Goal: Task Accomplishment & Management: Manage account settings

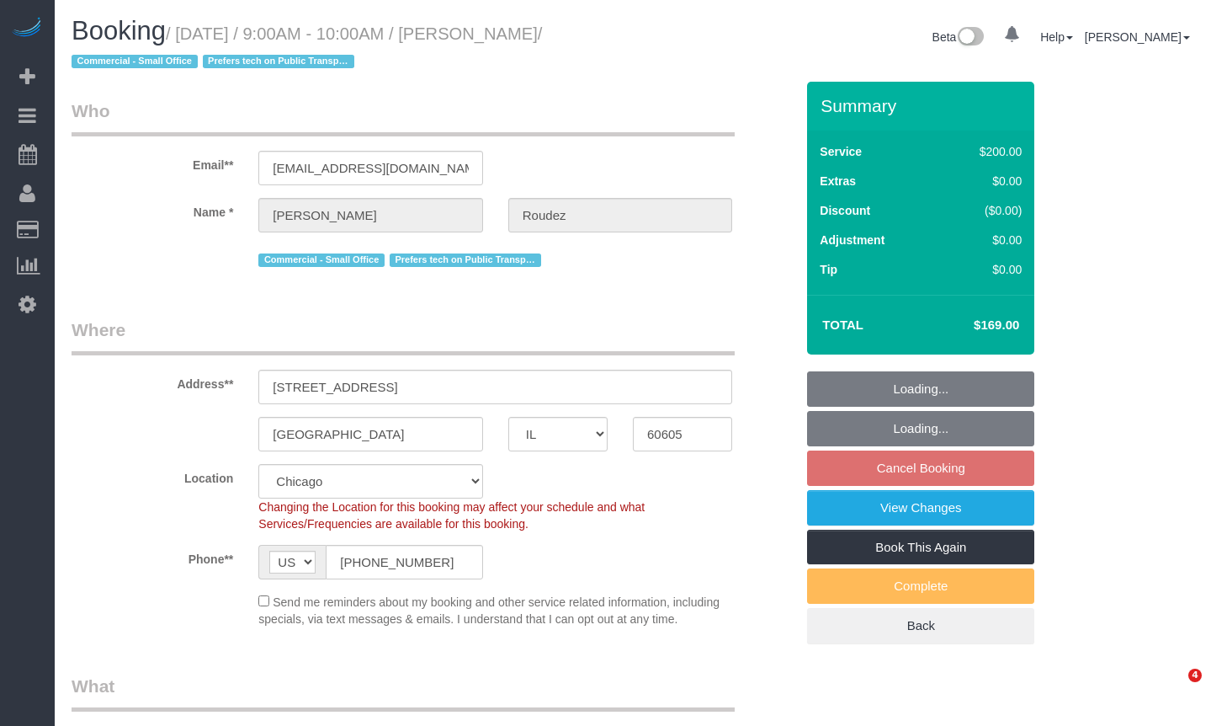
select select "IL"
select select "512"
select select "5"
select select "IL"
select select "object:821"
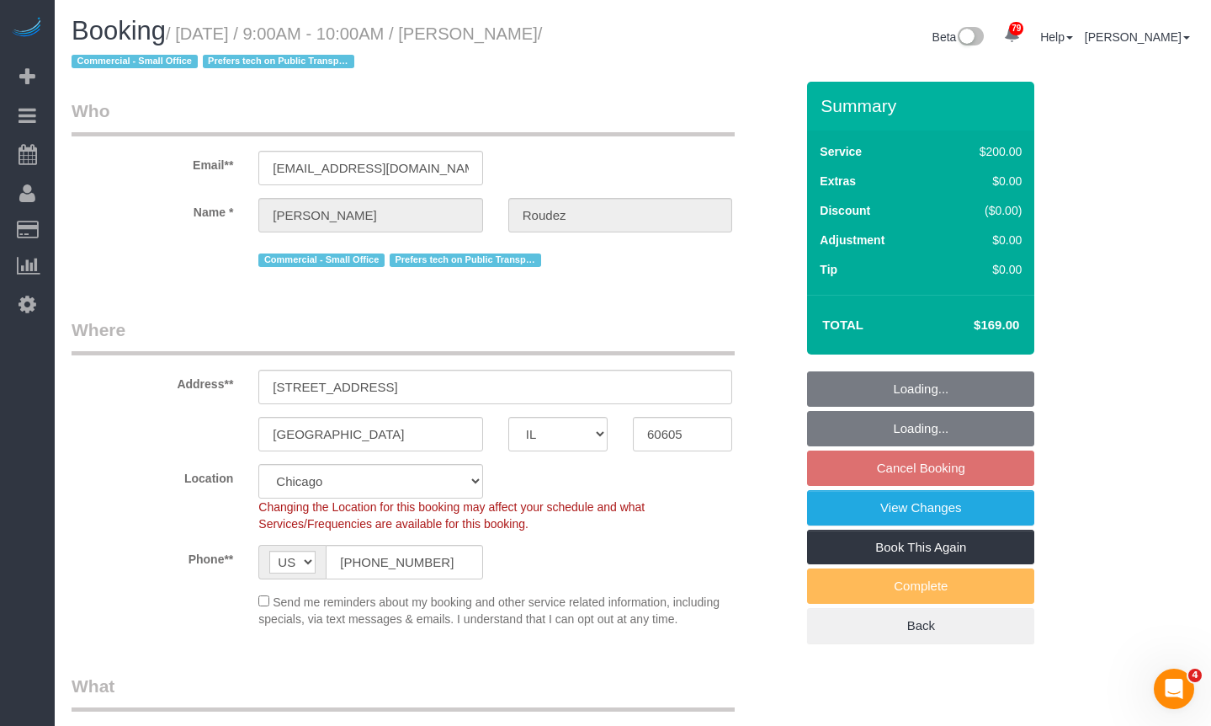
select select "number:1"
select select "number:58"
select select "number:139"
select select "number:104"
select select "object:1291"
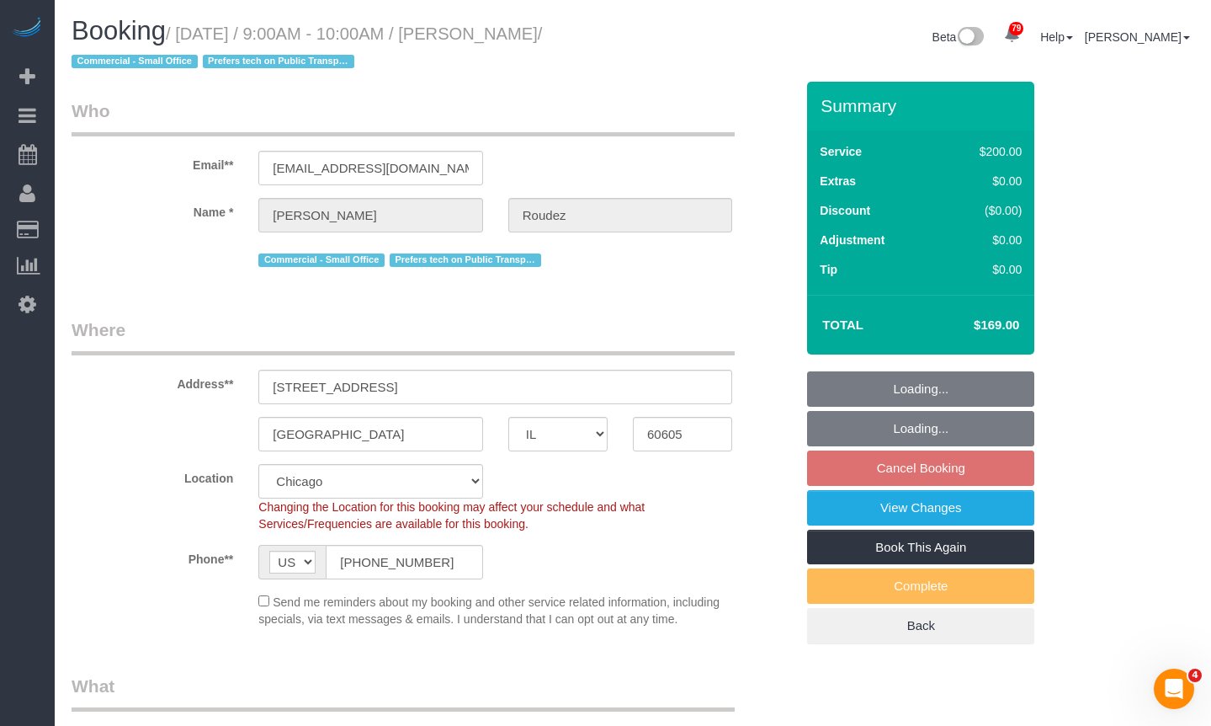
select select "512"
select select "5"
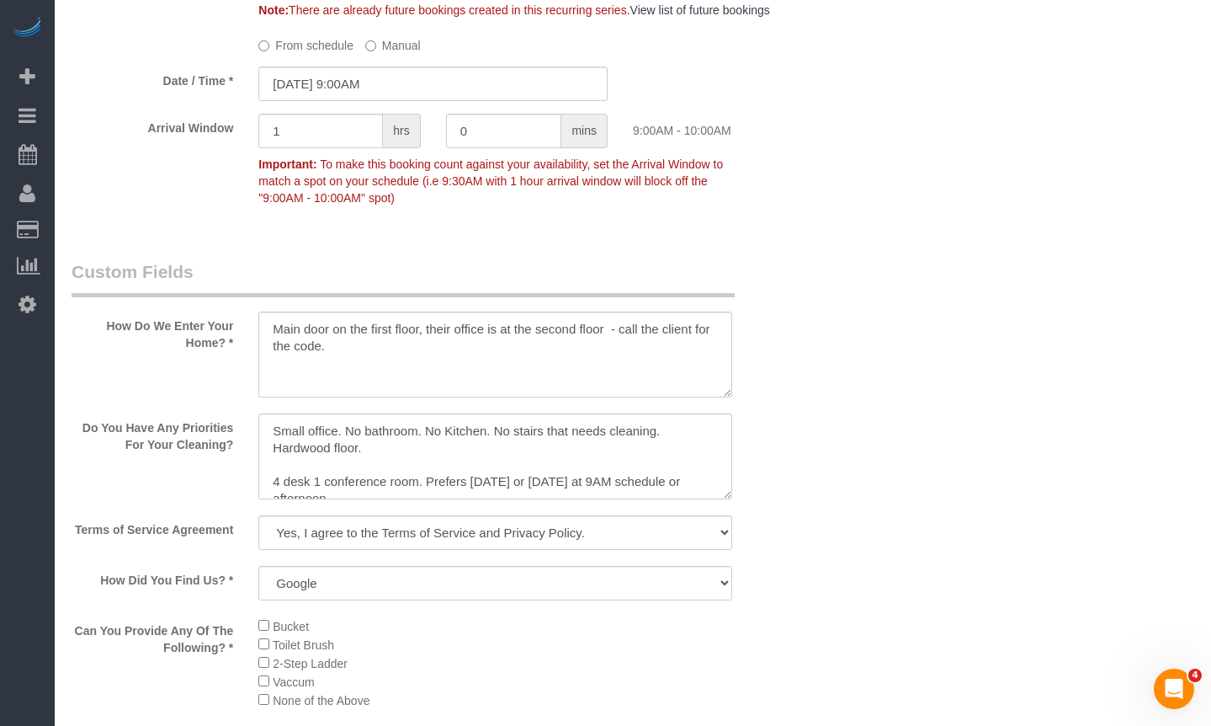
scroll to position [2020, 0]
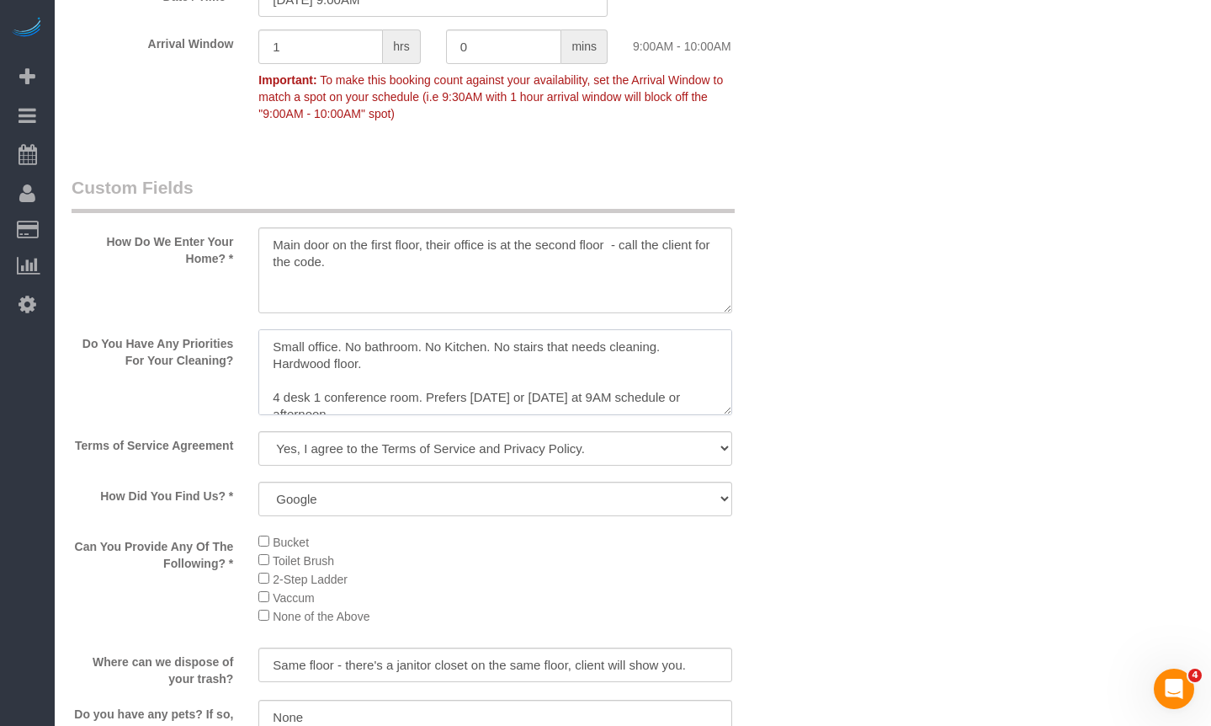
click at [430, 363] on textarea at bounding box center [495, 372] width 474 height 86
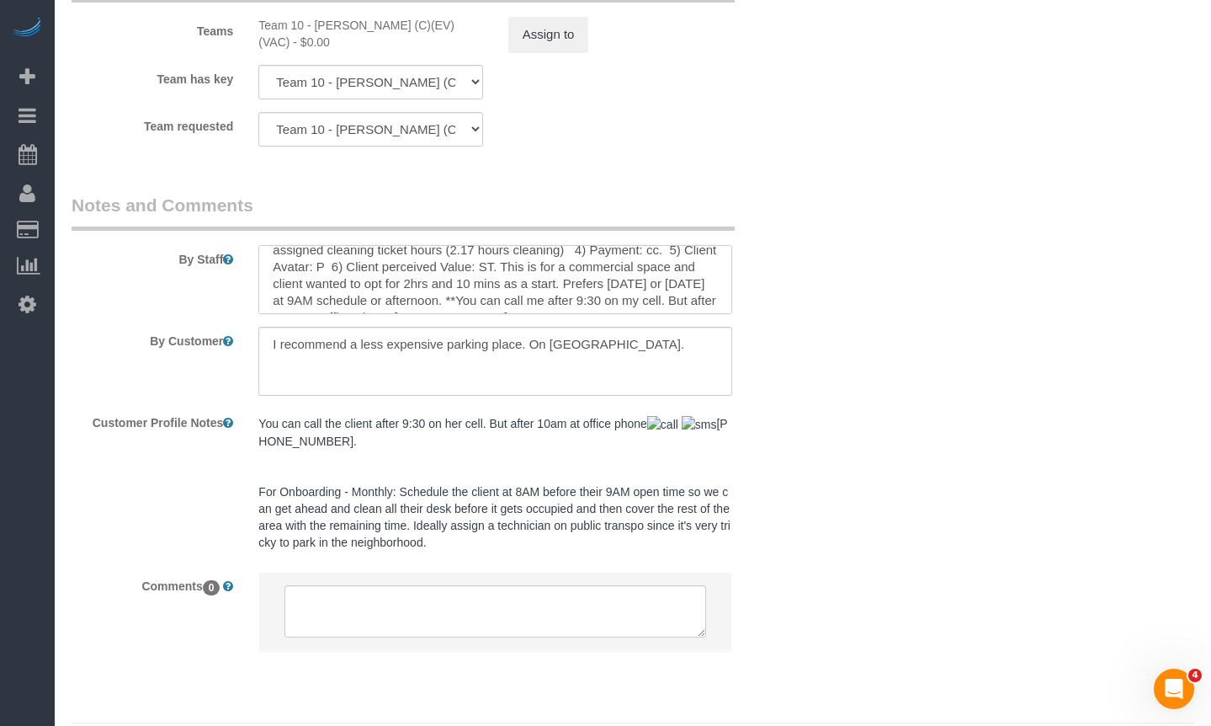
scroll to position [67, 0]
click at [668, 328] on textarea at bounding box center [495, 361] width 474 height 69
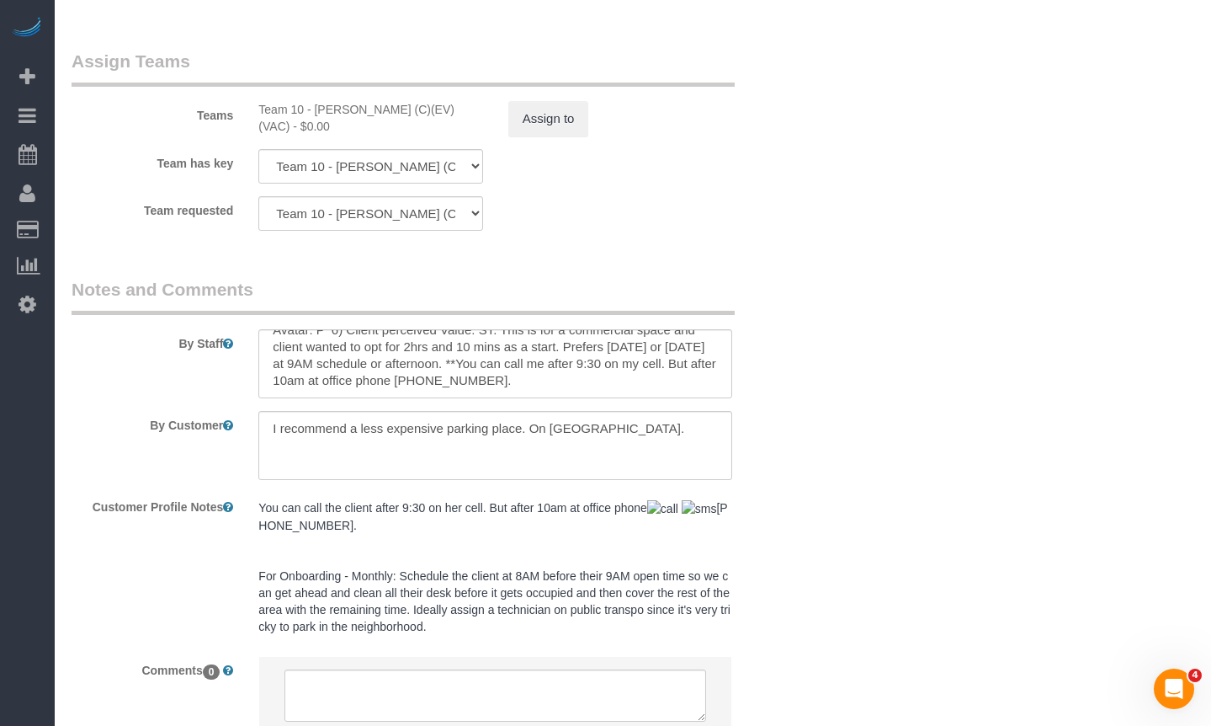
scroll to position [3199, 0]
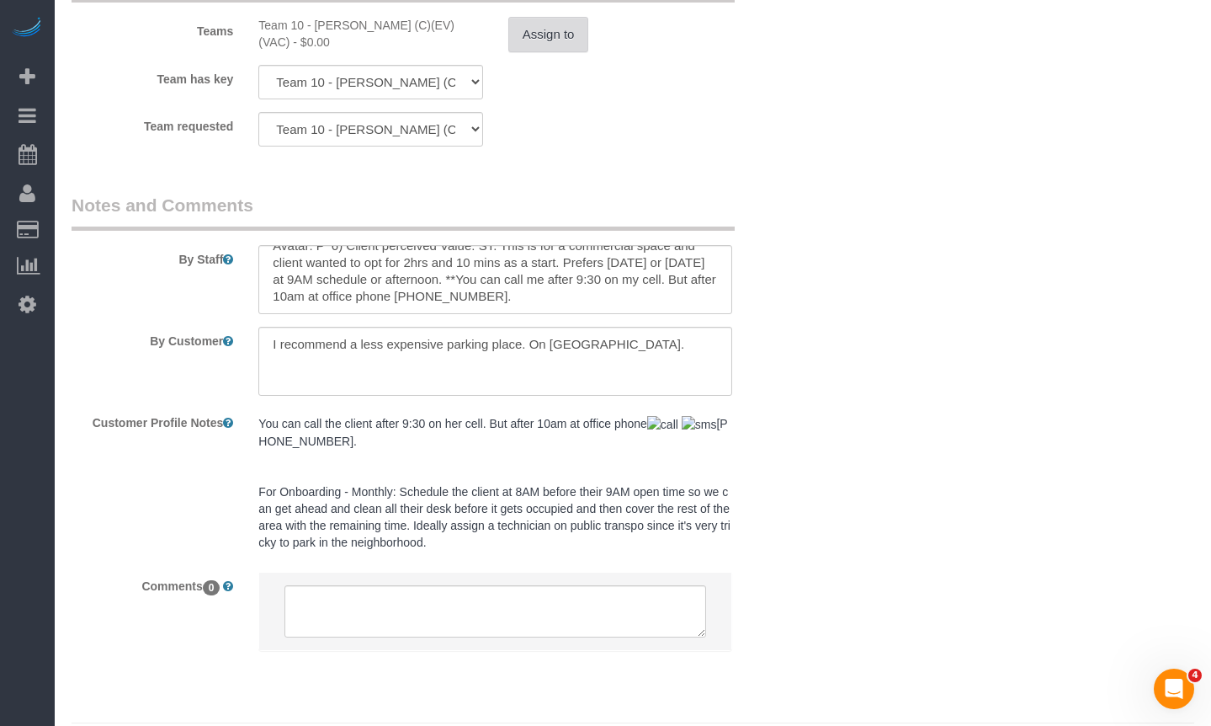
click at [536, 26] on button "Assign to" at bounding box center [548, 34] width 81 height 35
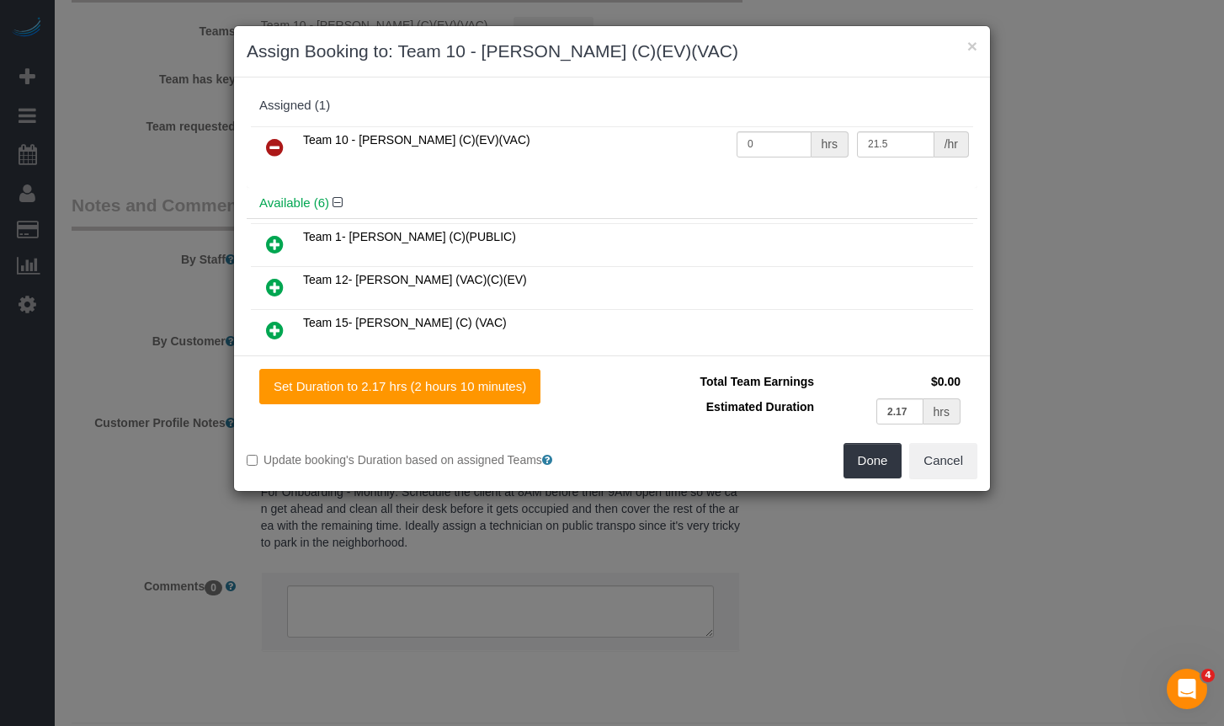
click at [273, 147] on icon at bounding box center [275, 147] width 18 height 20
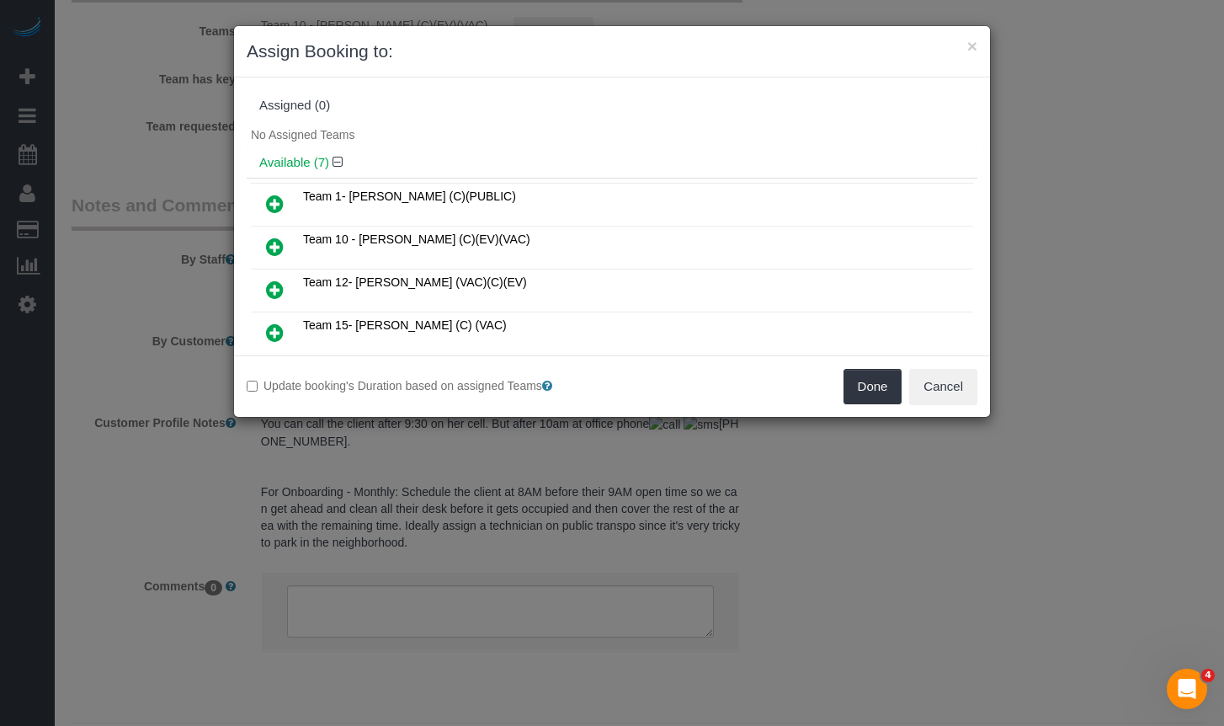
click at [279, 205] on icon at bounding box center [275, 204] width 18 height 20
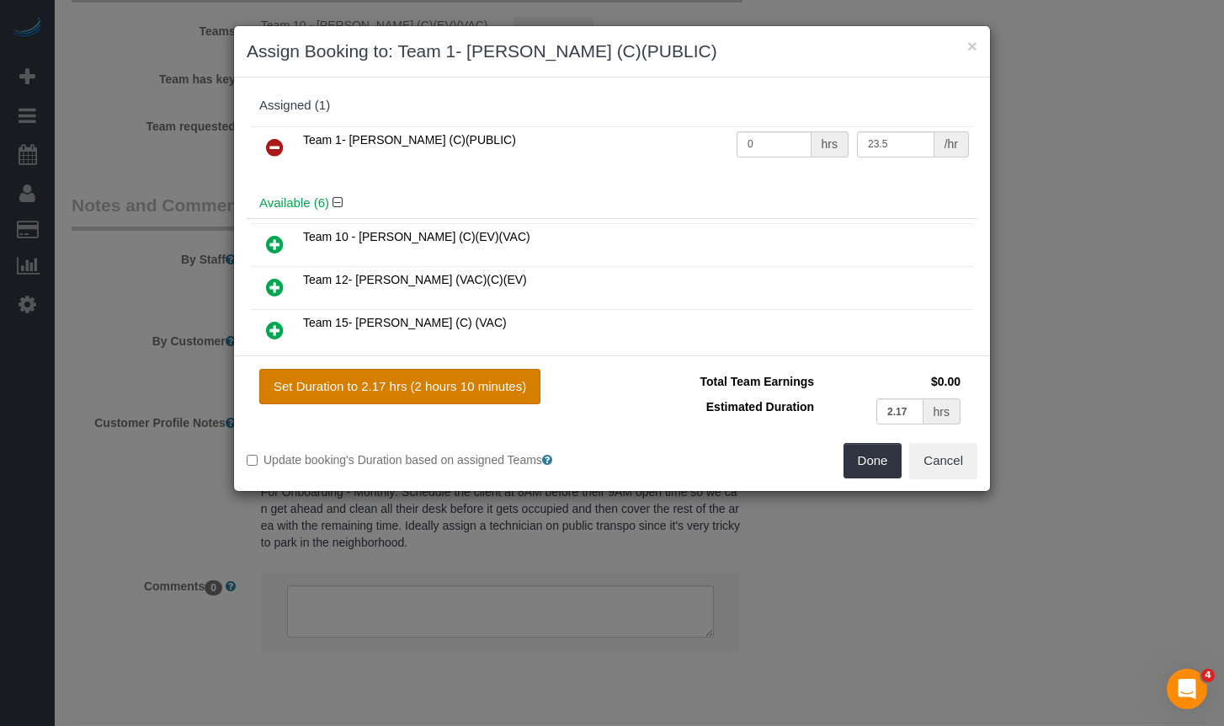
click at [508, 386] on button "Set Duration to 2.17 hrs (2 hours 10 minutes)" at bounding box center [399, 386] width 281 height 35
type input "2.17"
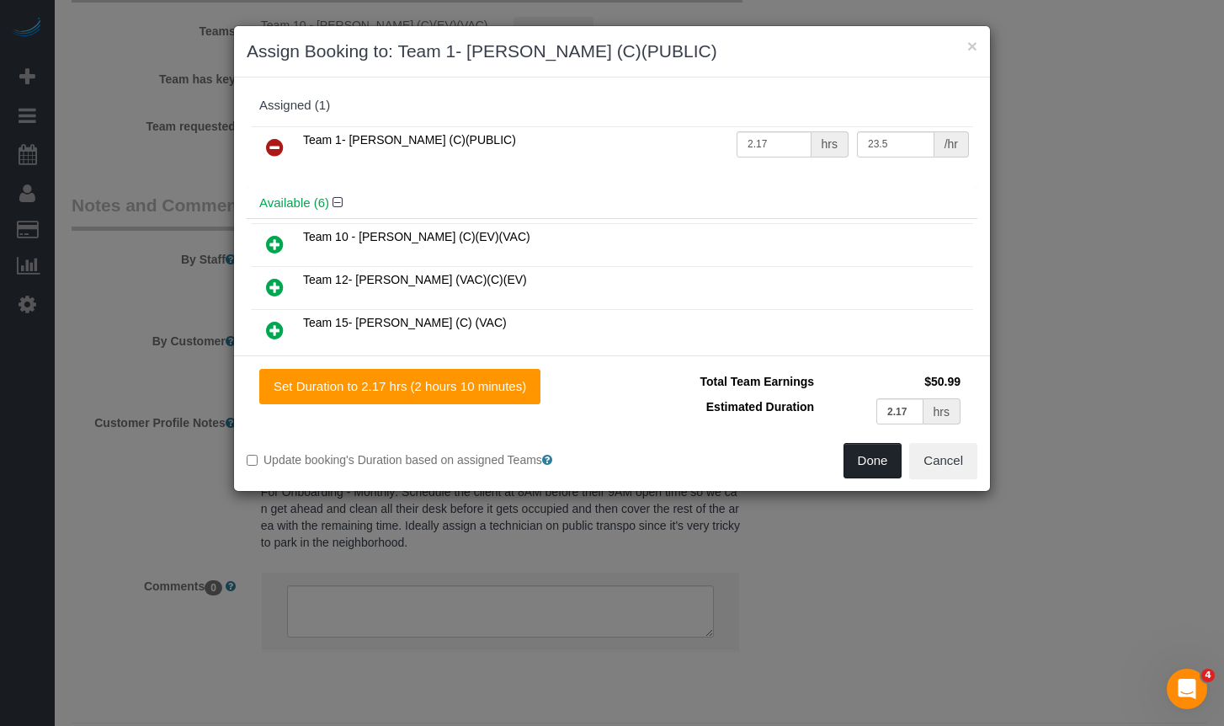
click at [861, 450] on button "Done" at bounding box center [873, 460] width 59 height 35
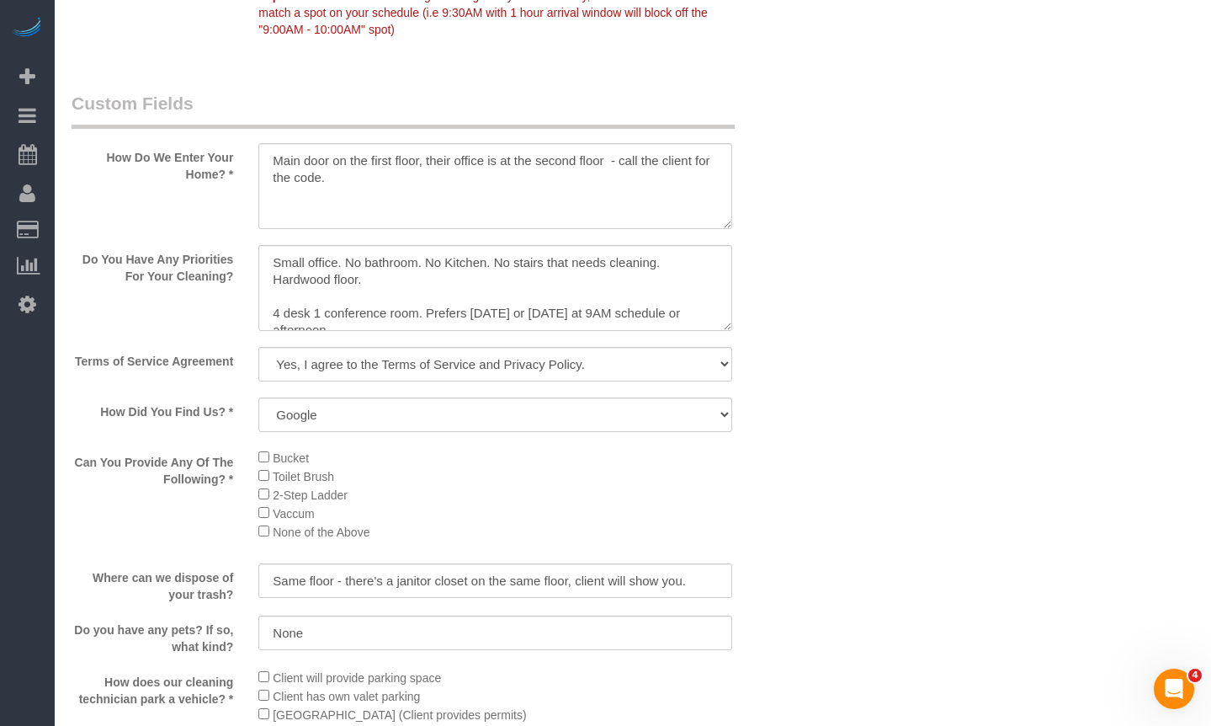
scroll to position [2020, 0]
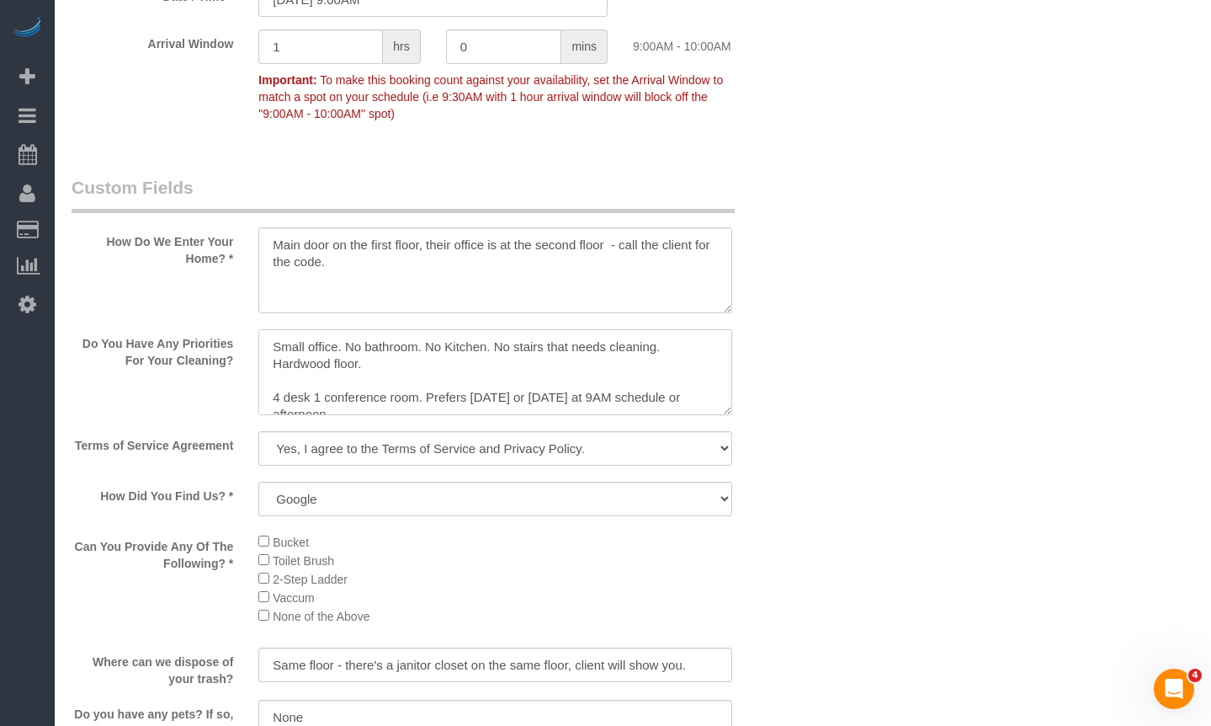
click at [273, 353] on textarea at bounding box center [495, 372] width 474 height 86
click at [473, 376] on textarea at bounding box center [495, 372] width 474 height 86
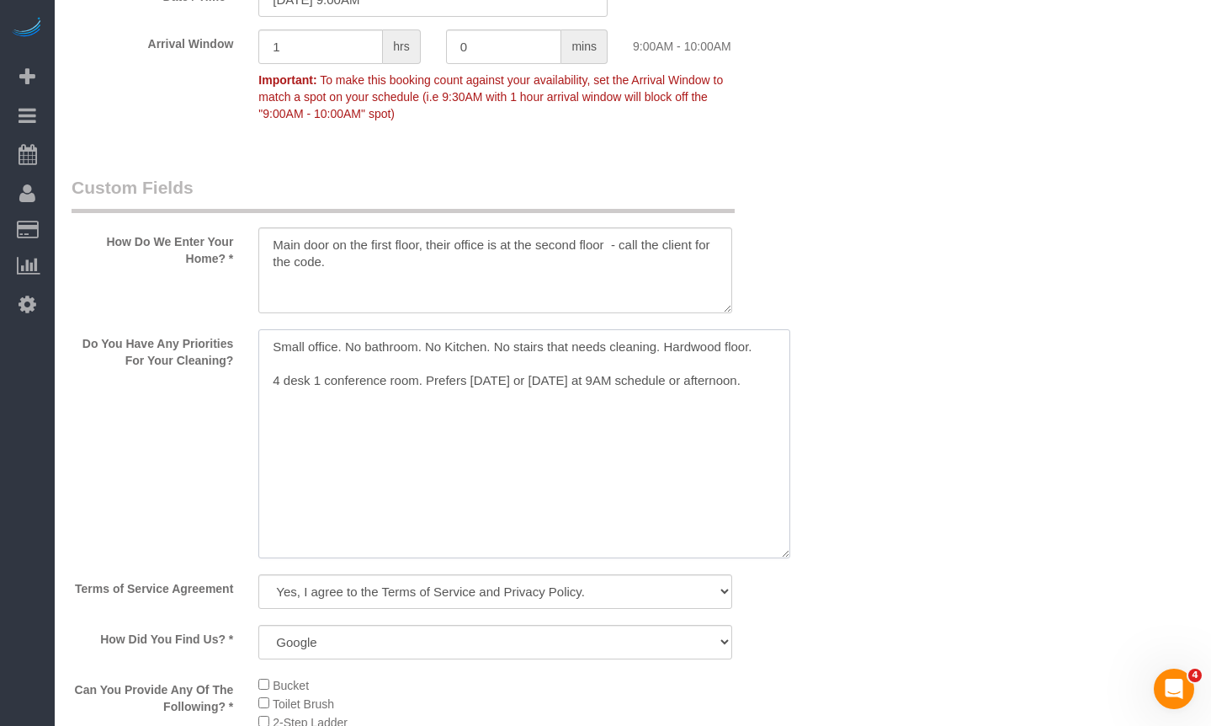
drag, startPoint x: 730, startPoint y: 407, endPoint x: 788, endPoint y: 551, distance: 154.4
click at [788, 551] on textarea at bounding box center [524, 443] width 532 height 229
click at [657, 399] on textarea at bounding box center [524, 443] width 532 height 229
click at [295, 365] on textarea at bounding box center [524, 443] width 532 height 229
click at [769, 378] on textarea at bounding box center [524, 443] width 532 height 229
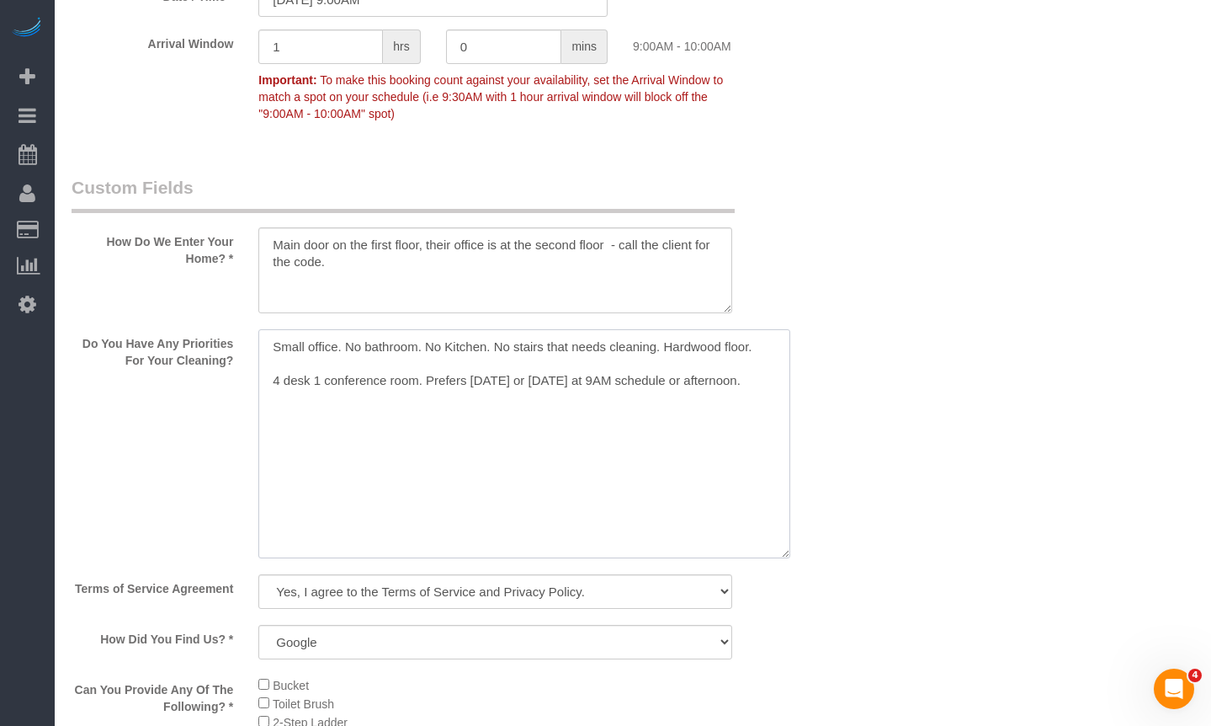
click at [275, 354] on textarea at bounding box center [524, 443] width 532 height 229
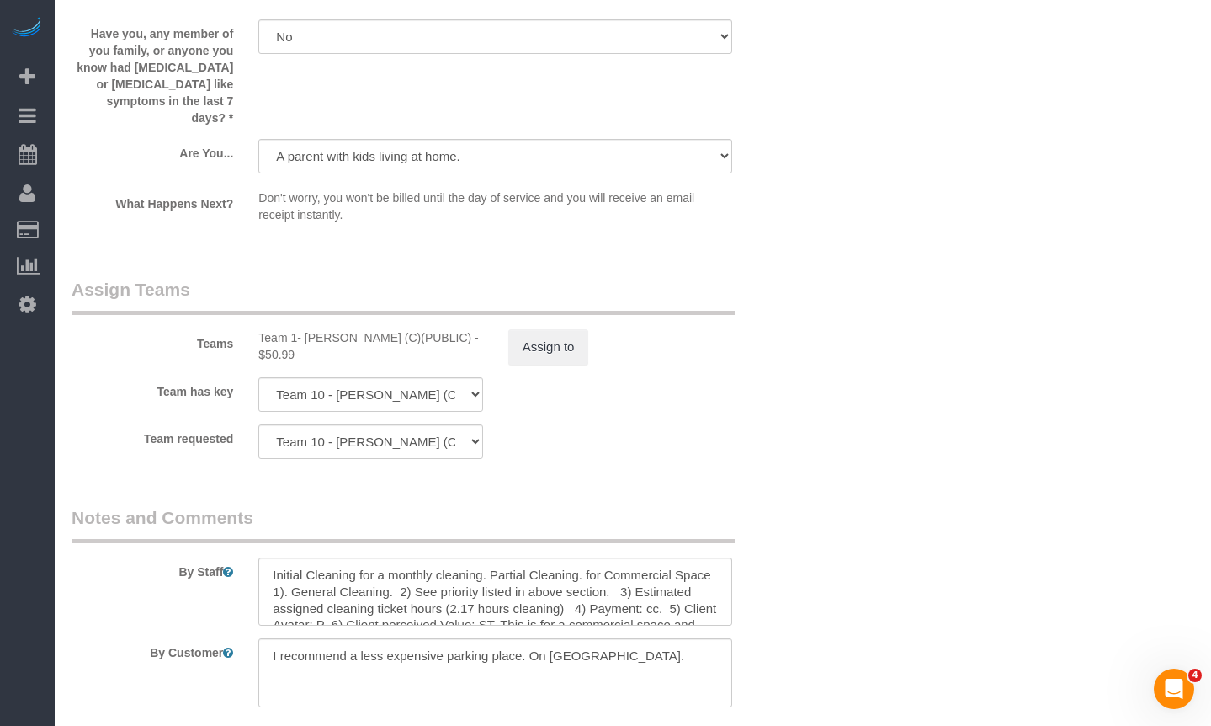
scroll to position [3115, 0]
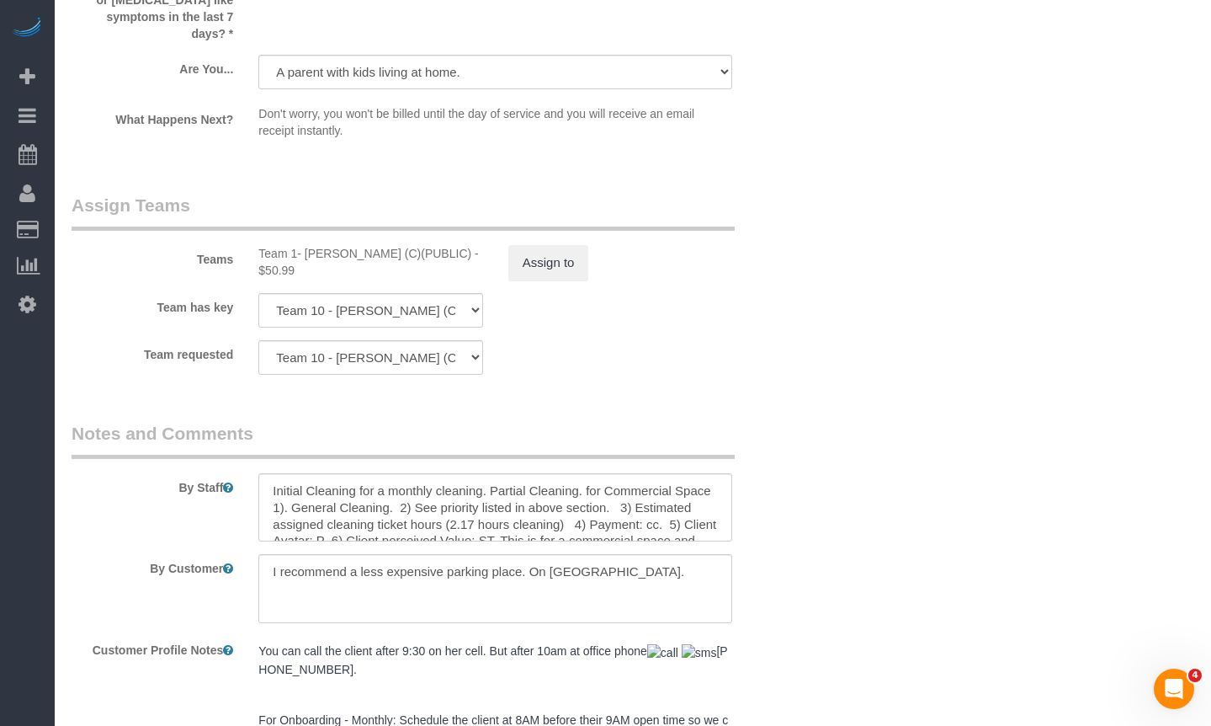
type textarea "Small office. No bathroom. No Kitchen. No stairs that needs cleaning. Hardwood …"
drag, startPoint x: 482, startPoint y: 471, endPoint x: 189, endPoint y: 471, distance: 293.0
click at [189, 471] on div "By Staff" at bounding box center [433, 481] width 748 height 121
click at [606, 475] on textarea at bounding box center [495, 507] width 474 height 69
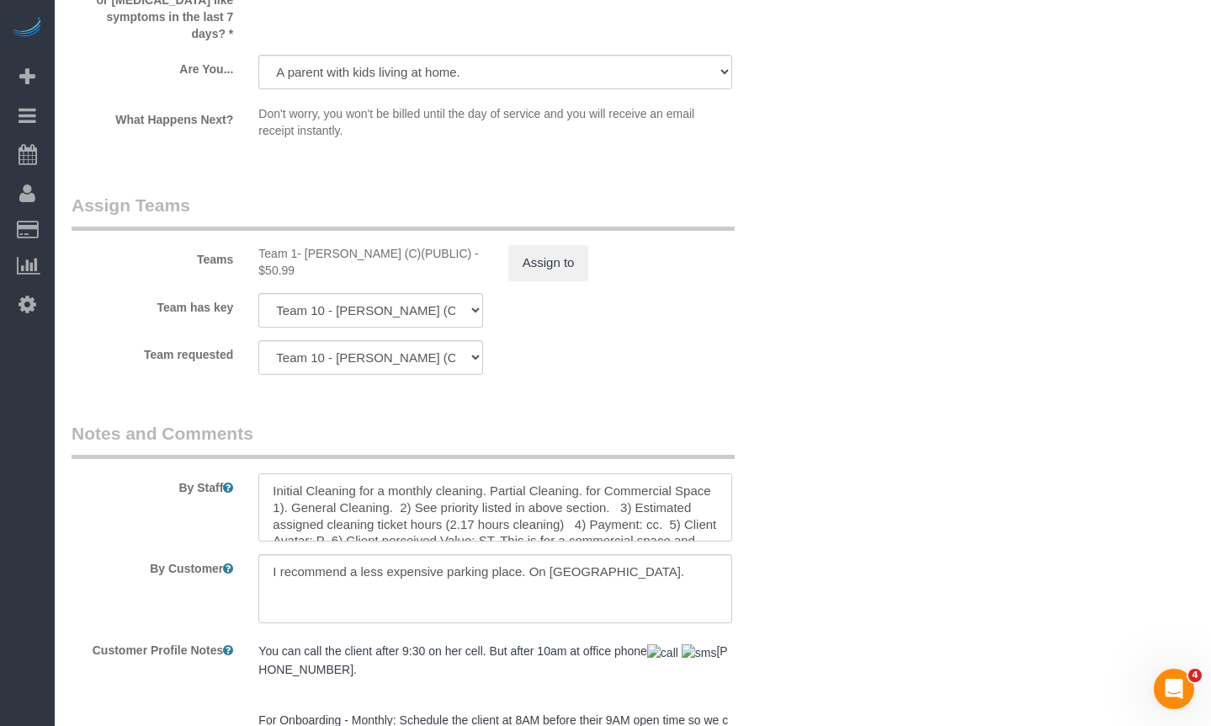
drag, startPoint x: 590, startPoint y: 475, endPoint x: 205, endPoint y: 477, distance: 384.7
click at [205, 477] on div "By Staff" at bounding box center [433, 481] width 748 height 121
click at [274, 476] on textarea at bounding box center [495, 507] width 474 height 69
click at [487, 475] on textarea at bounding box center [495, 507] width 474 height 69
drag, startPoint x: 512, startPoint y: 483, endPoint x: 484, endPoint y: 470, distance: 30.9
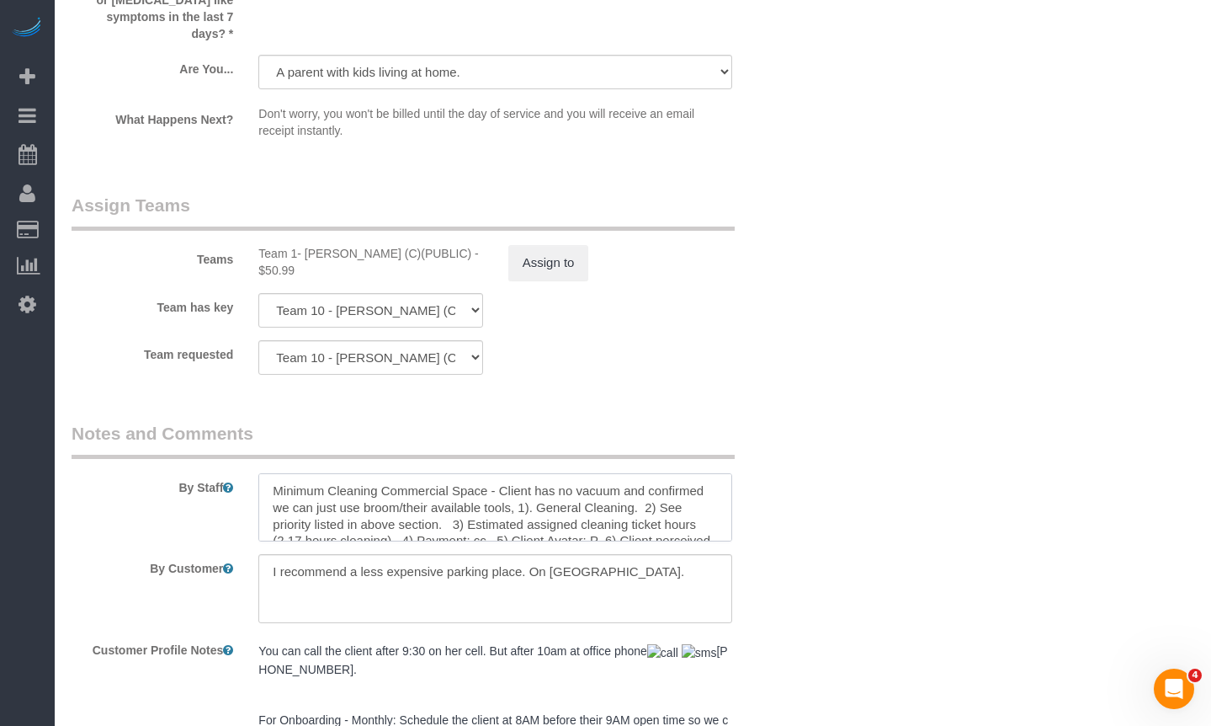
click at [484, 473] on textarea at bounding box center [495, 507] width 474 height 69
click at [501, 489] on textarea at bounding box center [495, 507] width 474 height 69
drag, startPoint x: 512, startPoint y: 493, endPoint x: 483, endPoint y: 476, distance: 33.6
click at [483, 476] on textarea at bounding box center [495, 507] width 474 height 69
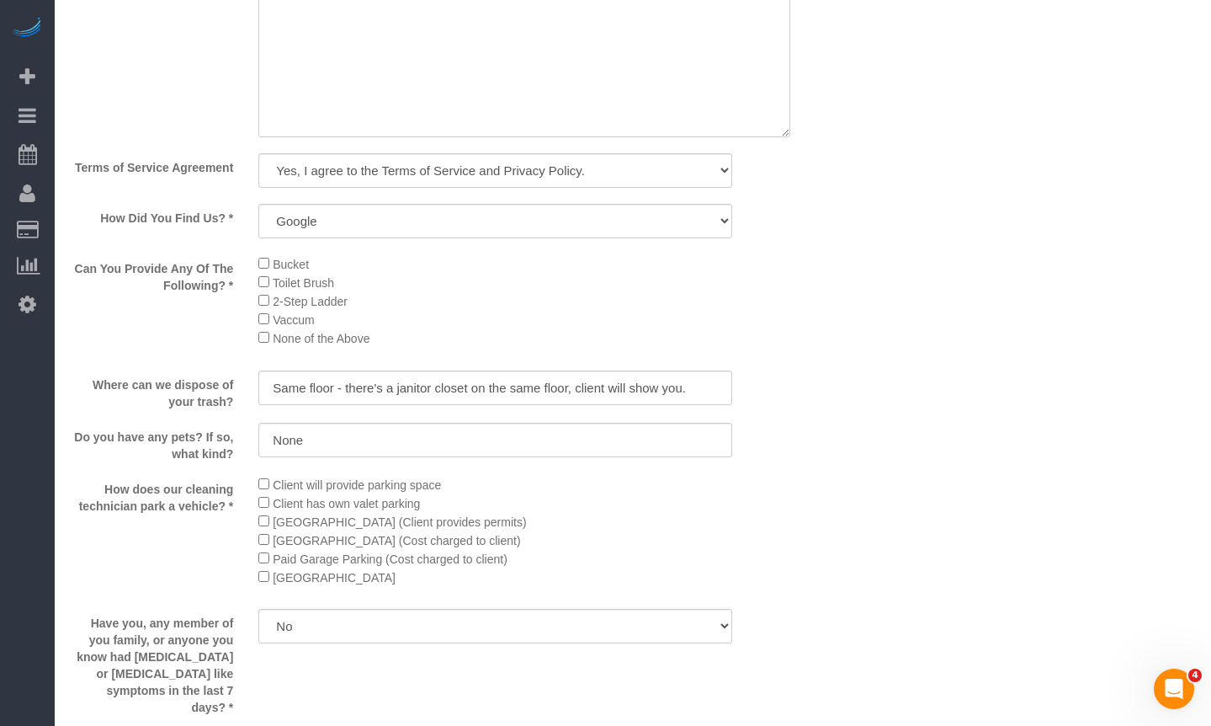
scroll to position [2020, 0]
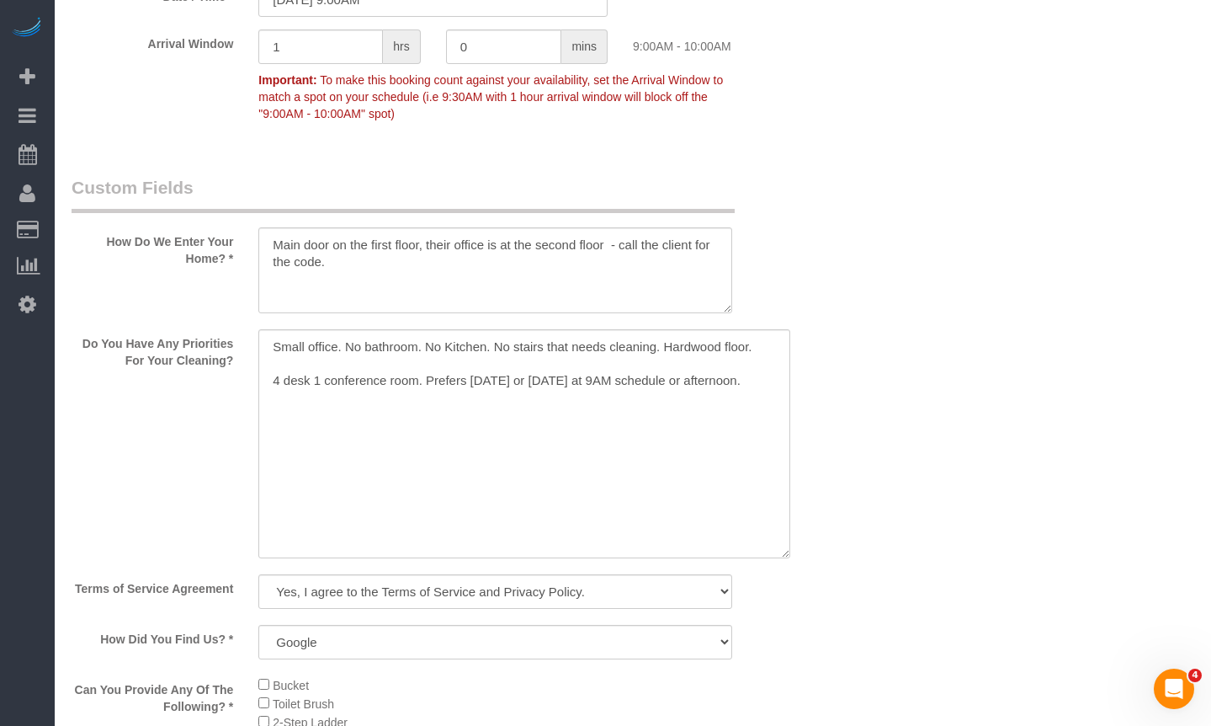
type textarea "Minimum Cleaning Commercial Space 1). General Cleaning. 2) See priority listed …"
click at [275, 349] on textarea at bounding box center [524, 443] width 532 height 229
paste textarea "- Client has no vacuum and confirmed we can just use broom/their available tool…"
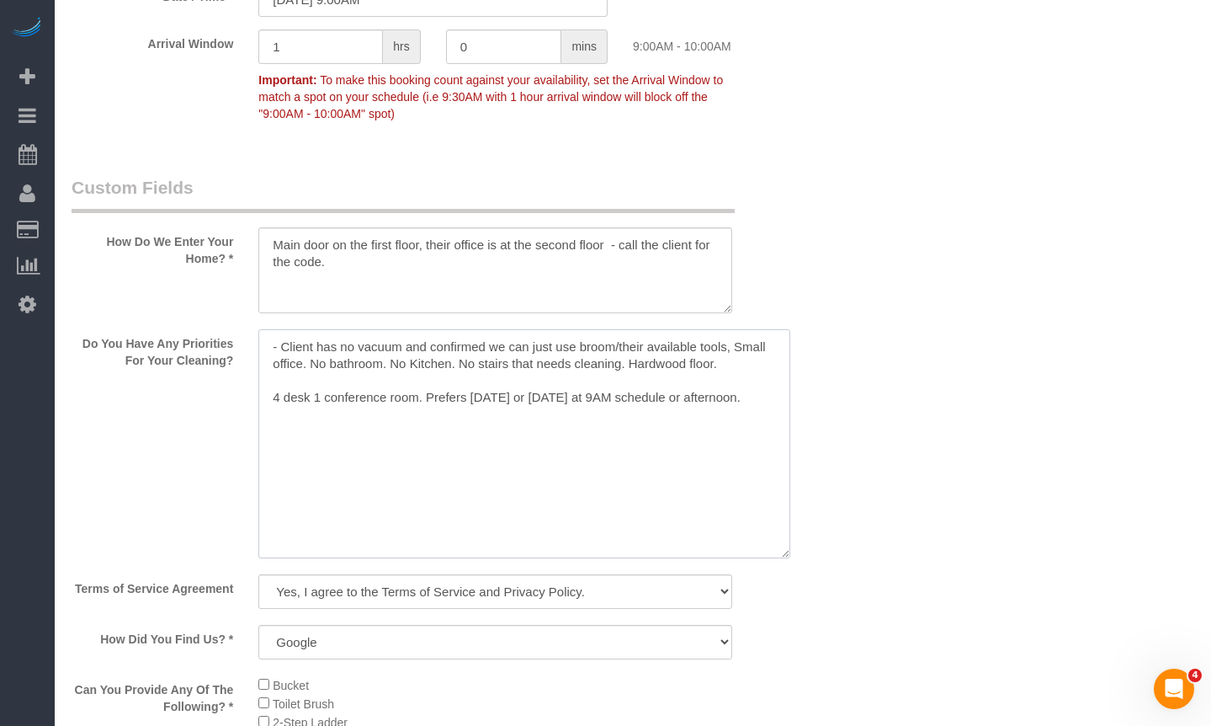
drag, startPoint x: 288, startPoint y: 345, endPoint x: 232, endPoint y: 331, distance: 57.4
click at [228, 340] on div "Do You Have Any Priorities For Your Cleaning?" at bounding box center [433, 445] width 748 height 232
drag, startPoint x: 710, startPoint y: 346, endPoint x: 724, endPoint y: 375, distance: 32.0
click at [710, 347] on textarea at bounding box center [524, 443] width 532 height 229
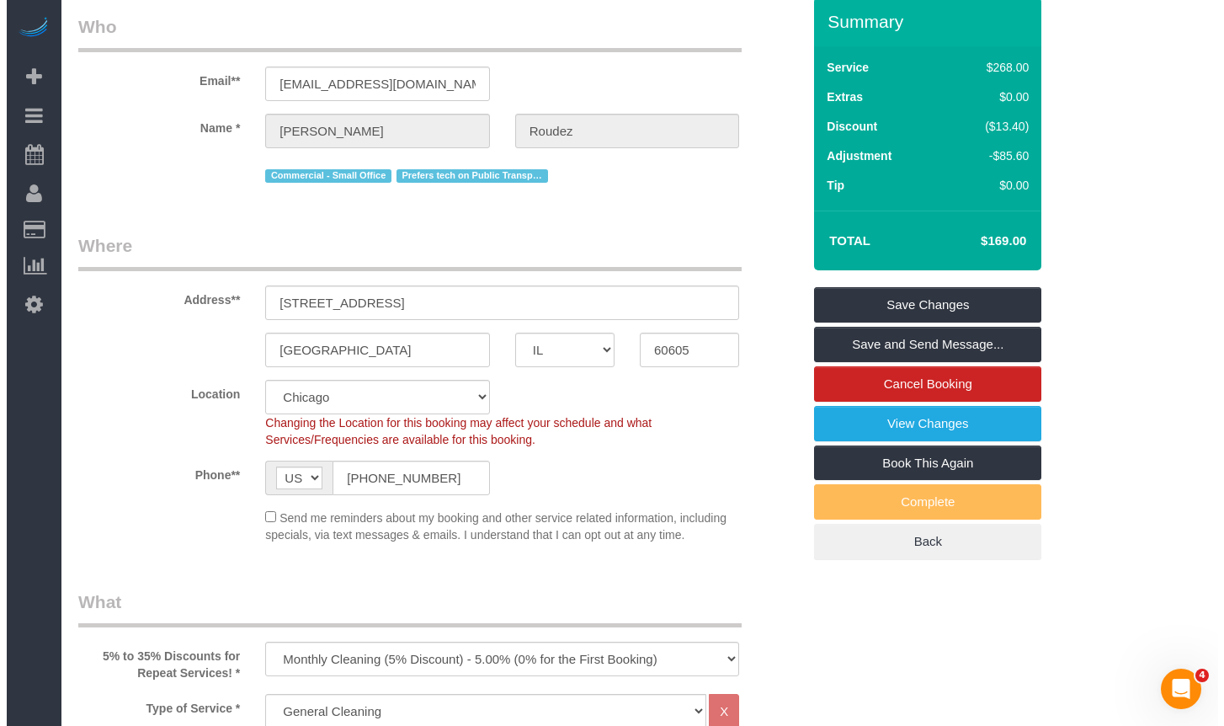
scroll to position [0, 0]
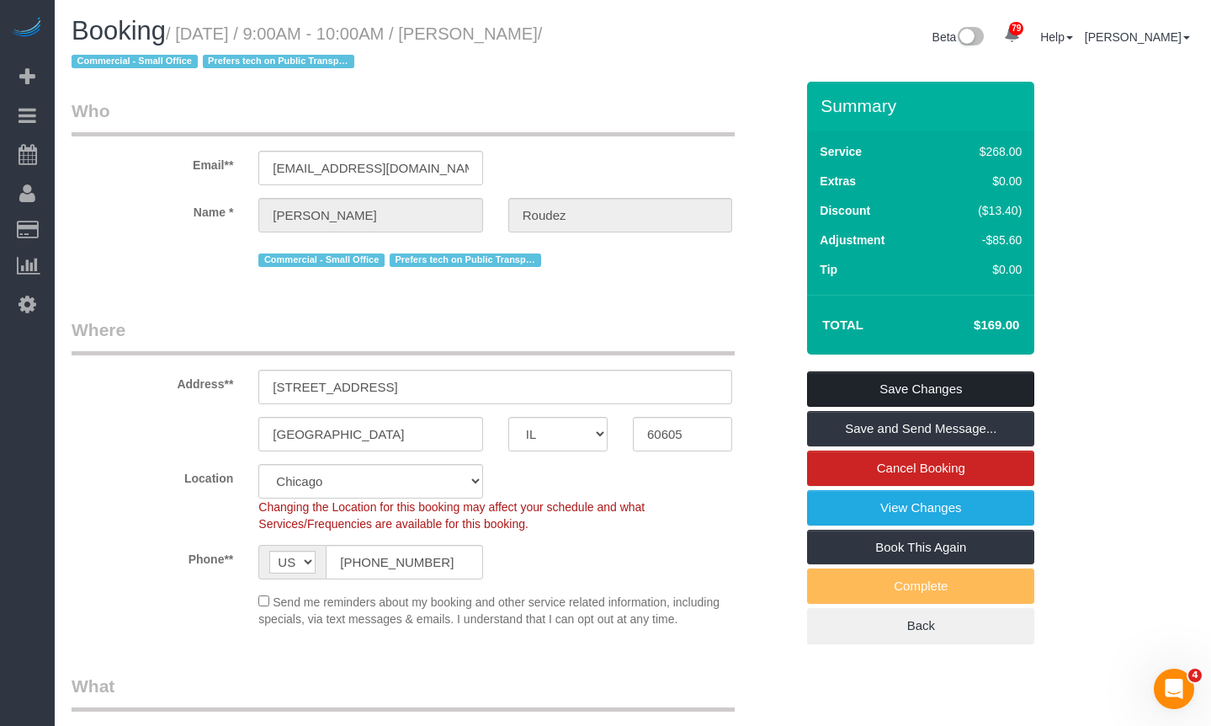
type textarea "Client has no vacuum and confirmed we can just use broom/their available tools,…"
click at [982, 375] on link "Save Changes" at bounding box center [920, 388] width 227 height 35
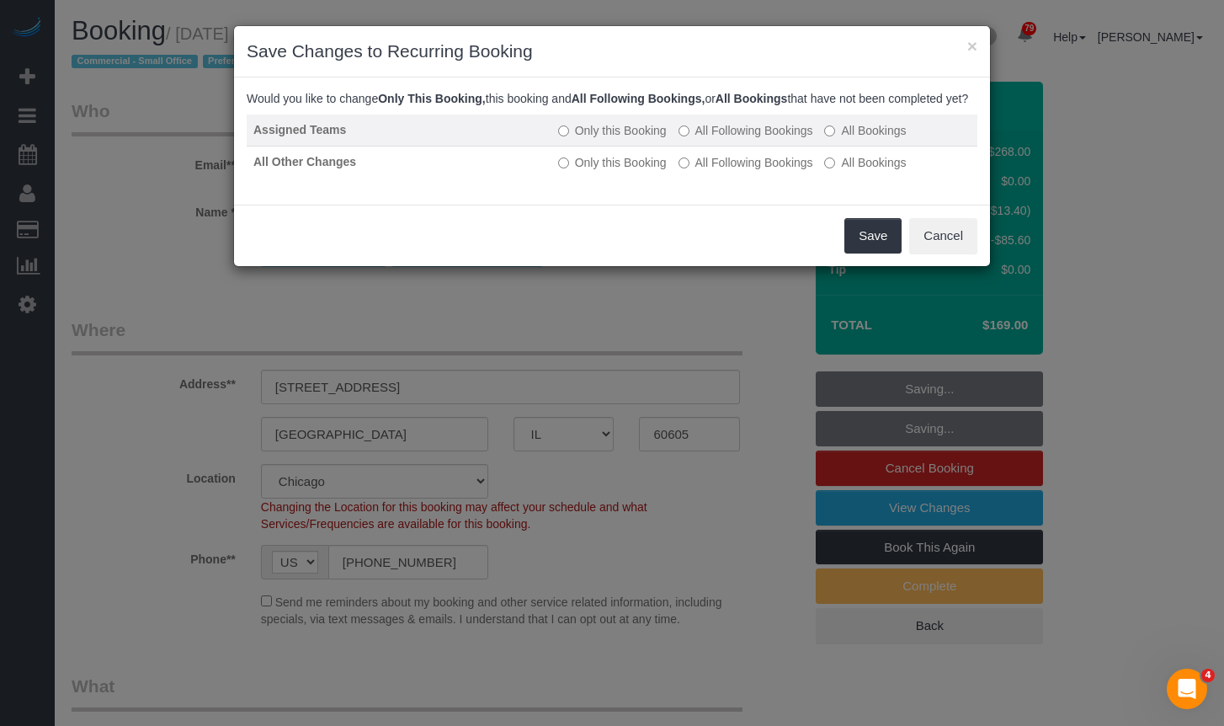
click at [769, 139] on label "All Following Bookings" at bounding box center [746, 130] width 135 height 17
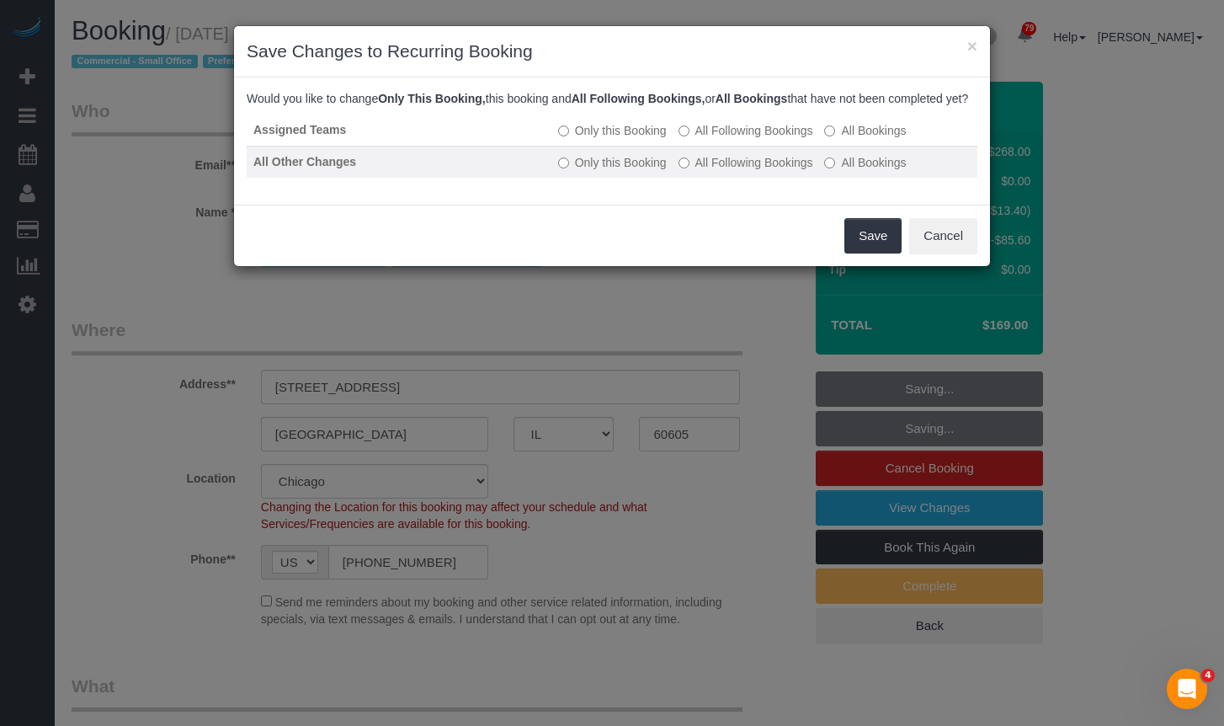
click at [767, 171] on label "All Following Bookings" at bounding box center [746, 162] width 135 height 17
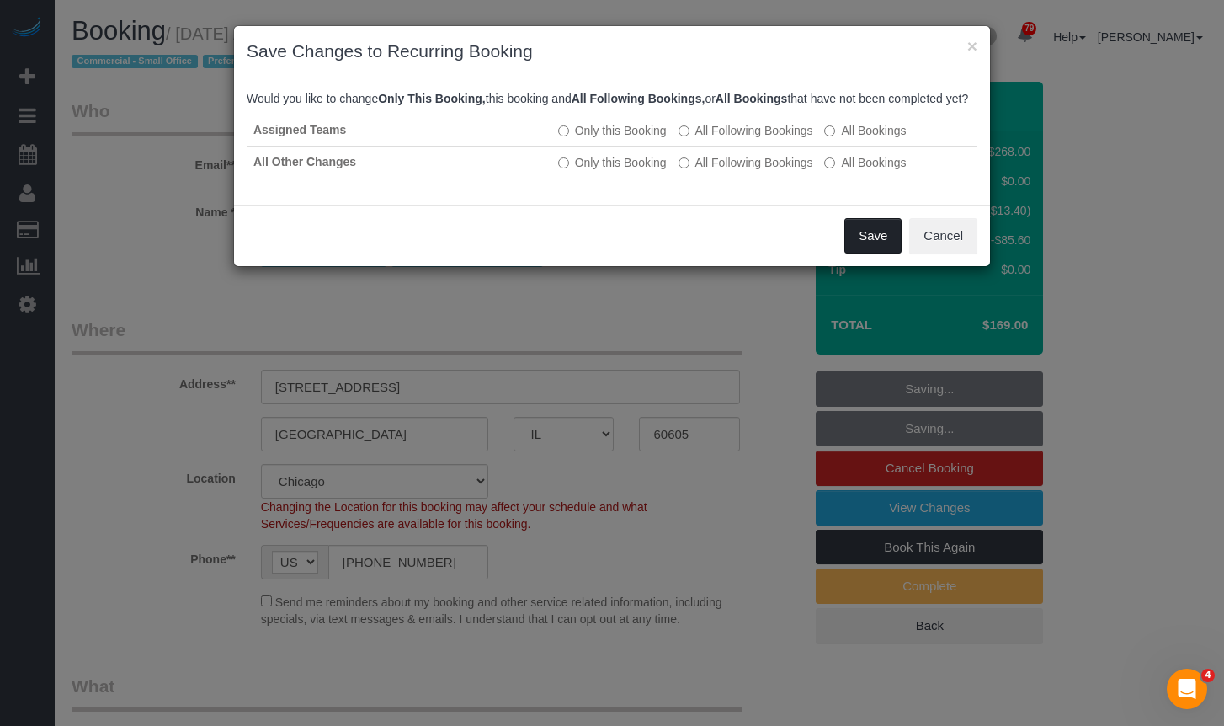
drag, startPoint x: 898, startPoint y: 258, endPoint x: 872, endPoint y: 258, distance: 26.1
click at [872, 253] on button "Save" at bounding box center [872, 235] width 57 height 35
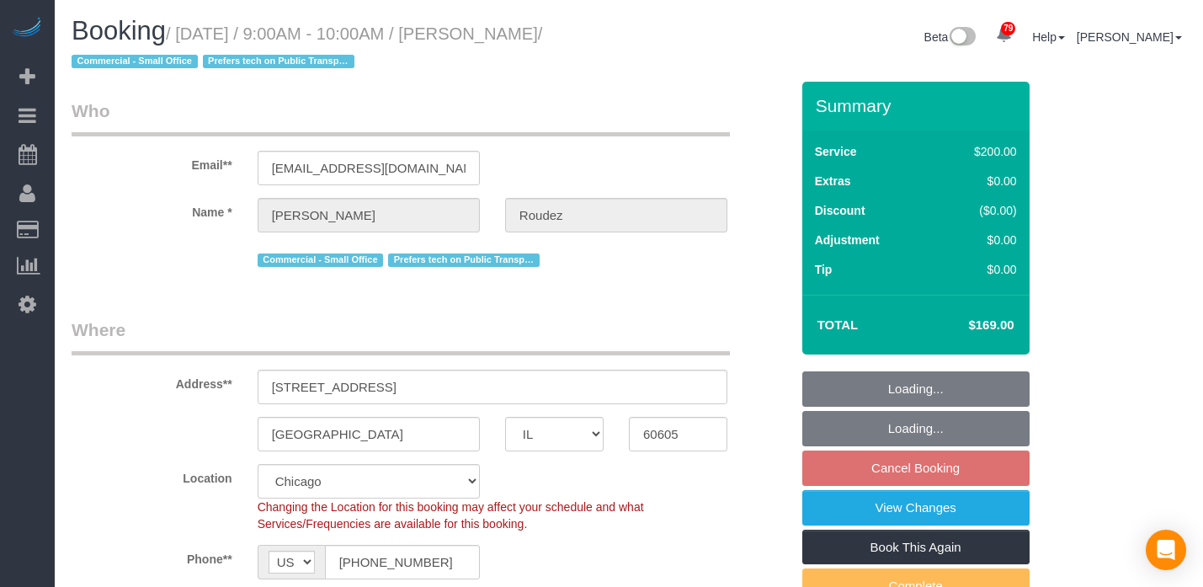
select select "IL"
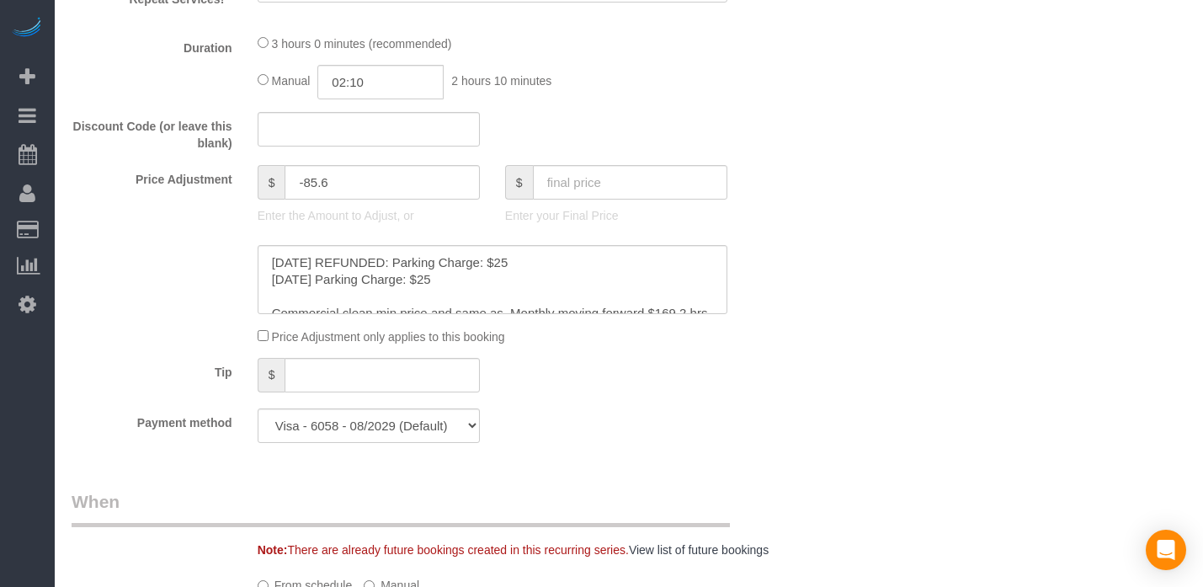
select select "object:821"
select select "number:1"
select select "number:58"
select select "number:139"
select select "number:104"
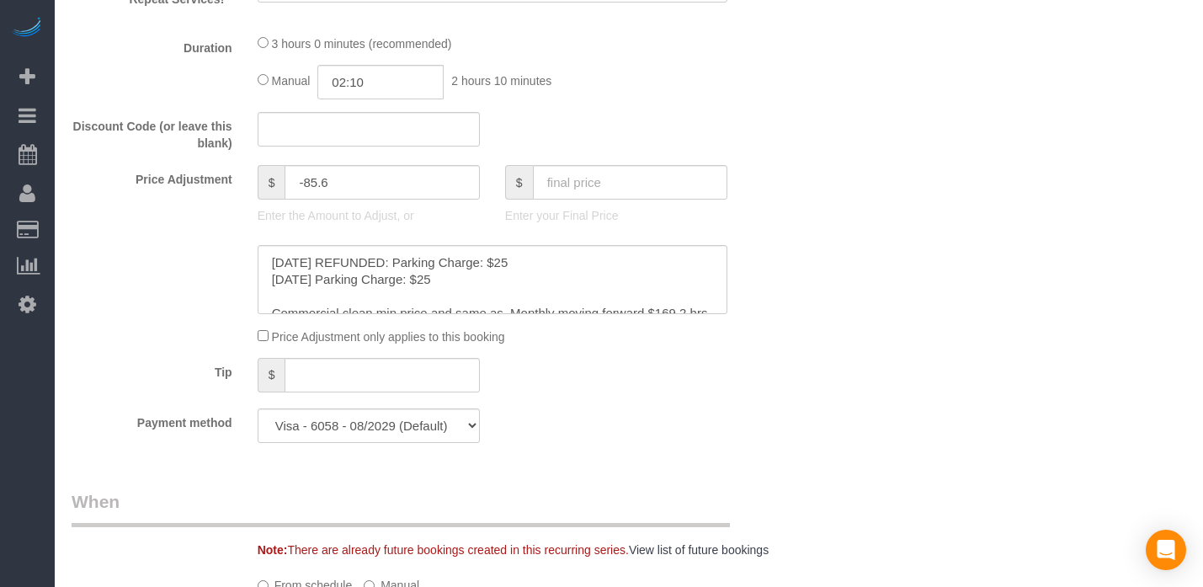
select select "object:1291"
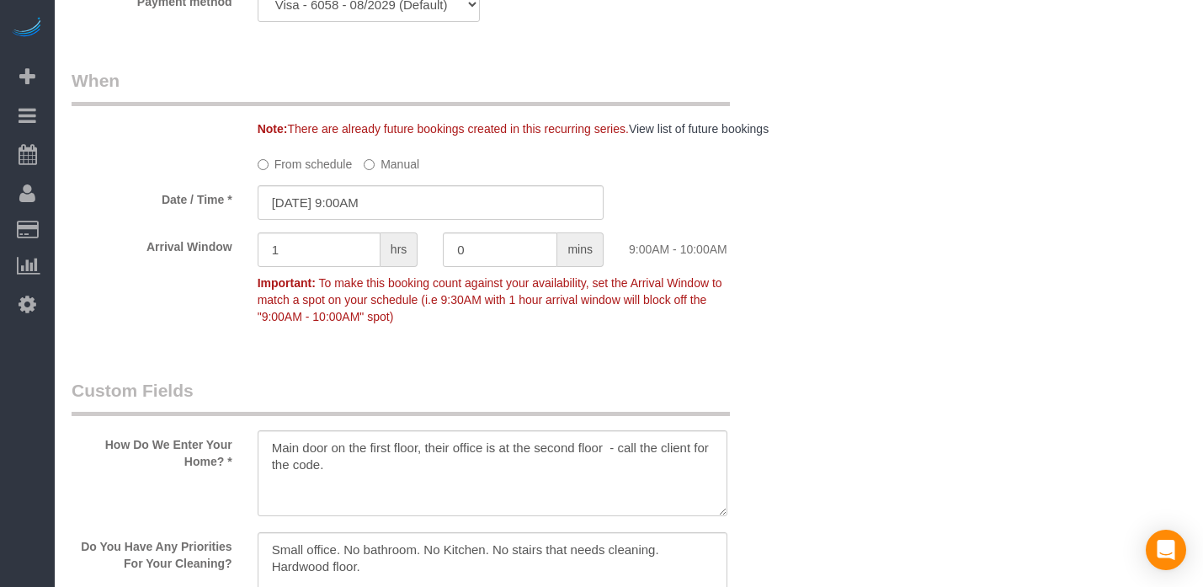
select select "512"
select select "5"
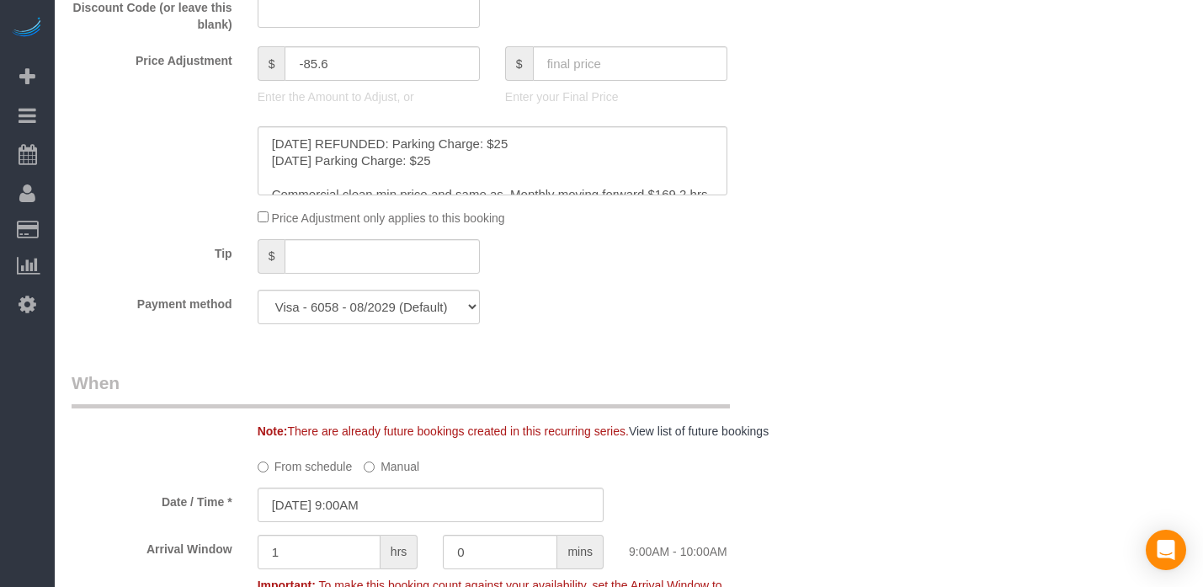
select select "5"
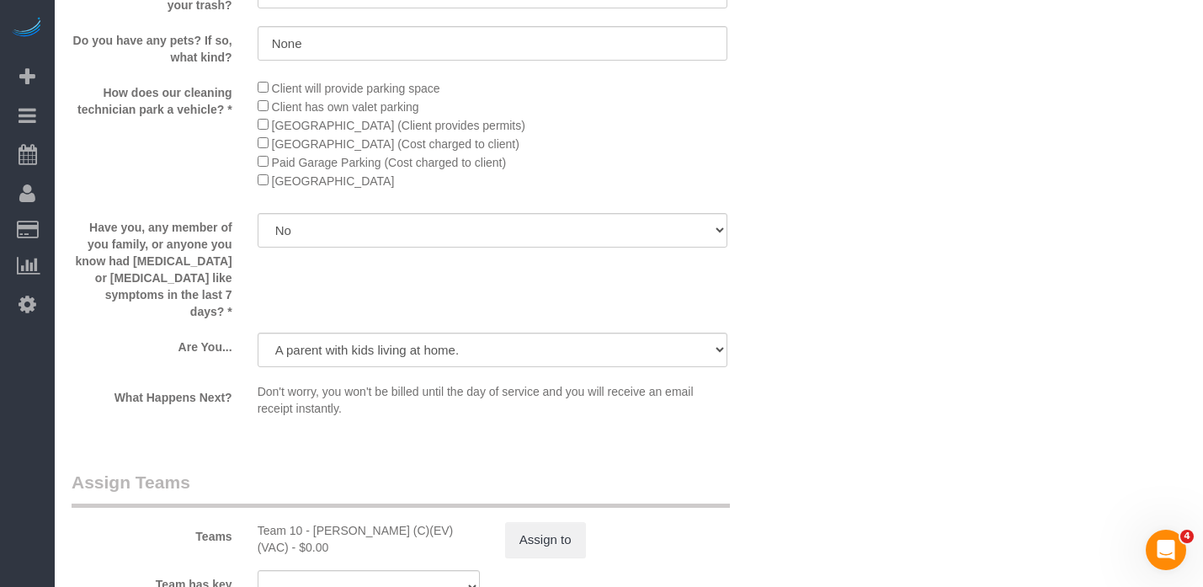
scroll to position [3199, 0]
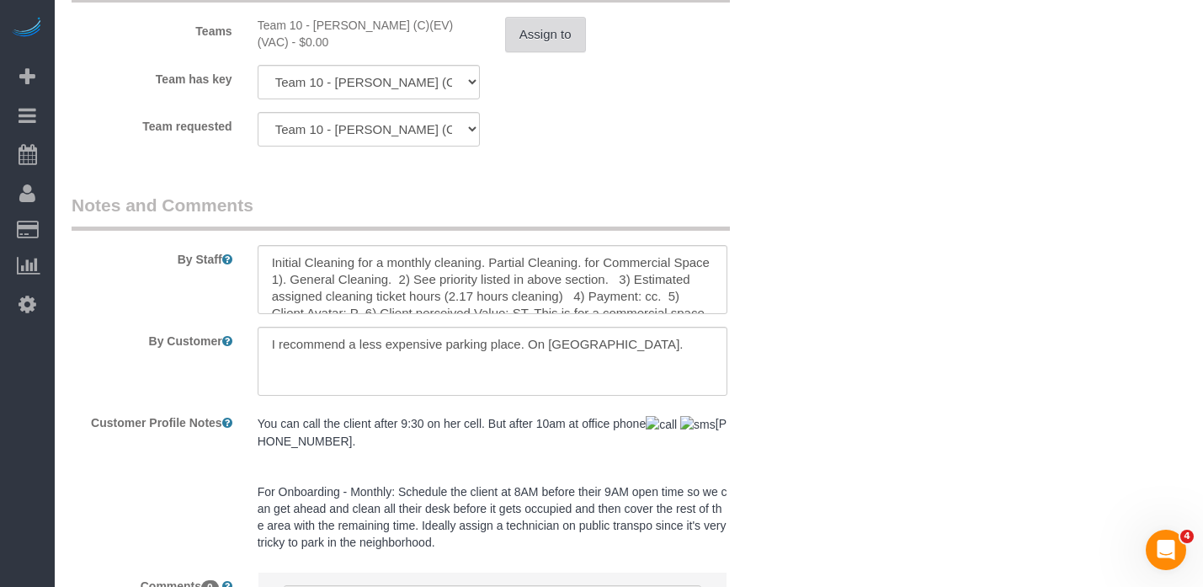
click at [541, 52] on button "Assign to" at bounding box center [545, 34] width 81 height 35
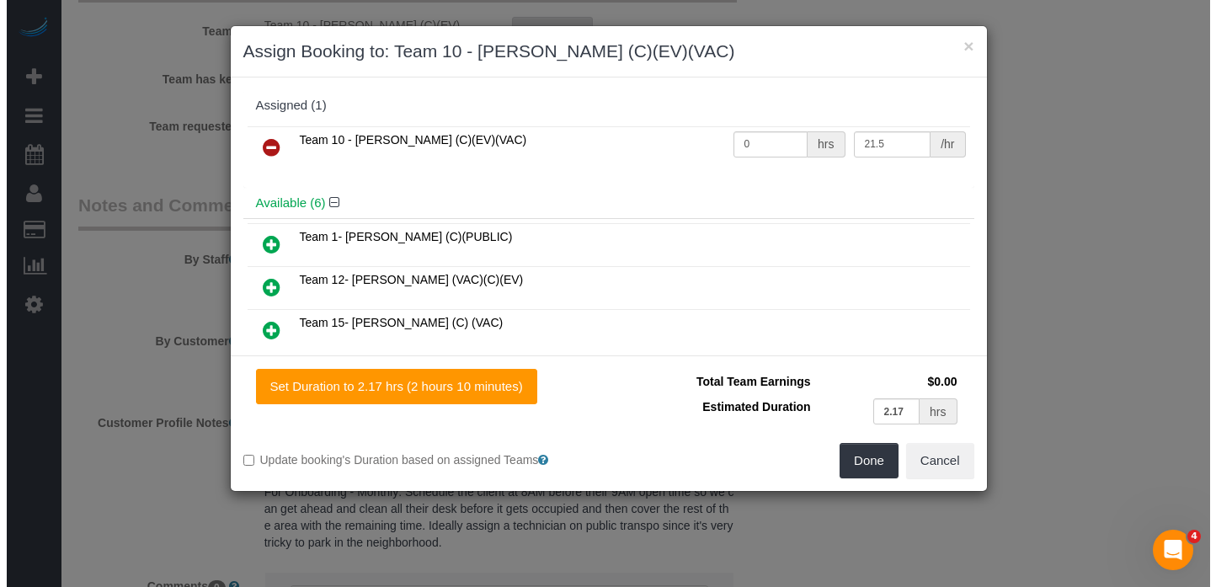
scroll to position [3165, 0]
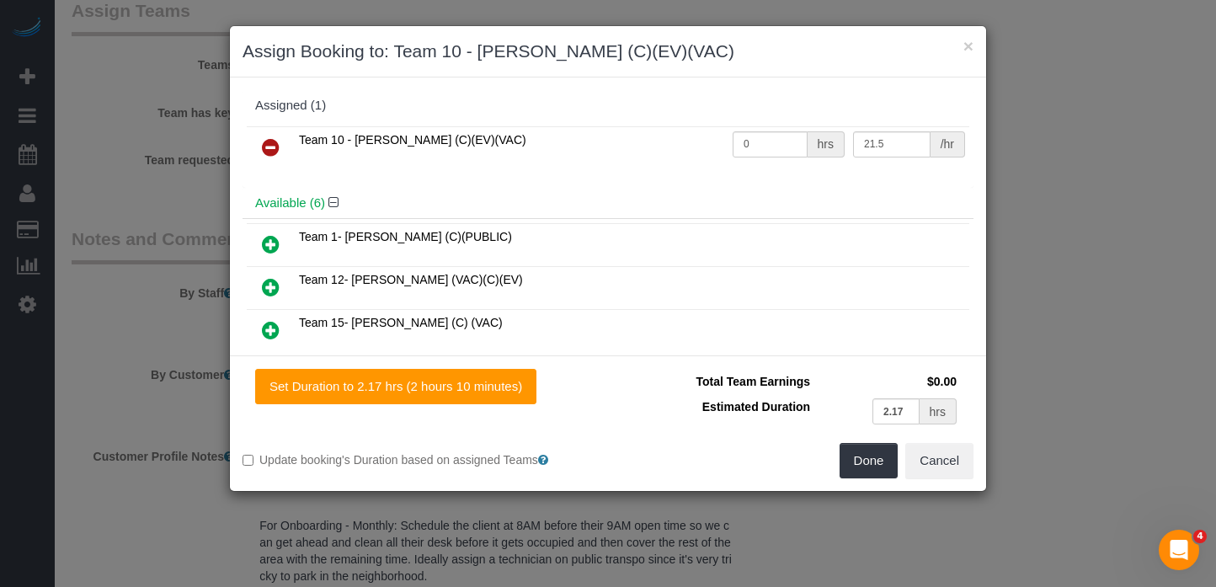
click at [273, 146] on icon at bounding box center [271, 147] width 18 height 20
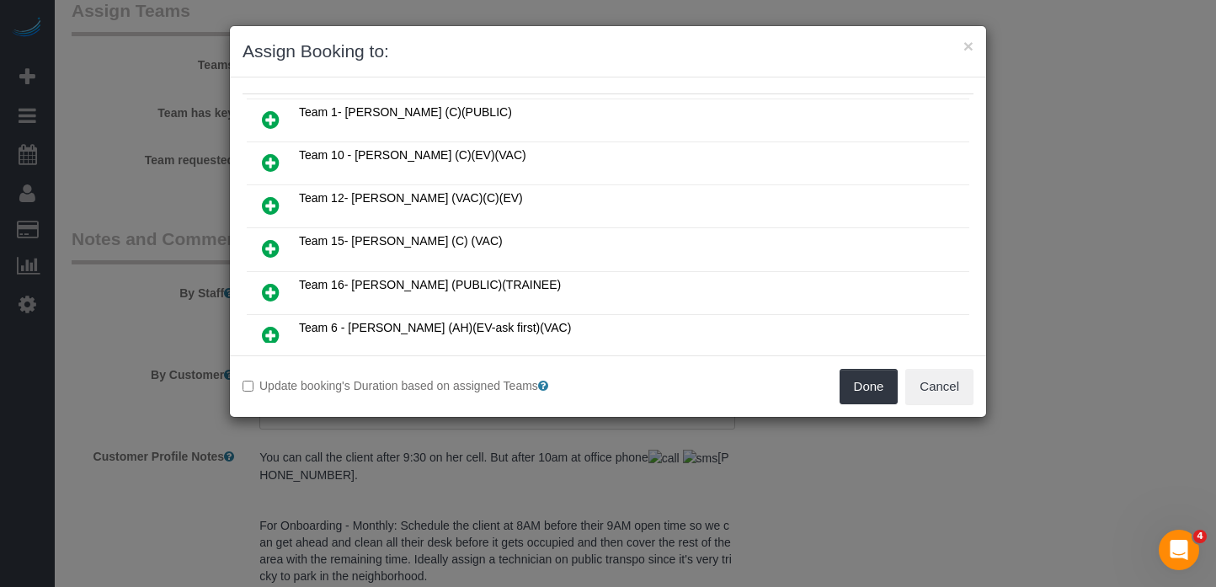
click at [267, 243] on icon at bounding box center [271, 248] width 18 height 20
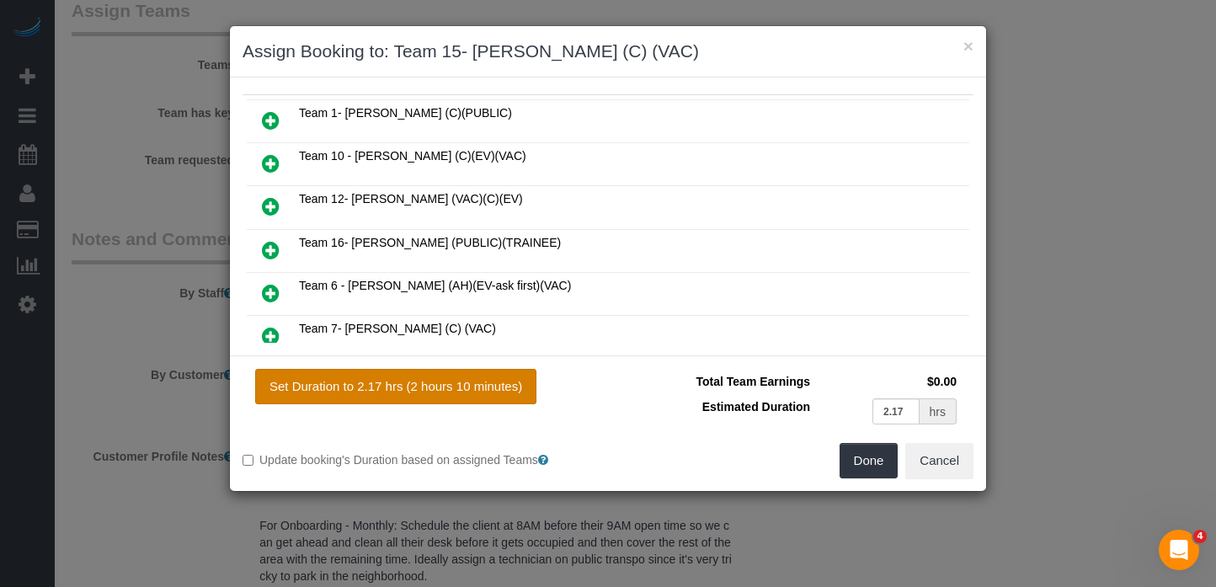
click at [478, 391] on button "Set Duration to 2.17 hrs (2 hours 10 minutes)" at bounding box center [395, 386] width 281 height 35
type input "2.17"
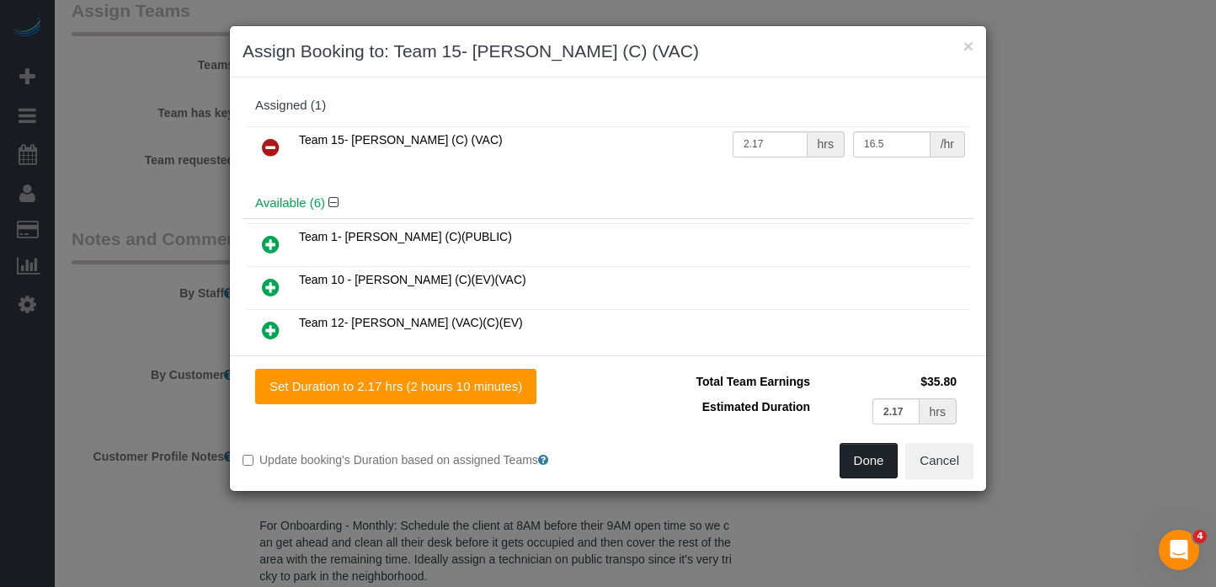
click at [869, 461] on button "Done" at bounding box center [868, 460] width 59 height 35
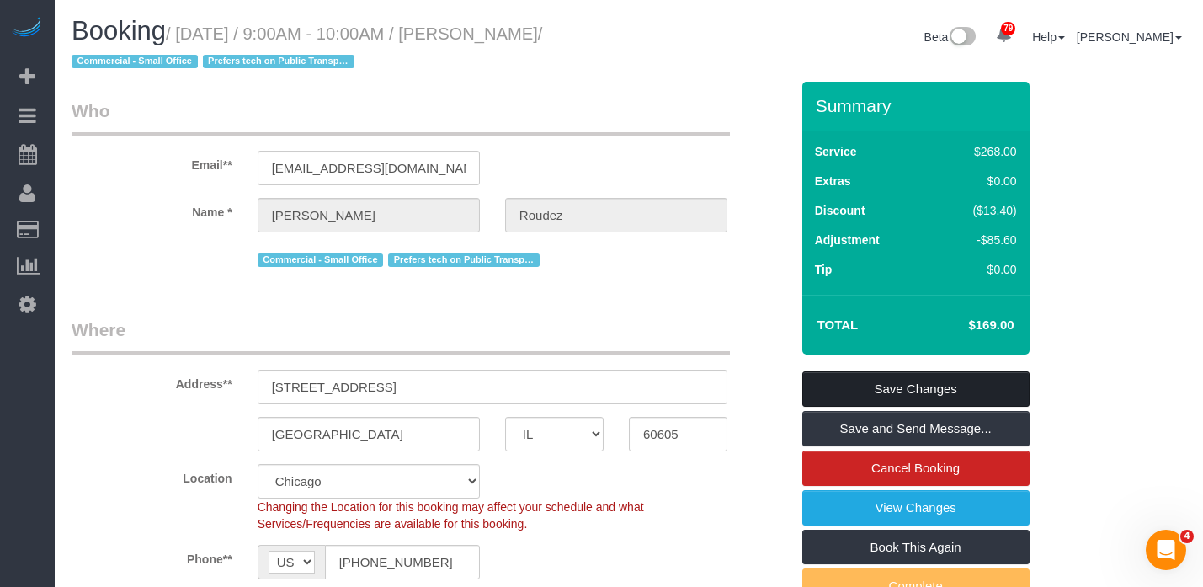
click at [886, 386] on link "Save Changes" at bounding box center [915, 388] width 227 height 35
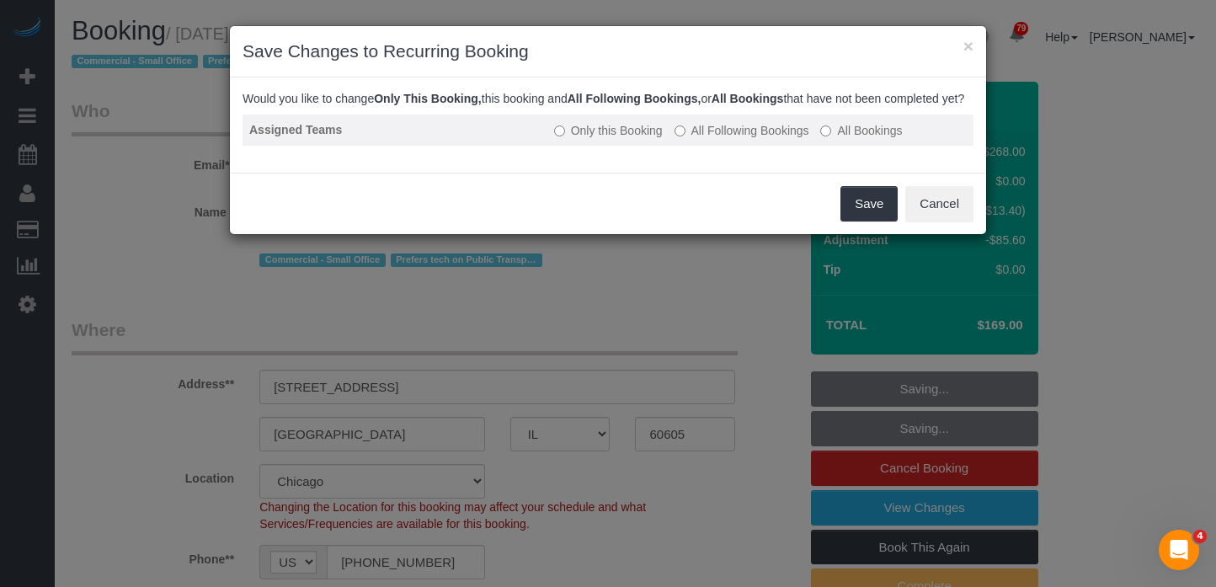
click at [726, 139] on label "All Following Bookings" at bounding box center [741, 130] width 135 height 17
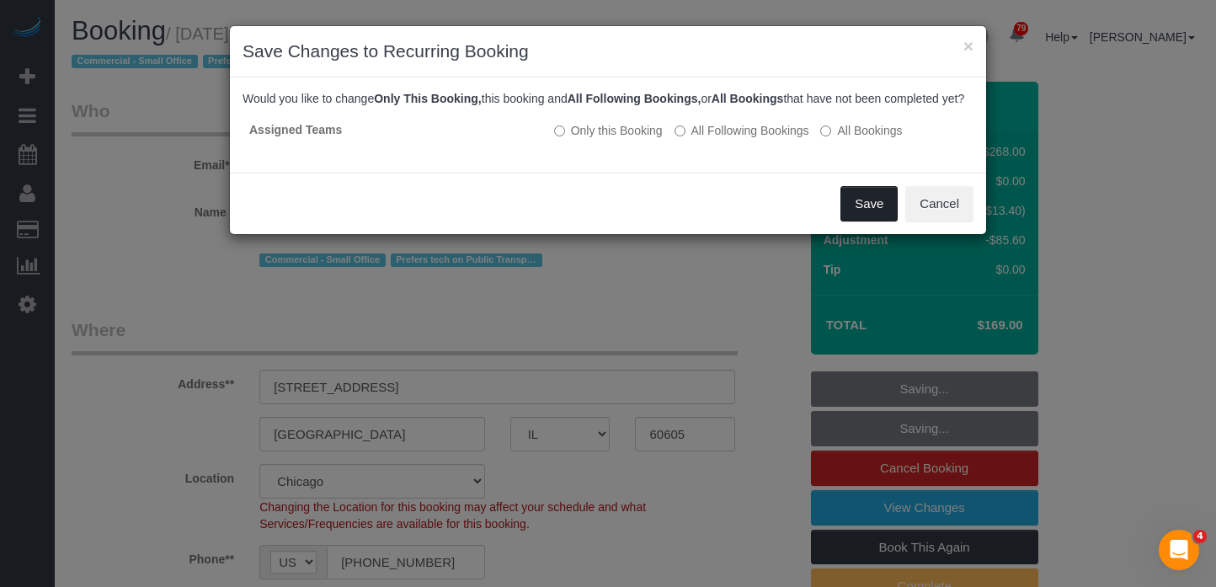
click at [860, 216] on button "Save" at bounding box center [868, 203] width 57 height 35
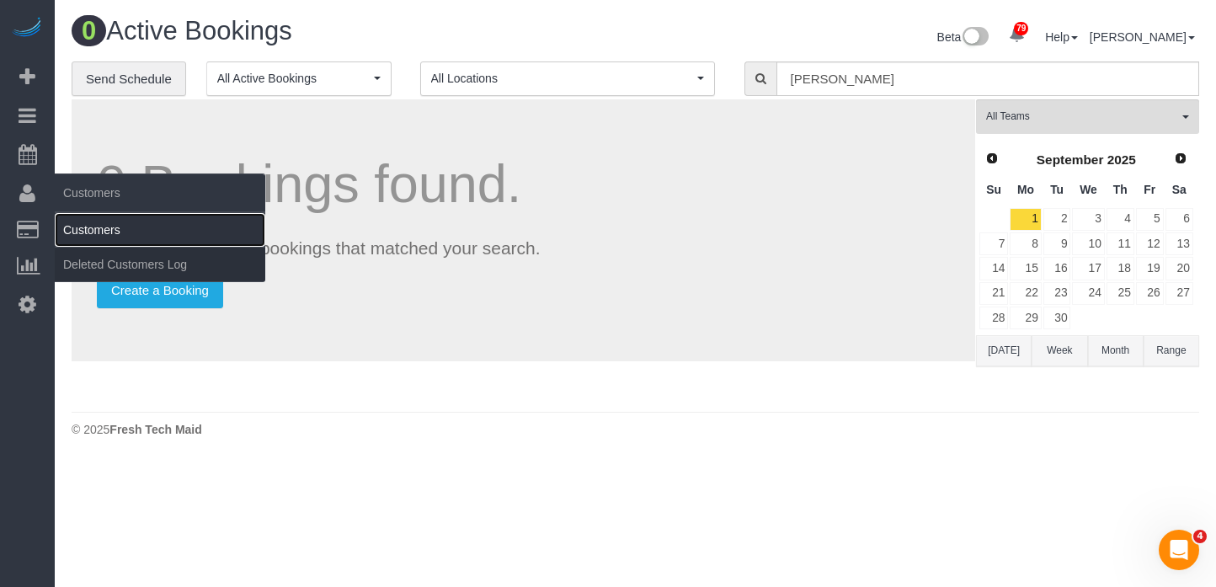
click at [88, 227] on link "Customers" at bounding box center [160, 230] width 210 height 34
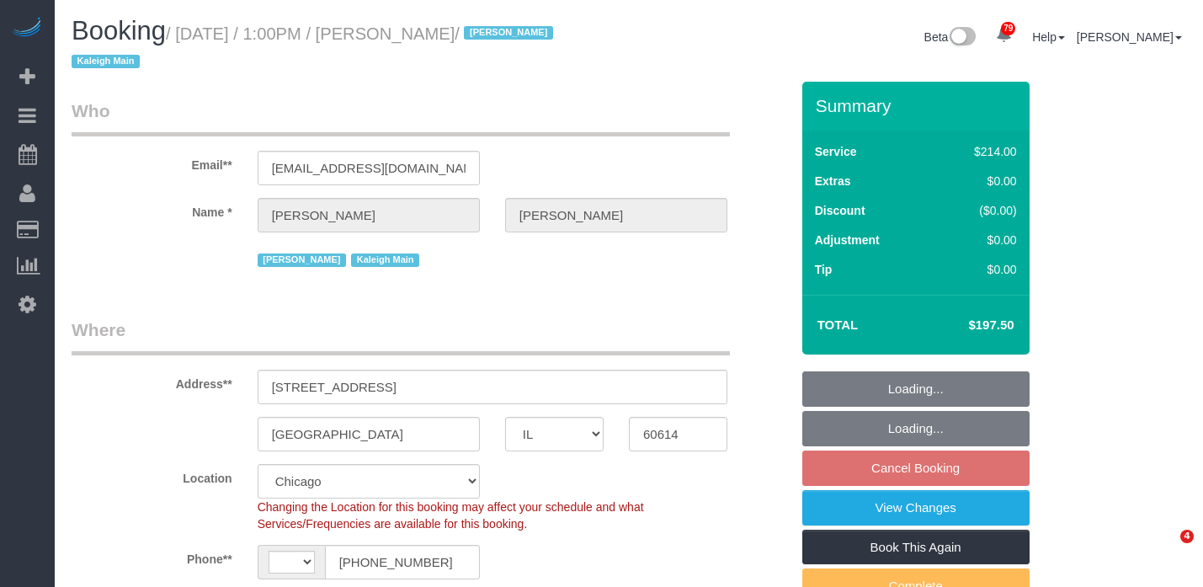
select select "IL"
select select "number:1"
select select "number:63"
select select "number:139"
select select "number:106"
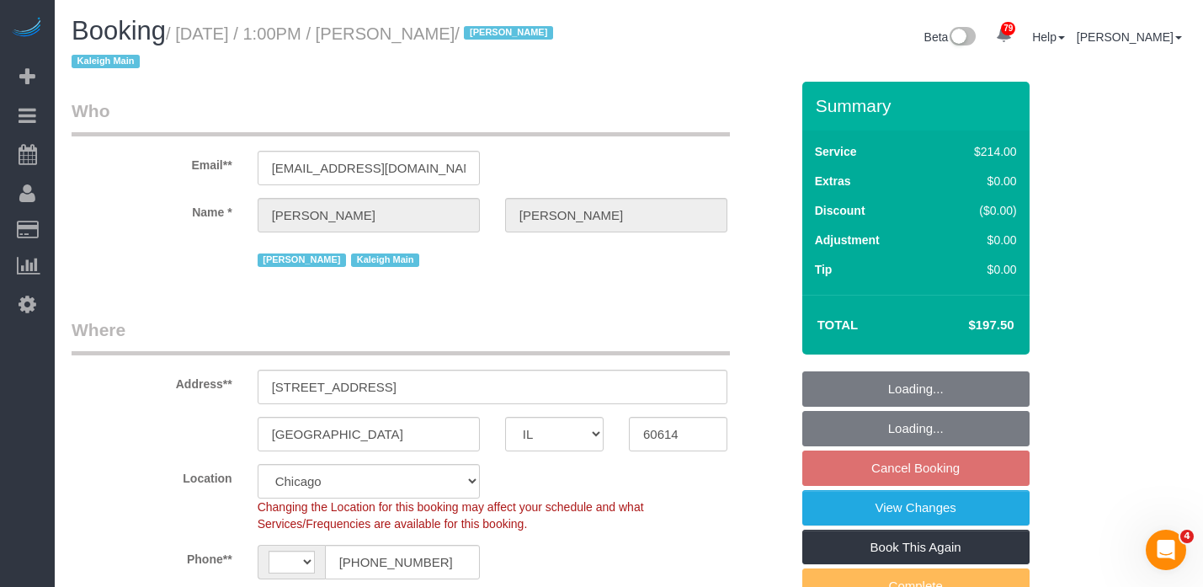
select select "string:US"
select select "object:1186"
select select "512"
select select "2"
select select "4"
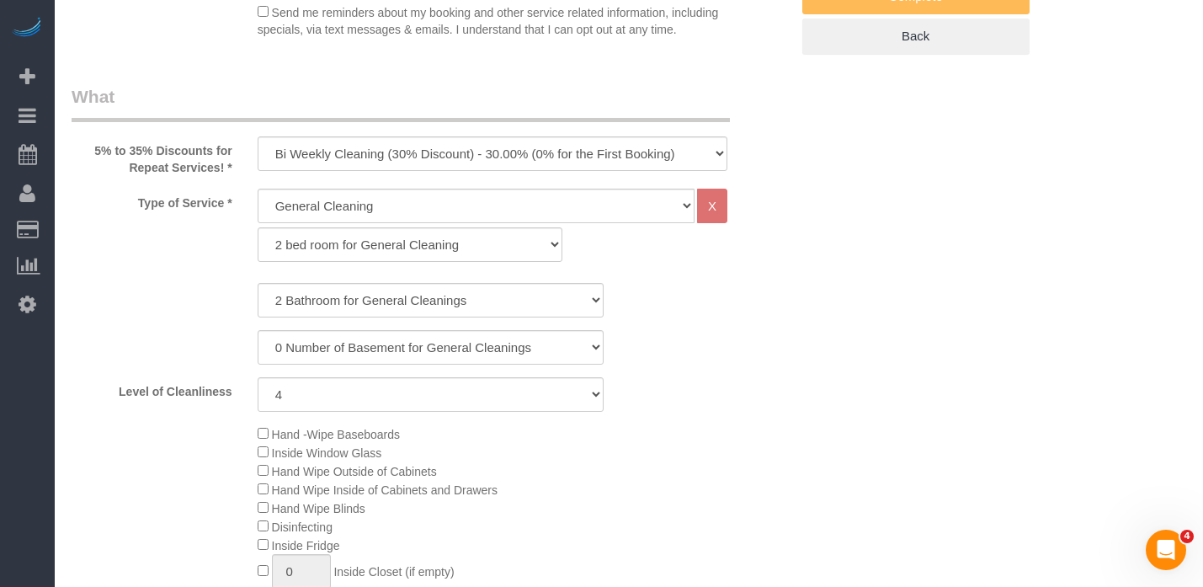
select select "2"
select select "4"
select select "object:1359"
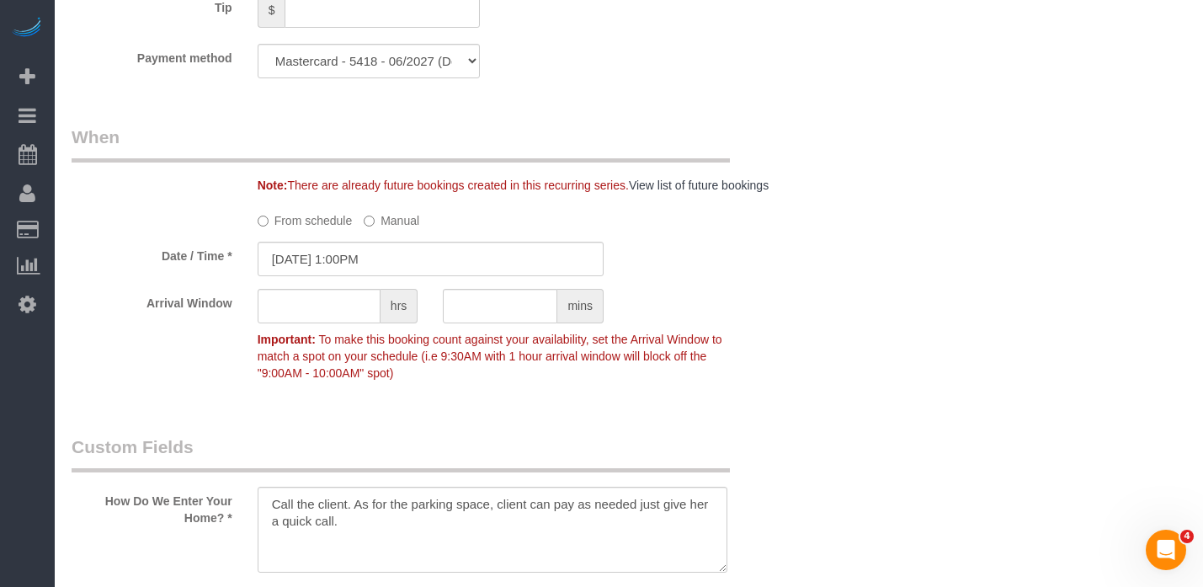
scroll to position [1593, 0]
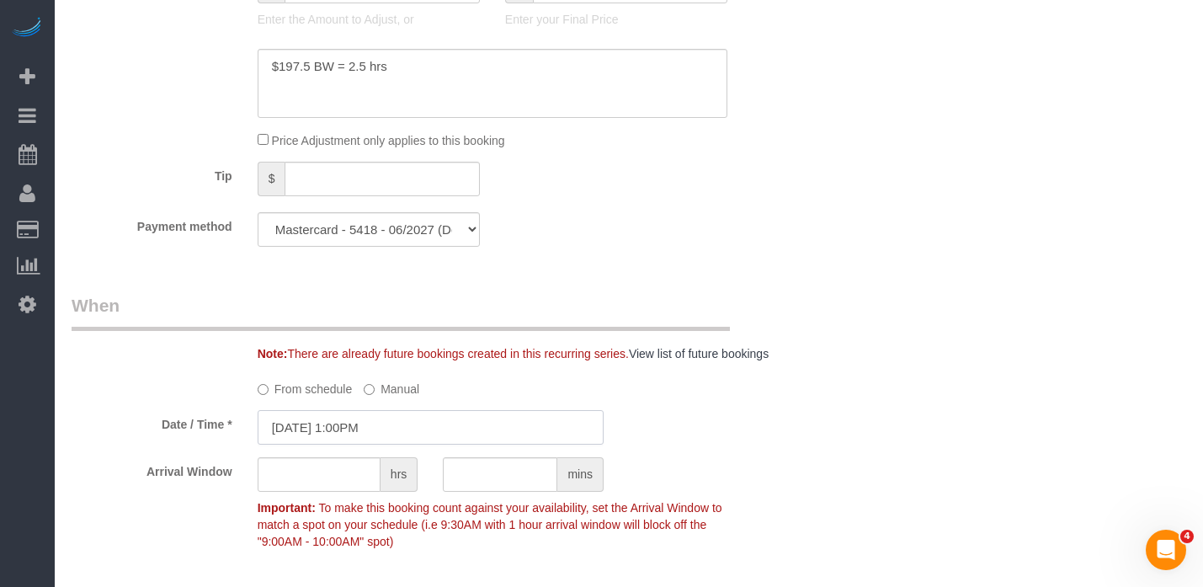
click at [346, 444] on input "09/02/2025 1:00PM" at bounding box center [431, 427] width 346 height 35
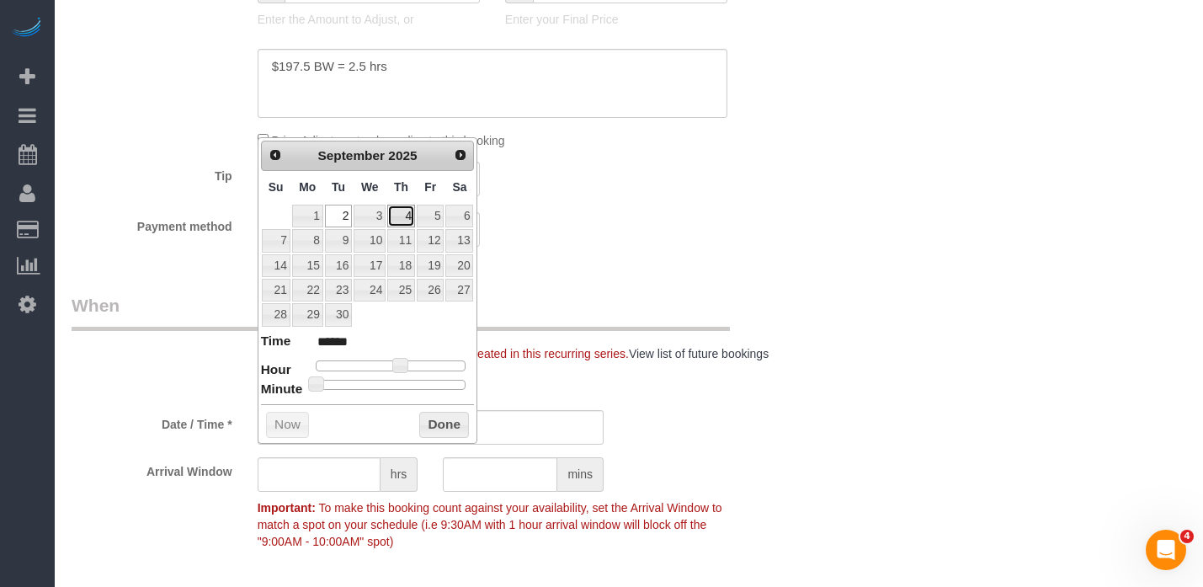
click at [401, 220] on link "4" at bounding box center [401, 216] width 28 height 23
type input "09/04/2025 2:00PM"
type input "******"
type input "09/04/2025 3:00PM"
type input "******"
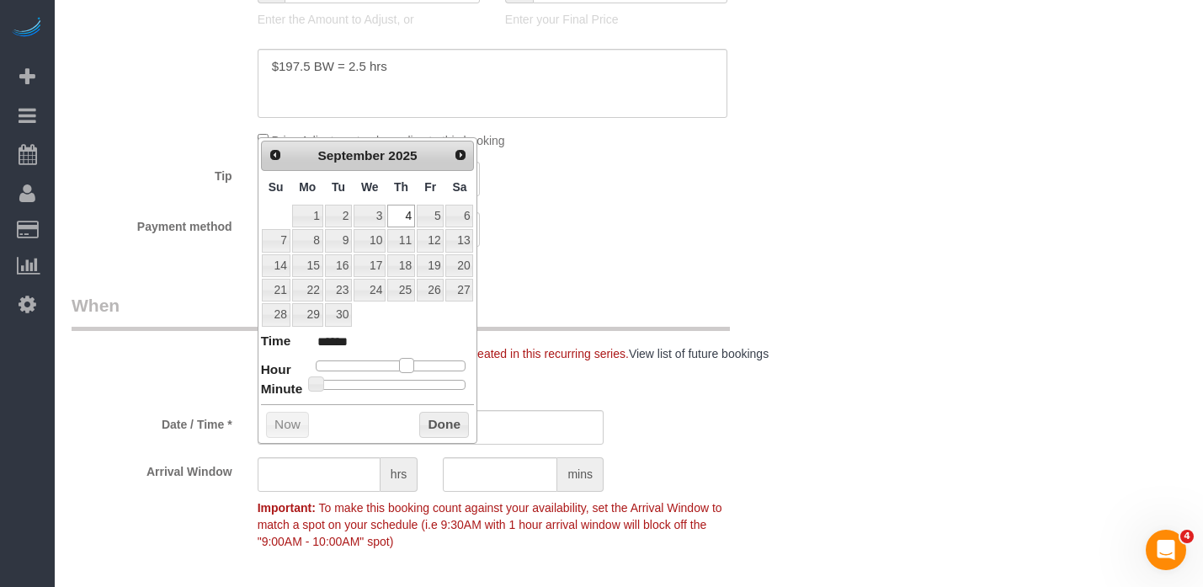
type input "09/04/2025 4:00PM"
type input "******"
type input "09/04/2025 3:00PM"
type input "******"
type input "09/04/2025 2:00PM"
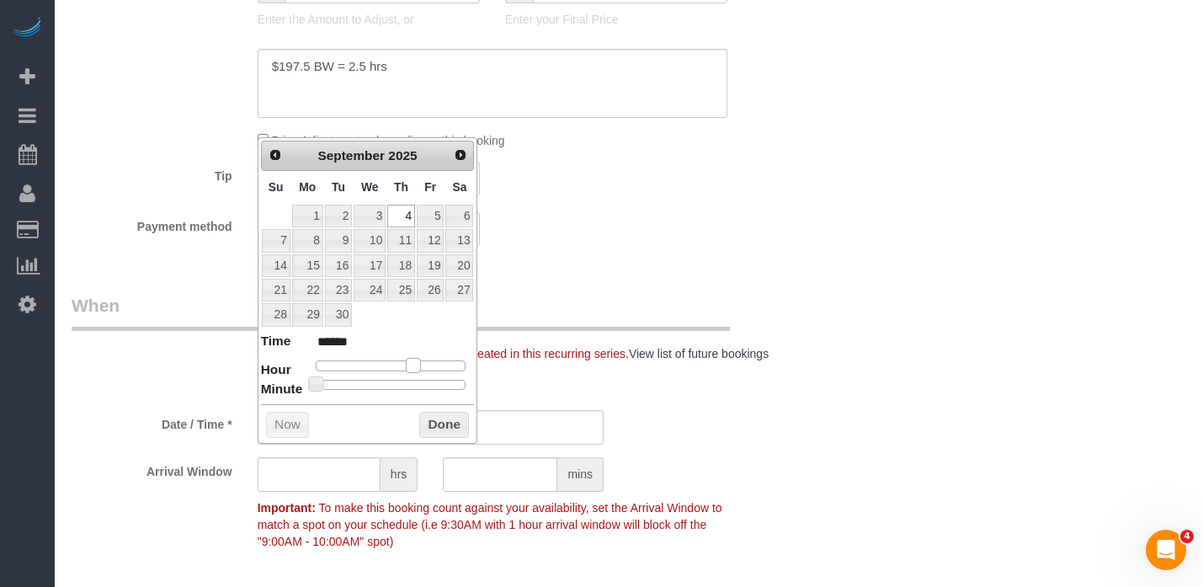
type input "******"
click at [407, 365] on span at bounding box center [406, 365] width 15 height 15
type input "09/04/2025 2:05PM"
type input "******"
type input "09/04/2025 2:10PM"
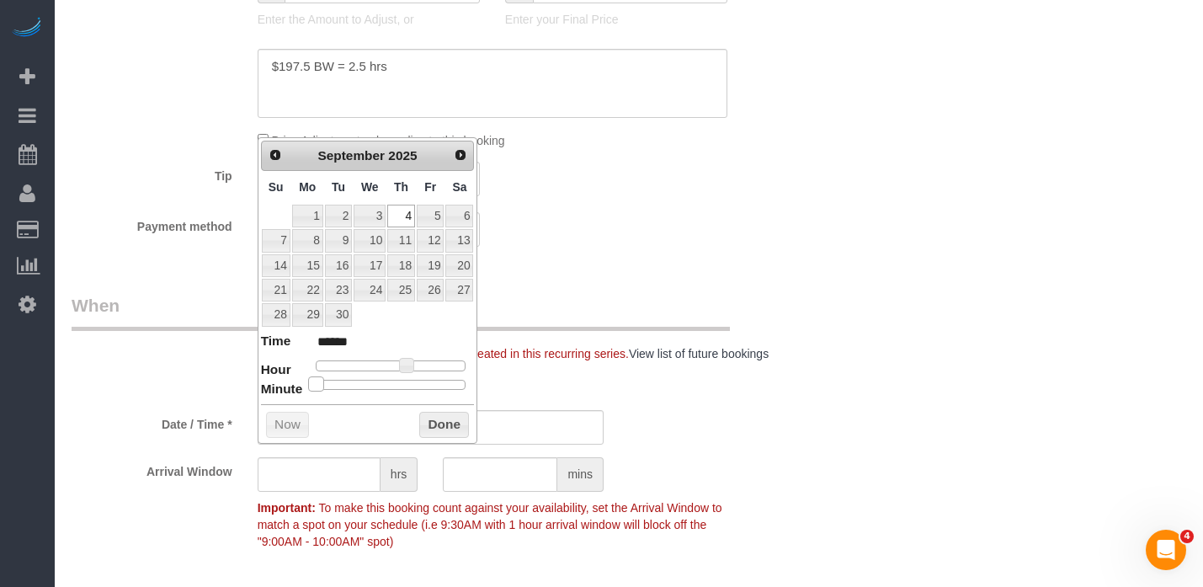
type input "******"
type input "09/04/2025 2:15PM"
type input "******"
type input "09/04/2025 2:20PM"
type input "******"
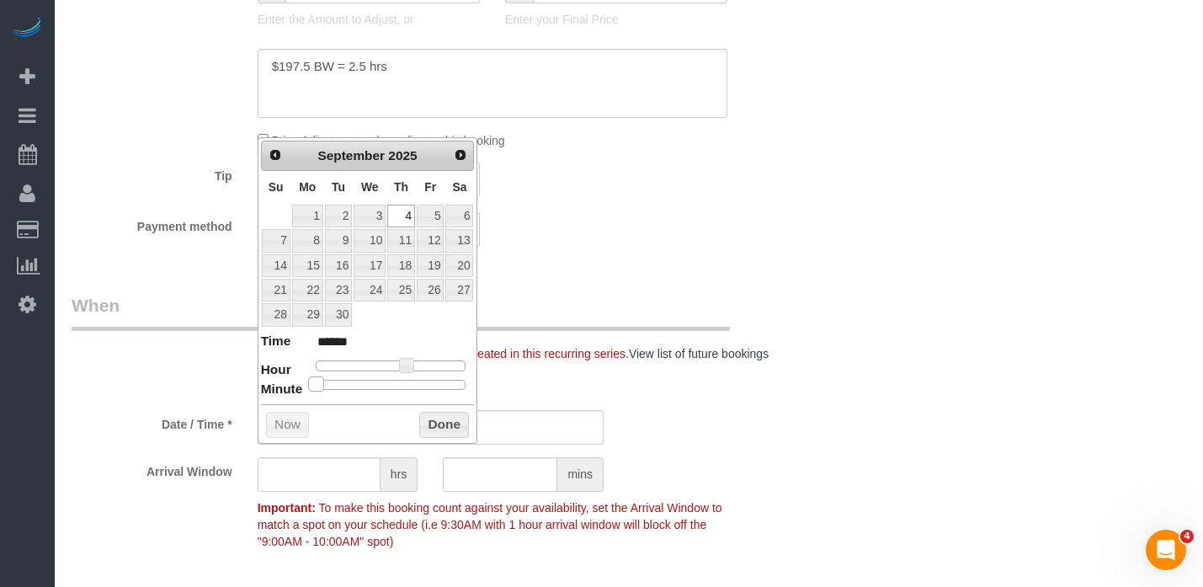
type input "09/04/2025 2:25PM"
type input "******"
type input "09/04/2025 2:30PM"
type input "******"
type input "09/04/2025 2:35PM"
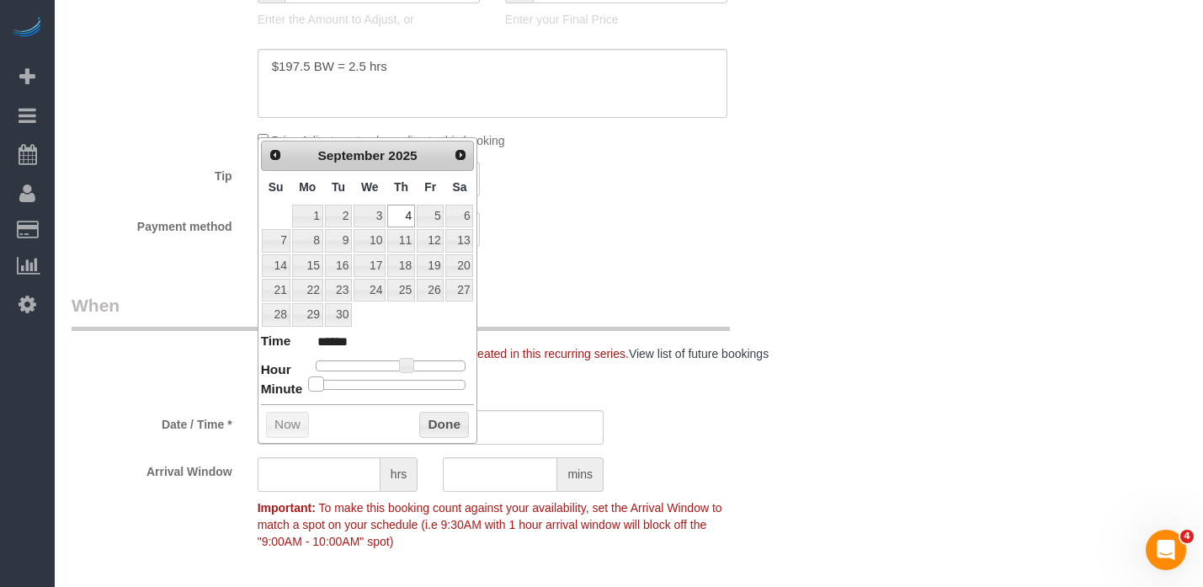
type input "******"
type input "09/04/2025 2:30PM"
type input "******"
drag, startPoint x: 317, startPoint y: 387, endPoint x: 426, endPoint y: 418, distance: 112.7
click at [400, 402] on div "Prev Next September 2025 Su Mo Tu We Th Fr Sa 1 2 3 4 5 6 7 8 9 10 11 12 13 14 …" at bounding box center [368, 290] width 221 height 306
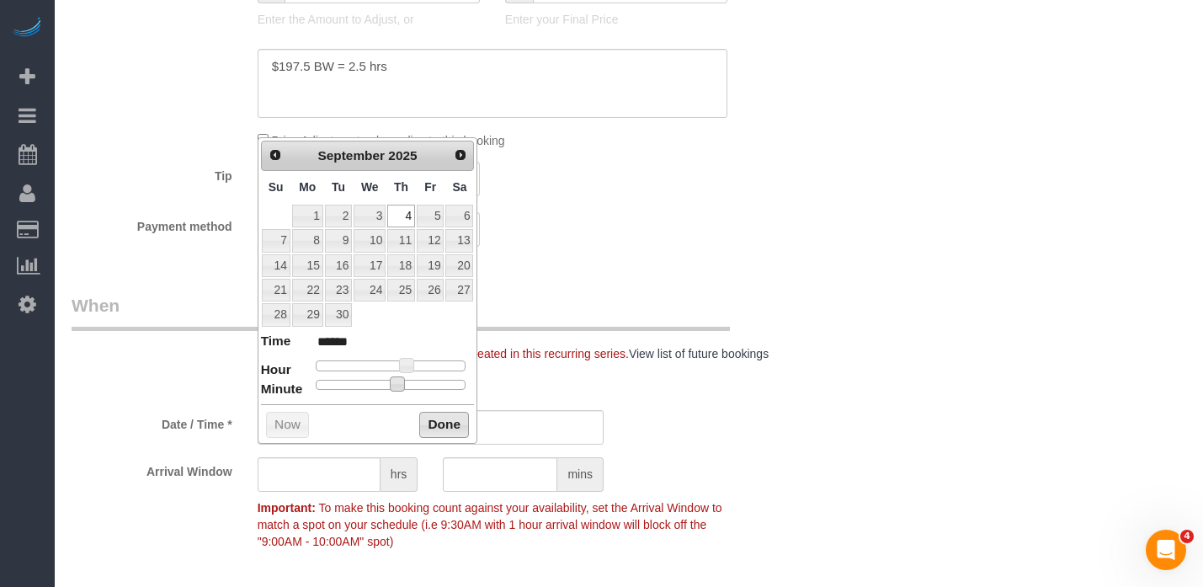
click at [443, 427] on button "Done" at bounding box center [444, 425] width 50 height 27
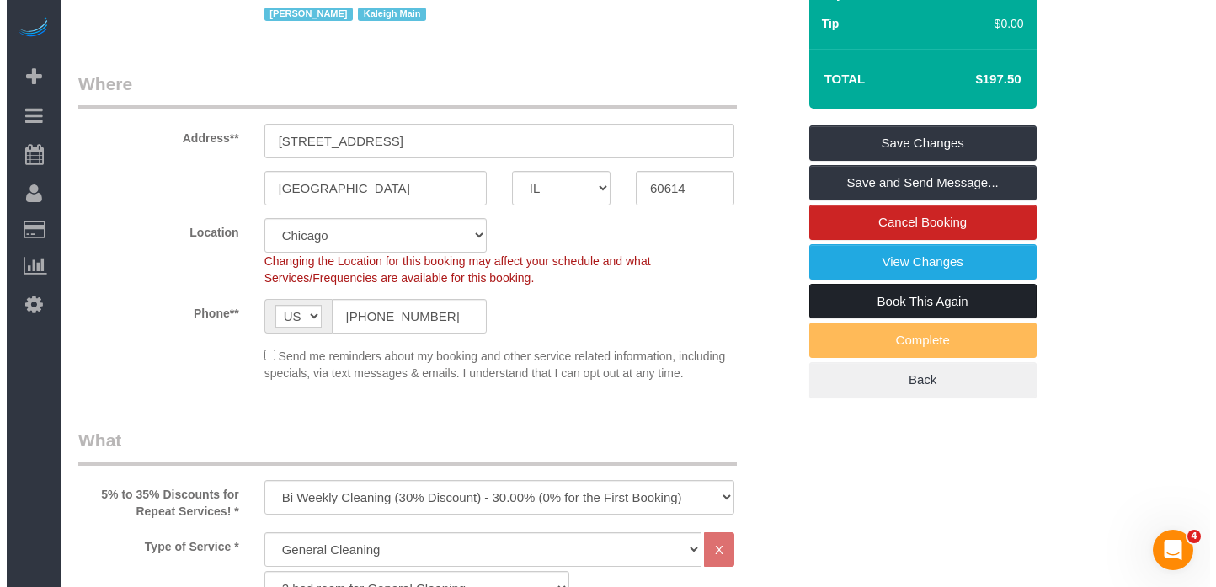
scroll to position [0, 0]
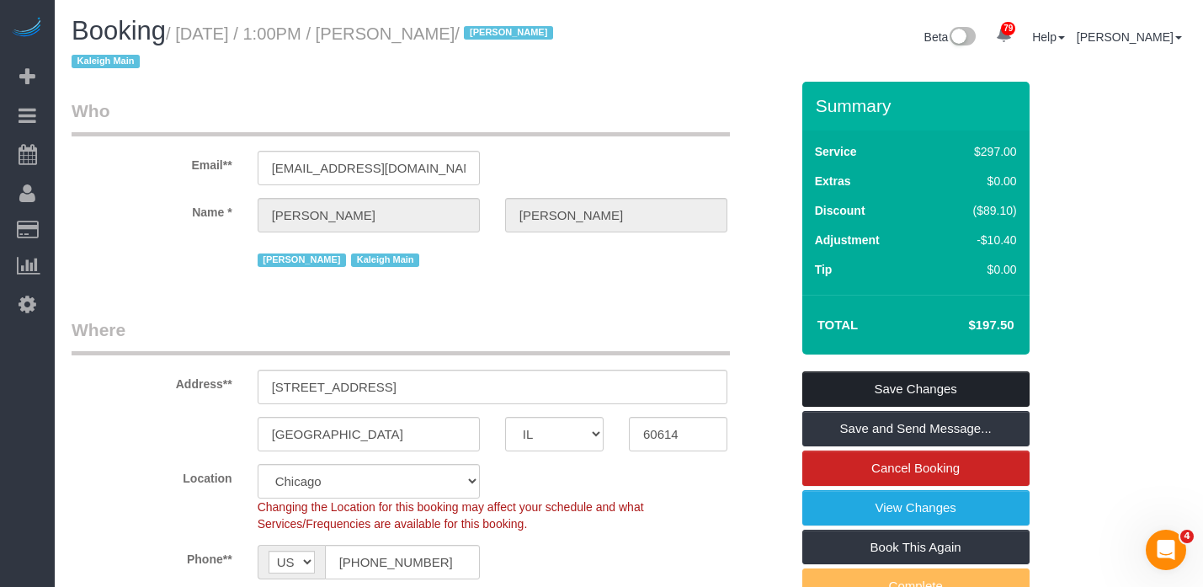
click at [912, 391] on link "Save Changes" at bounding box center [915, 388] width 227 height 35
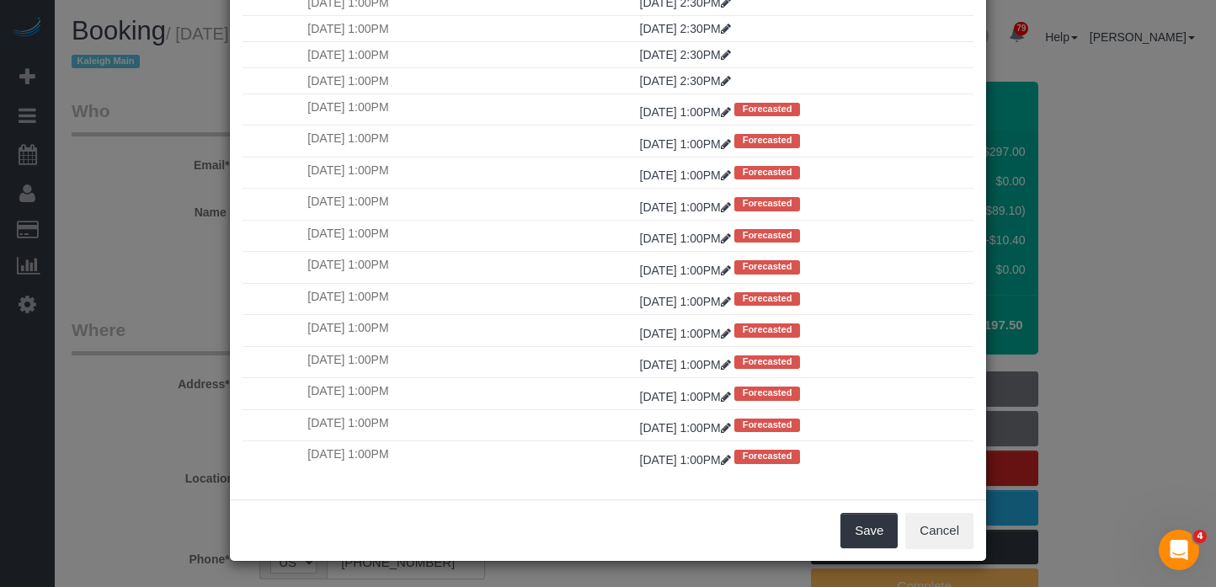
scroll to position [190, 0]
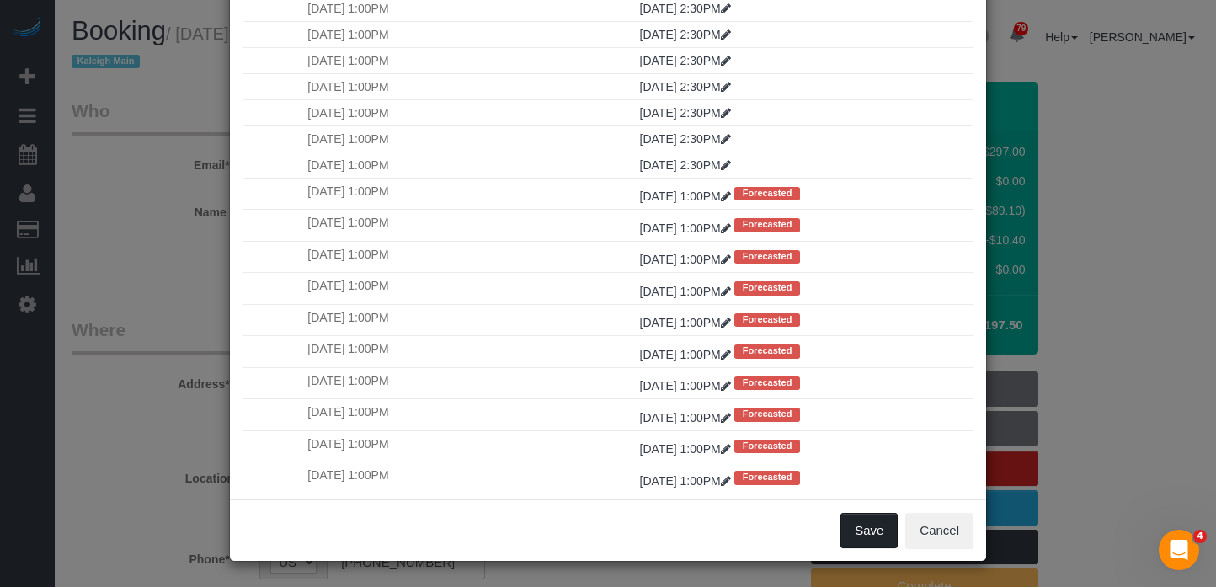
click at [854, 528] on button "Save" at bounding box center [868, 530] width 57 height 35
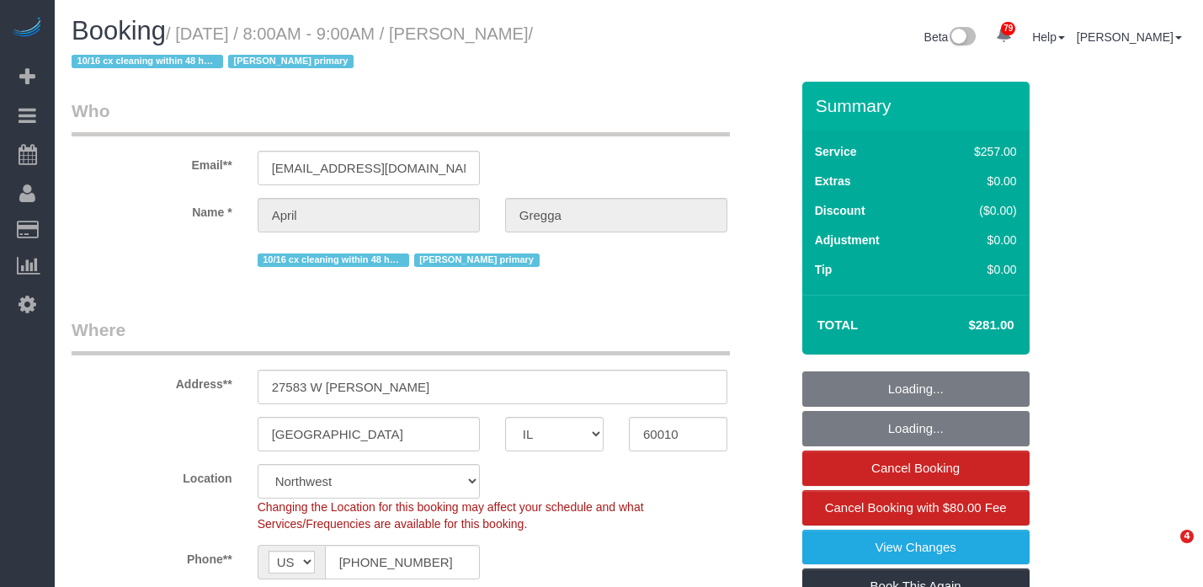
select select "IL"
select select "number:1"
select select "number:65"
select select "number:139"
select select "number:104"
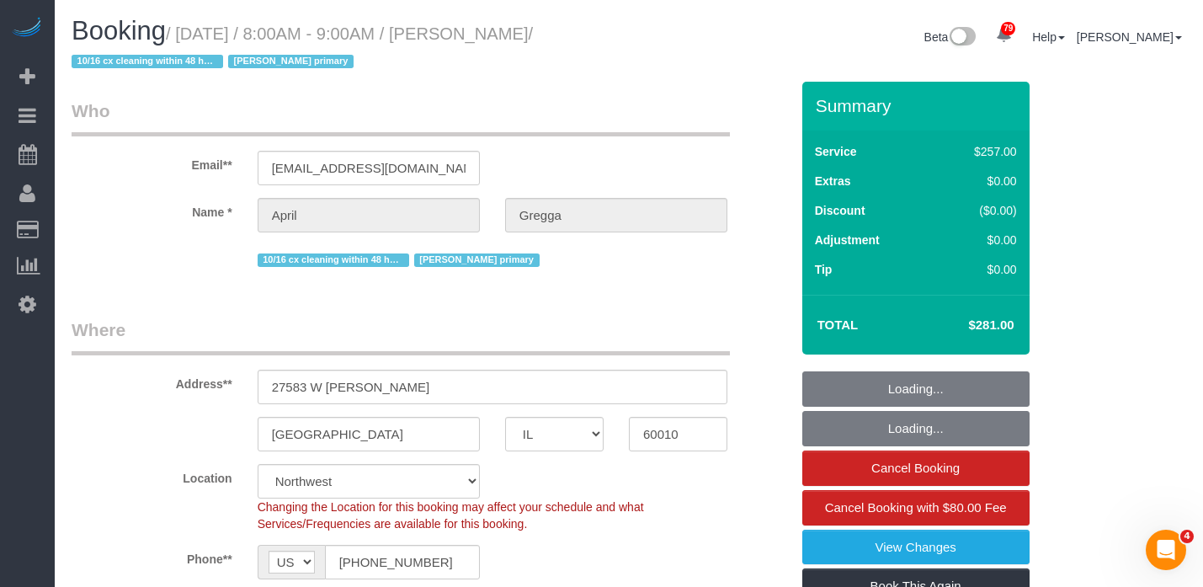
select select "512"
select select "4"
select select "object:1206"
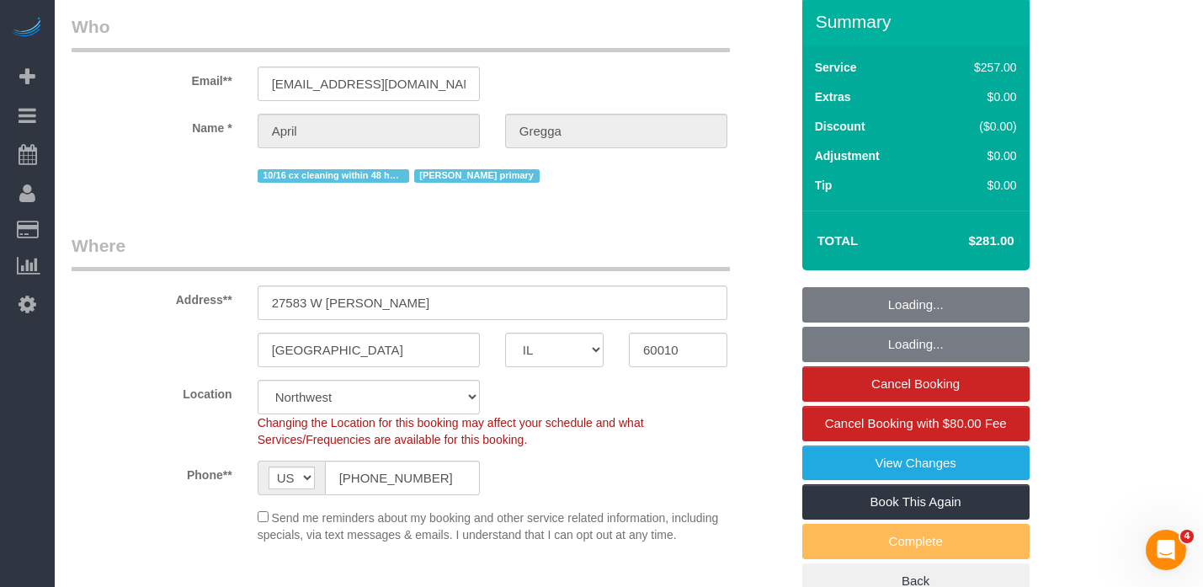
select select "spot1"
select select "4"
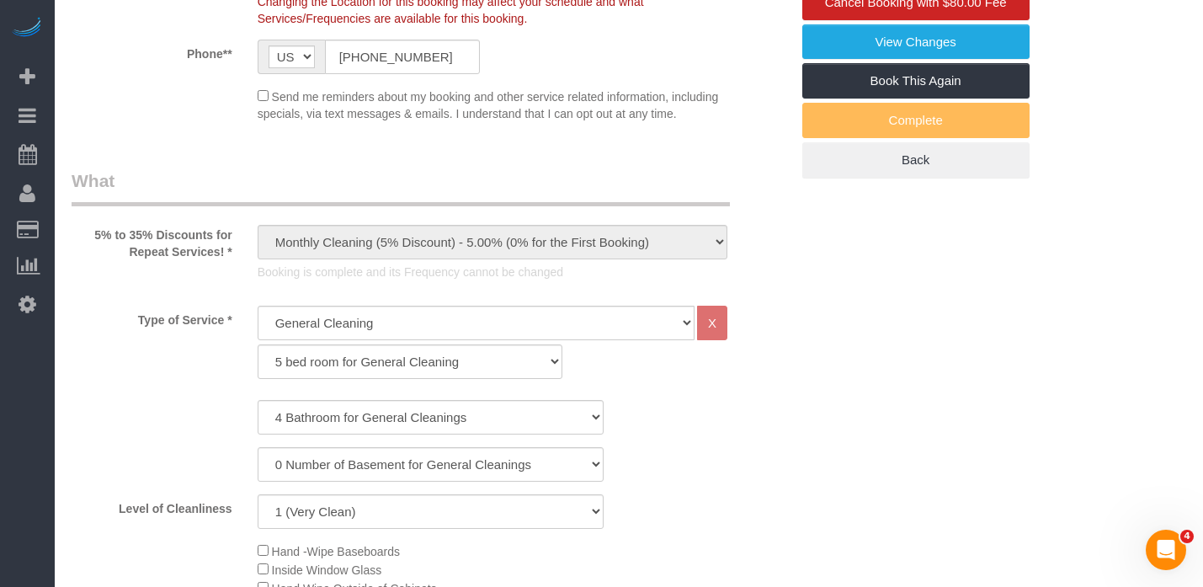
scroll to position [589, 0]
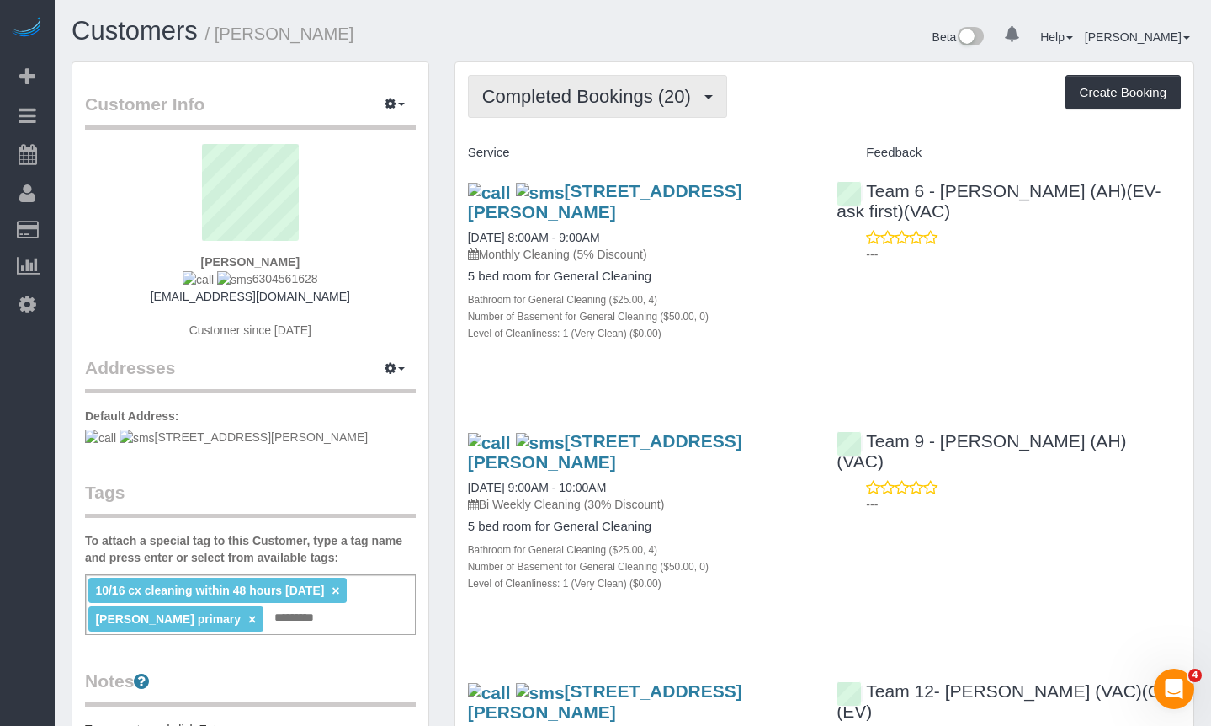
click at [568, 104] on span "Completed Bookings (20)" at bounding box center [590, 96] width 217 height 21
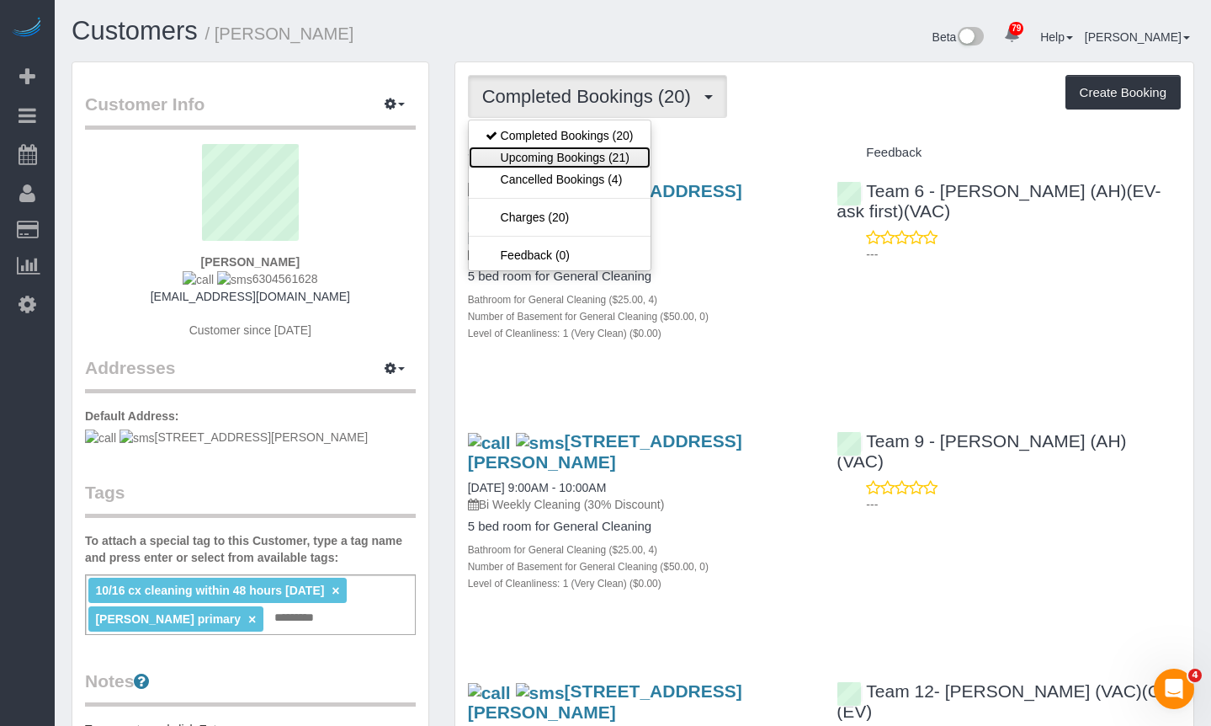
click at [587, 154] on link "Upcoming Bookings (21)" at bounding box center [560, 157] width 182 height 22
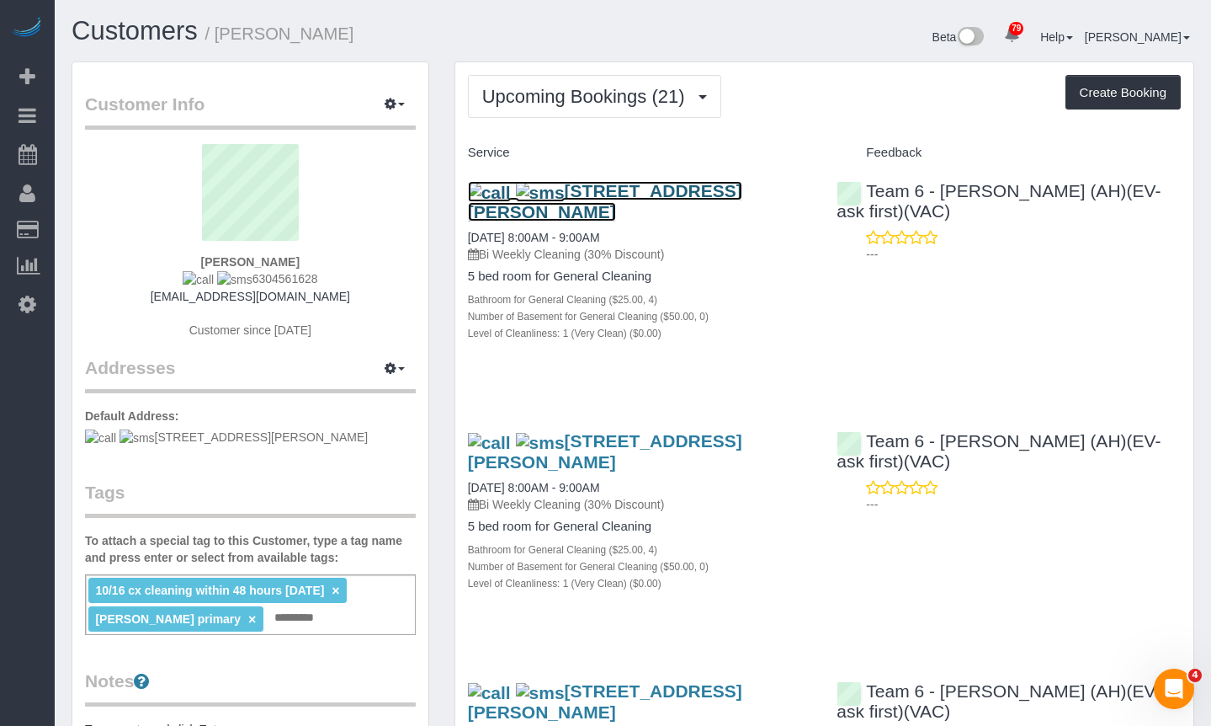
click at [586, 193] on span "[STREET_ADDRESS][PERSON_NAME]" at bounding box center [605, 201] width 274 height 40
drag, startPoint x: 320, startPoint y: 276, endPoint x: 237, endPoint y: 279, distance: 82.6
click at [237, 279] on div "[PERSON_NAME] 6304561628 [EMAIL_ADDRESS][DOMAIN_NAME] Customer since [DATE]" at bounding box center [250, 249] width 331 height 211
copy span "6304561628"
click at [572, 186] on span "[STREET_ADDRESS][PERSON_NAME]" at bounding box center [605, 201] width 274 height 40
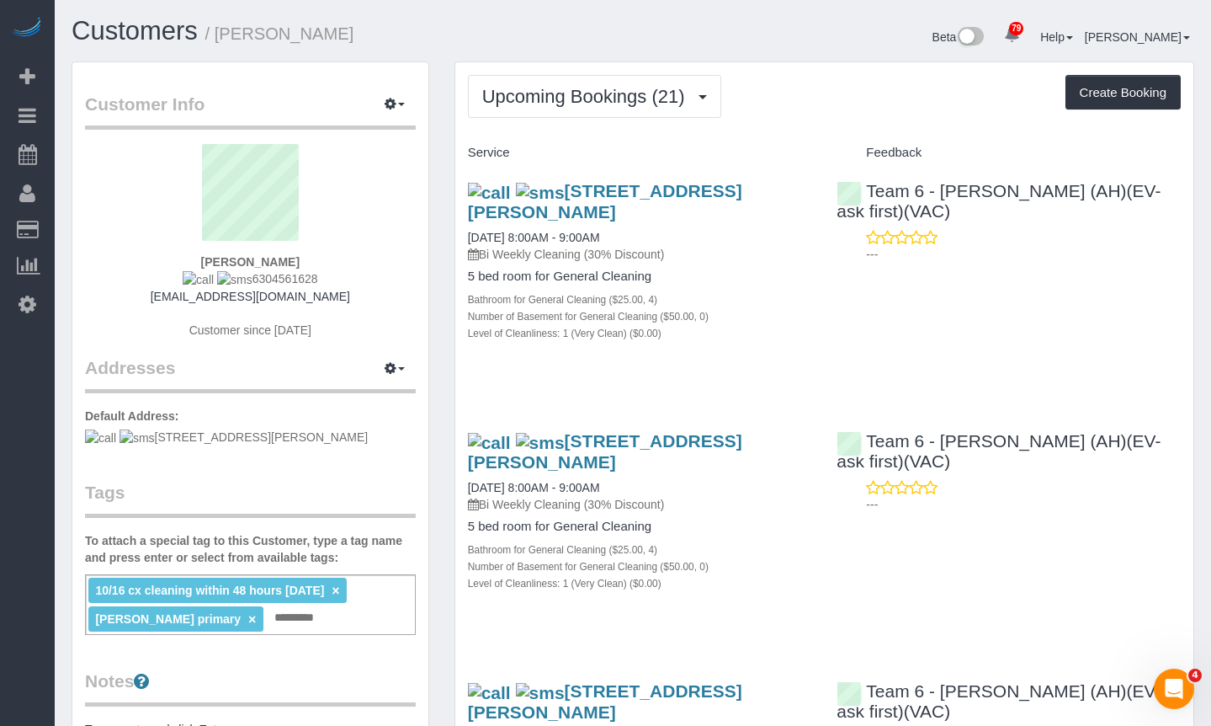
copy span "6304561628"
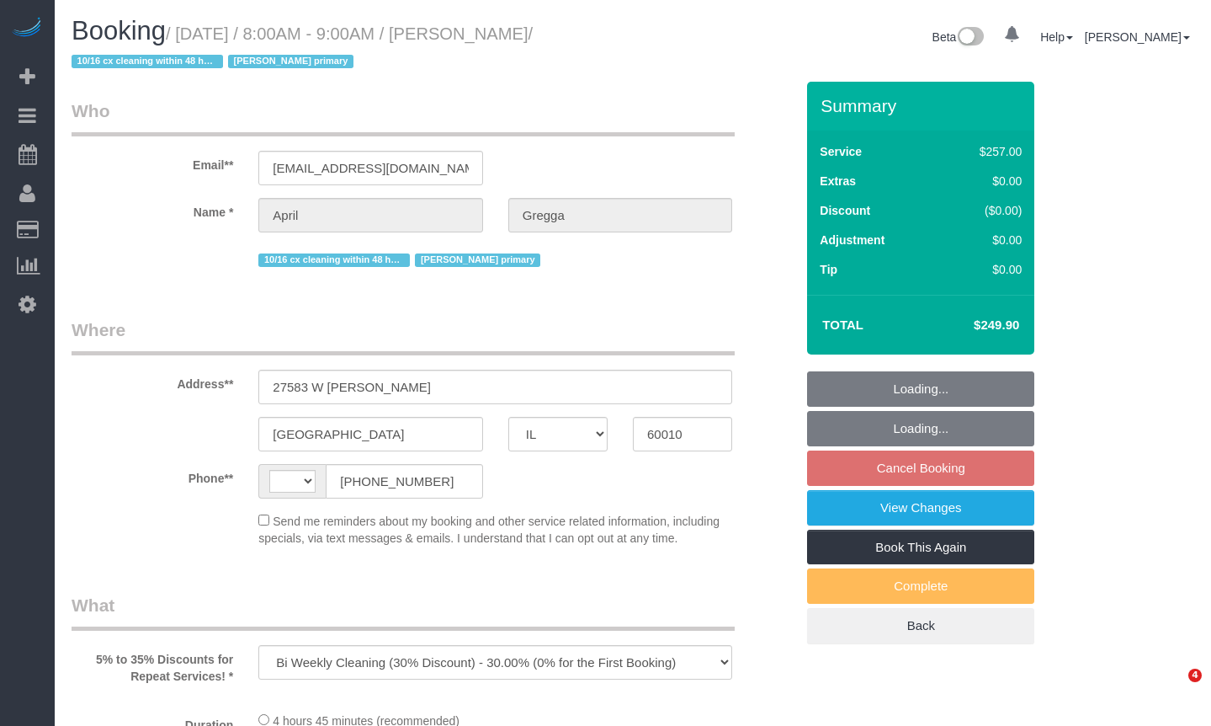
select select "IL"
select select "string:[GEOGRAPHIC_DATA]"
select select "512"
select select "4"
select select "number:1"
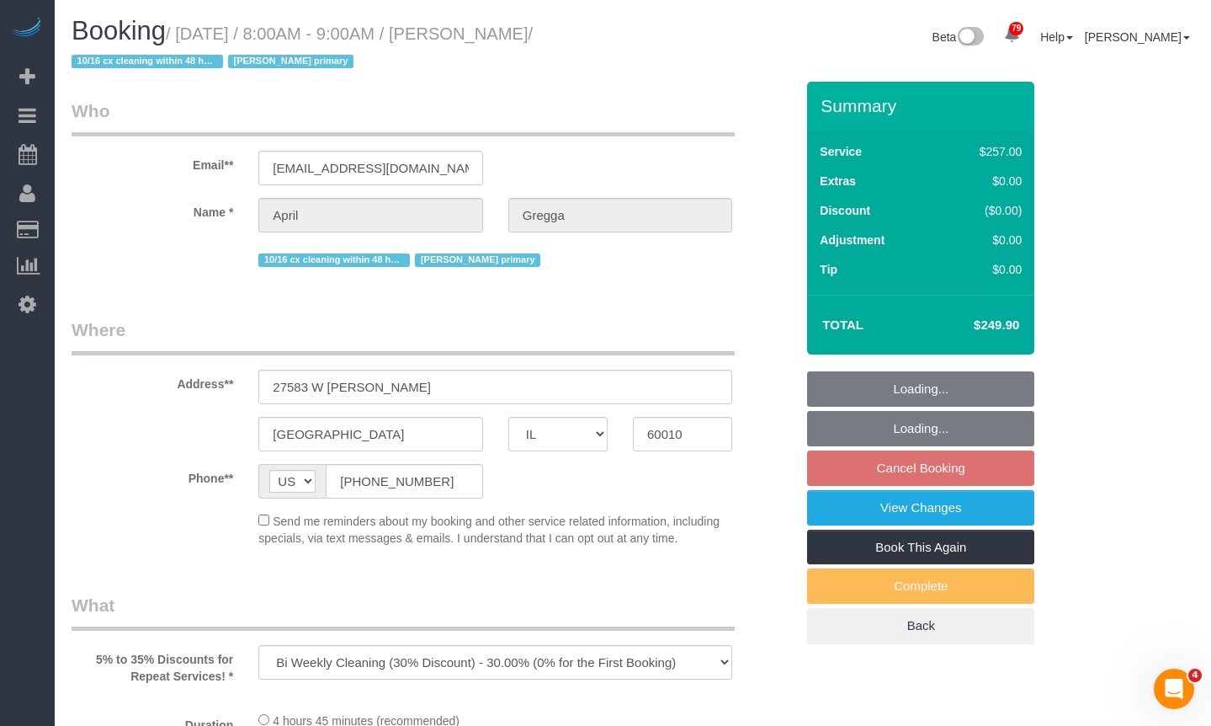
select select "number:65"
select select "number:139"
select select "number:104"
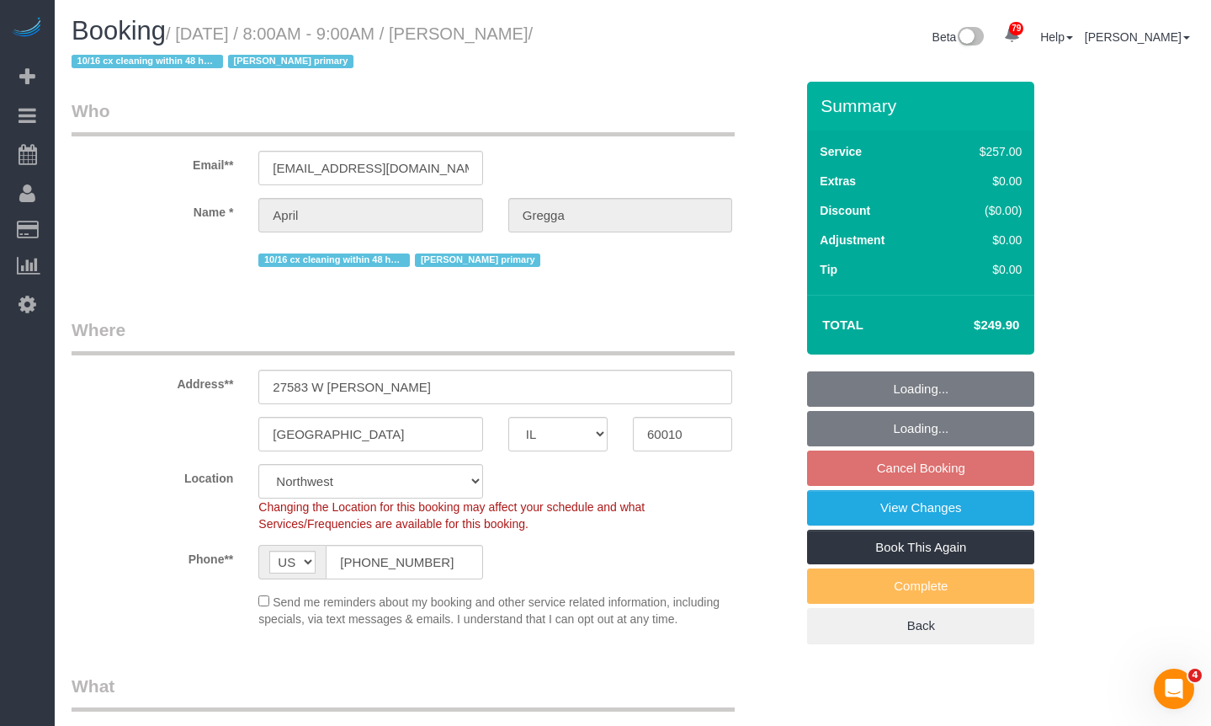
select select "object:1273"
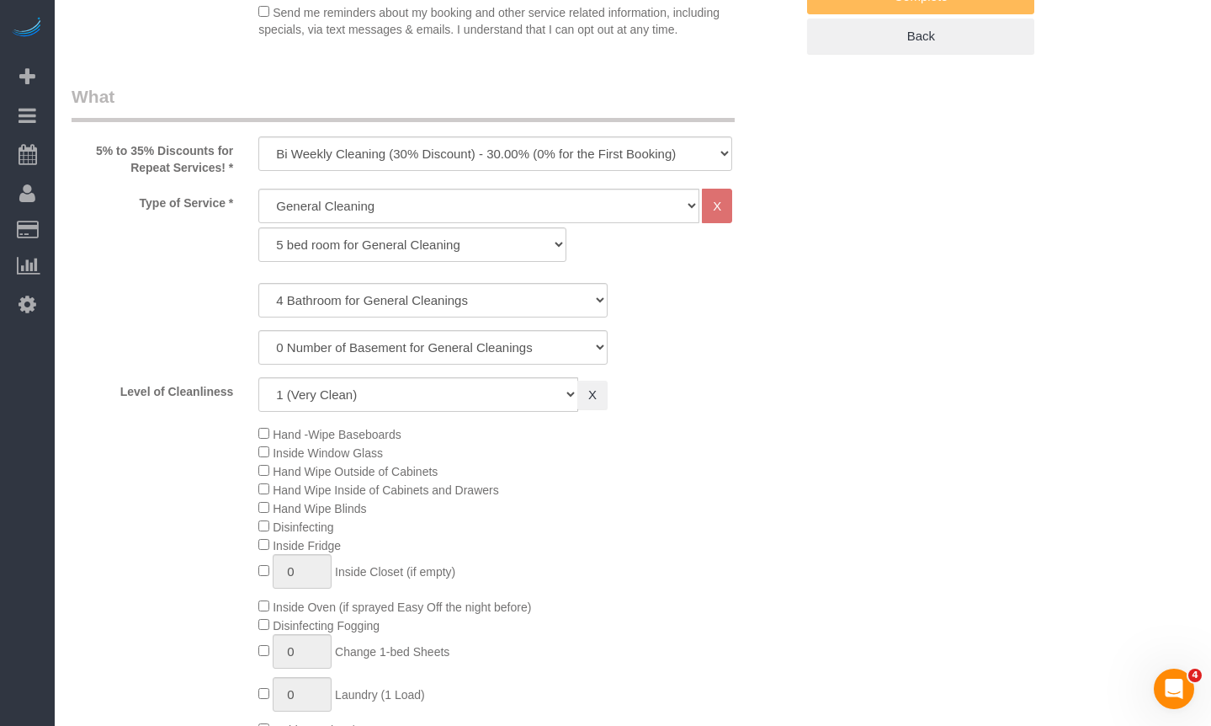
select select "4"
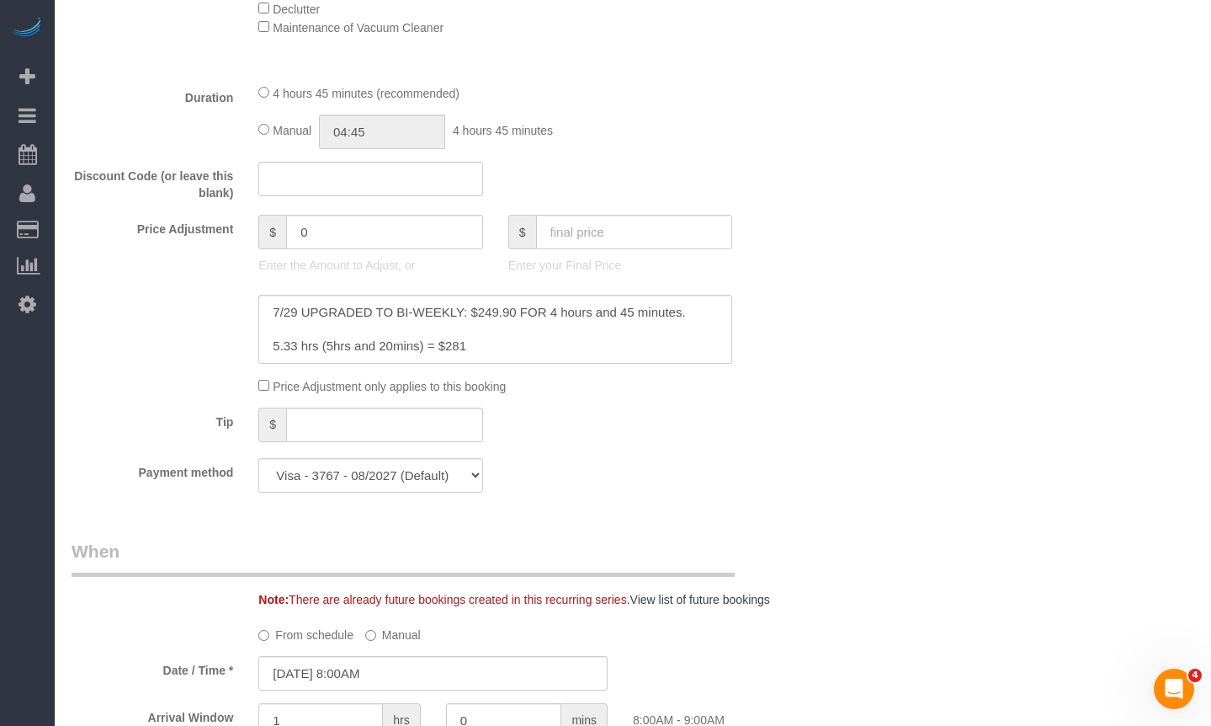
scroll to position [1431, 0]
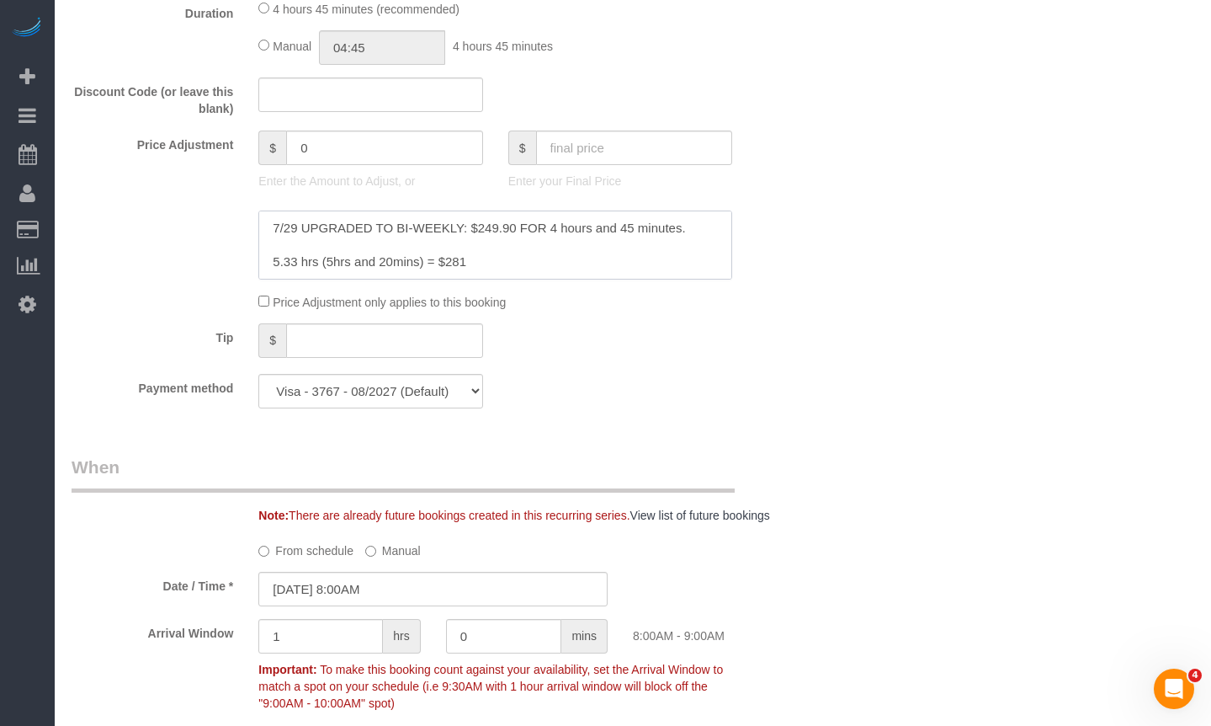
click at [267, 230] on textarea at bounding box center [495, 244] width 474 height 69
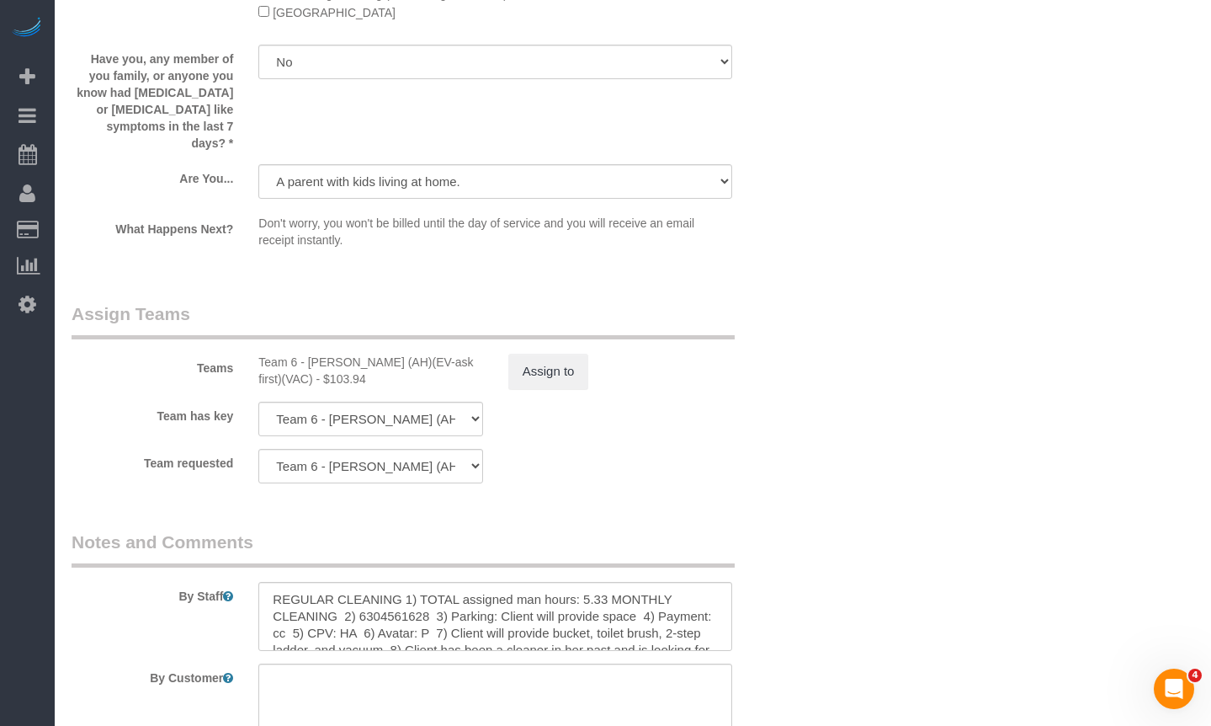
scroll to position [3104, 0]
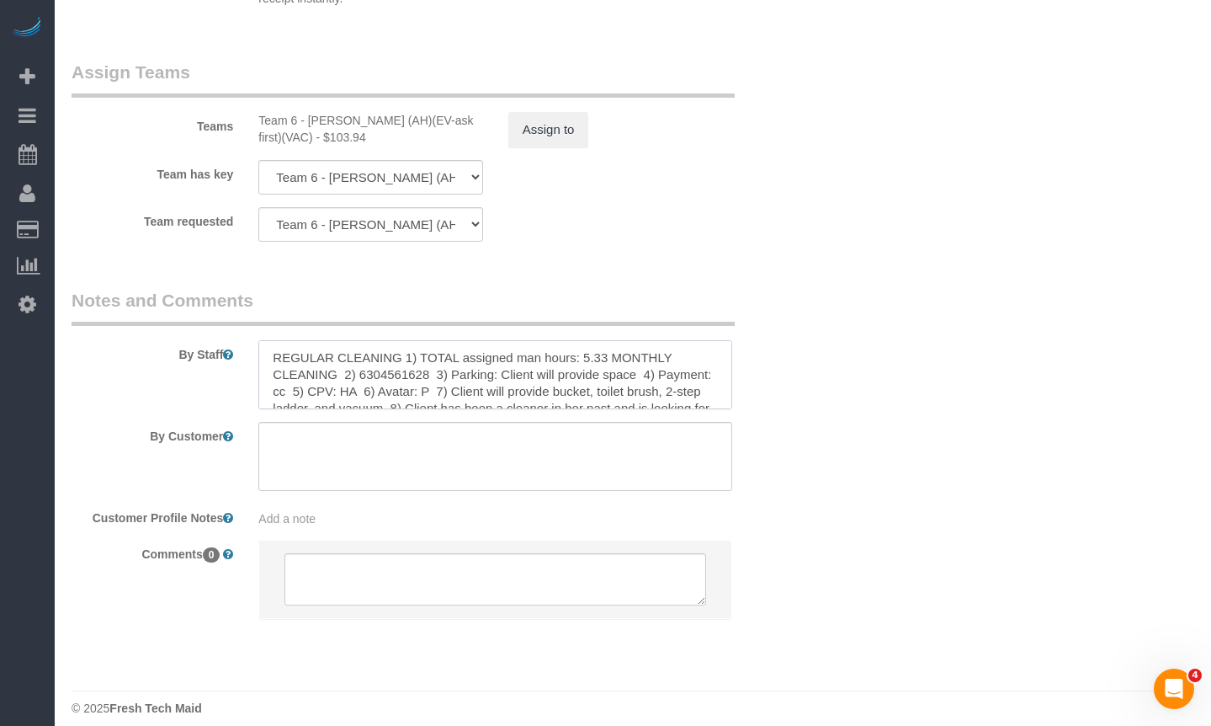
click at [476, 372] on textarea at bounding box center [495, 374] width 474 height 69
click at [588, 340] on textarea at bounding box center [495, 374] width 474 height 69
click at [630, 340] on textarea at bounding box center [495, 374] width 474 height 69
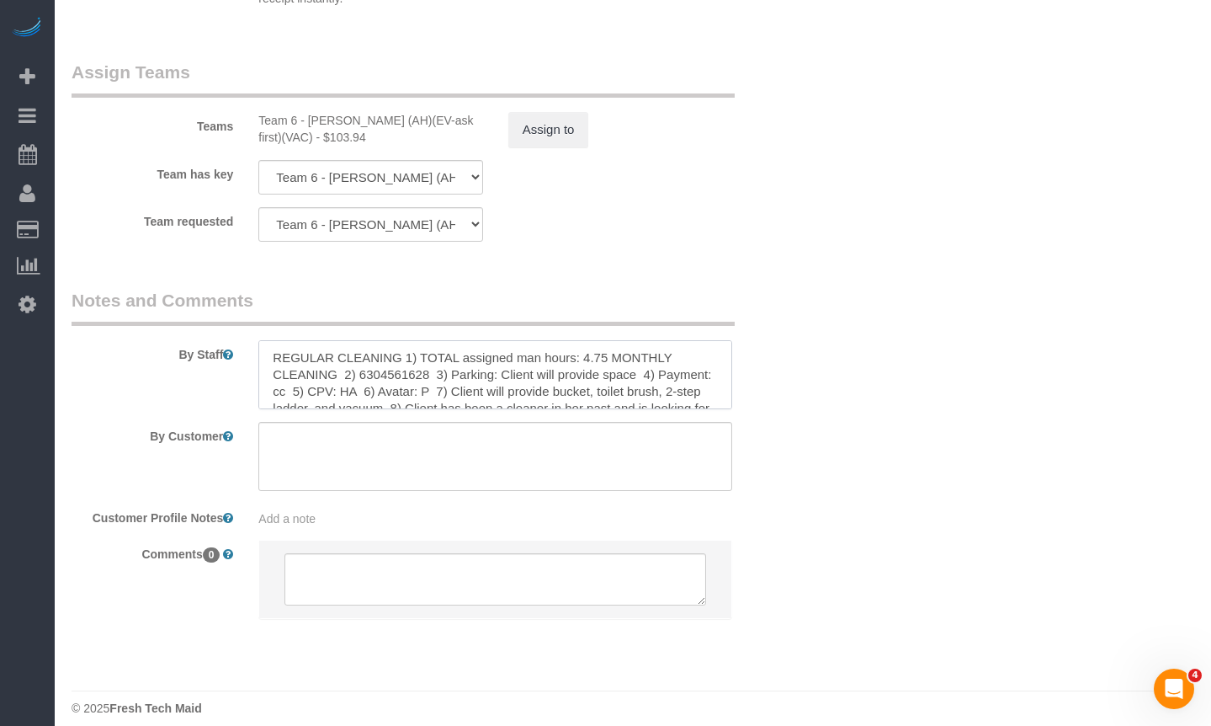
drag, startPoint x: 333, startPoint y: 354, endPoint x: 600, endPoint y: 344, distance: 267.9
click at [600, 344] on textarea at bounding box center [495, 374] width 474 height 69
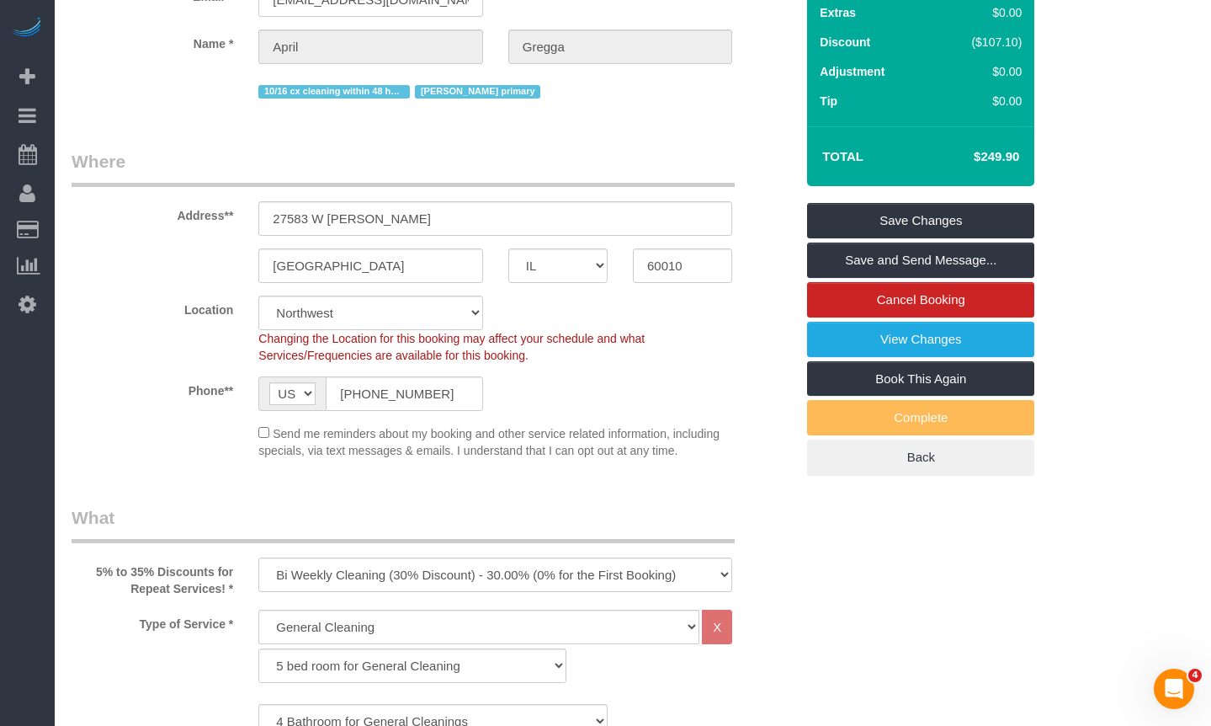
scroll to position [0, 0]
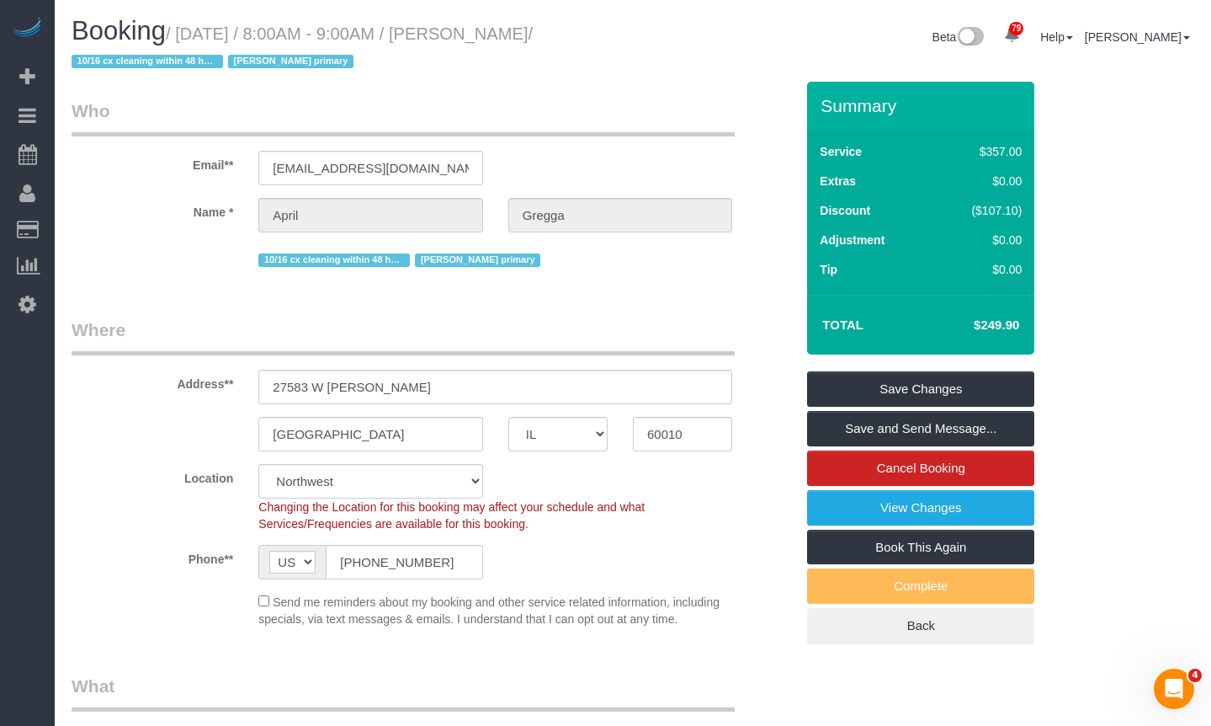
type textarea "REGULAR CLEANING 1) TOTAL assigned man hours: 4.75 BI-WEEKLY 2) 6304561628 3) P…"
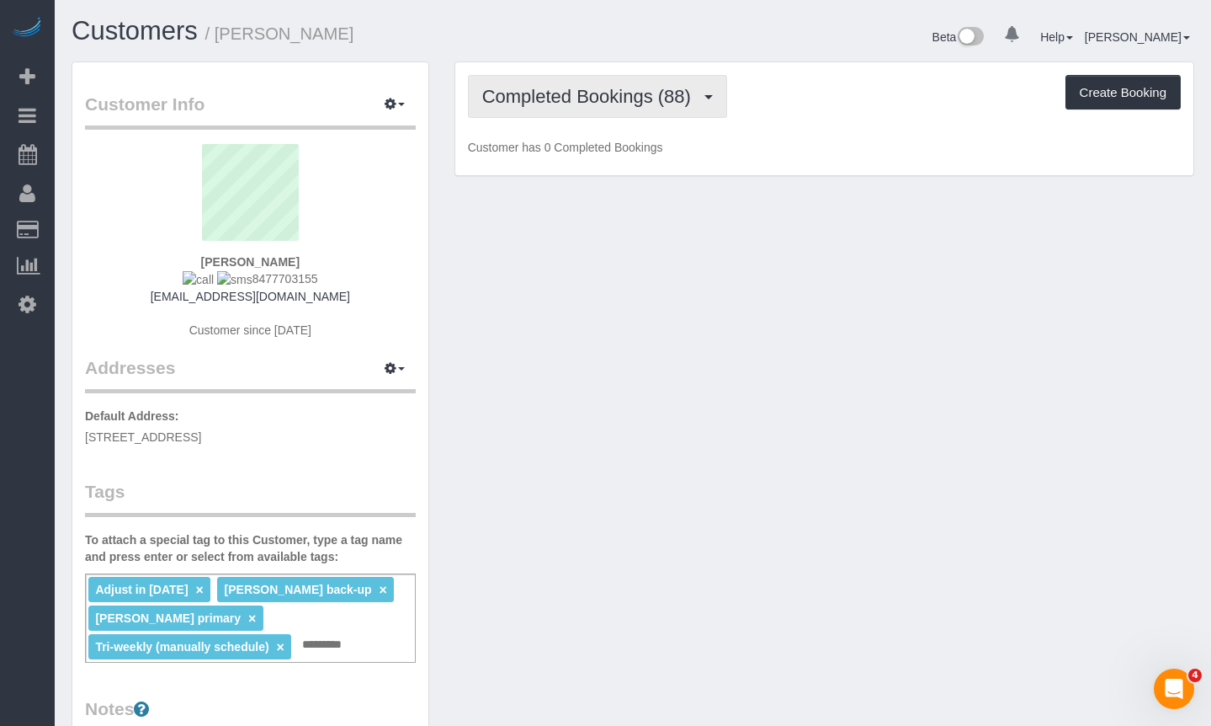
click at [561, 88] on span "Completed Bookings (88)" at bounding box center [590, 96] width 217 height 21
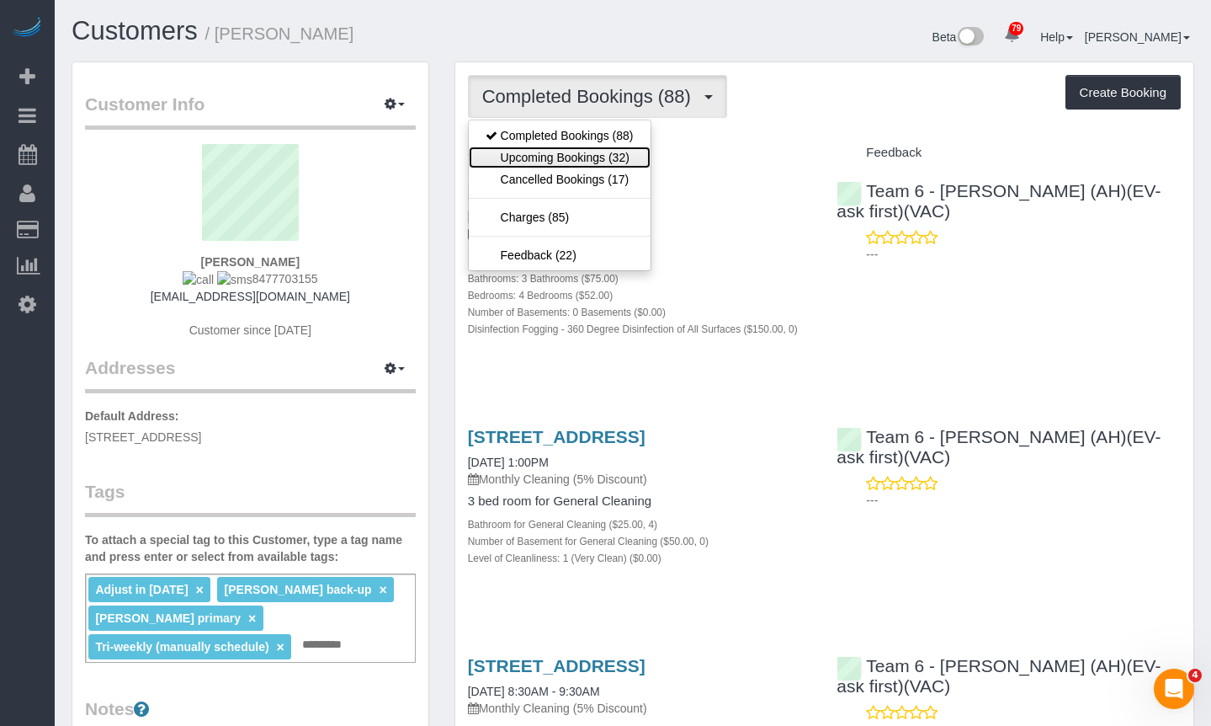
click at [560, 158] on link "Upcoming Bookings (32)" at bounding box center [560, 157] width 182 height 22
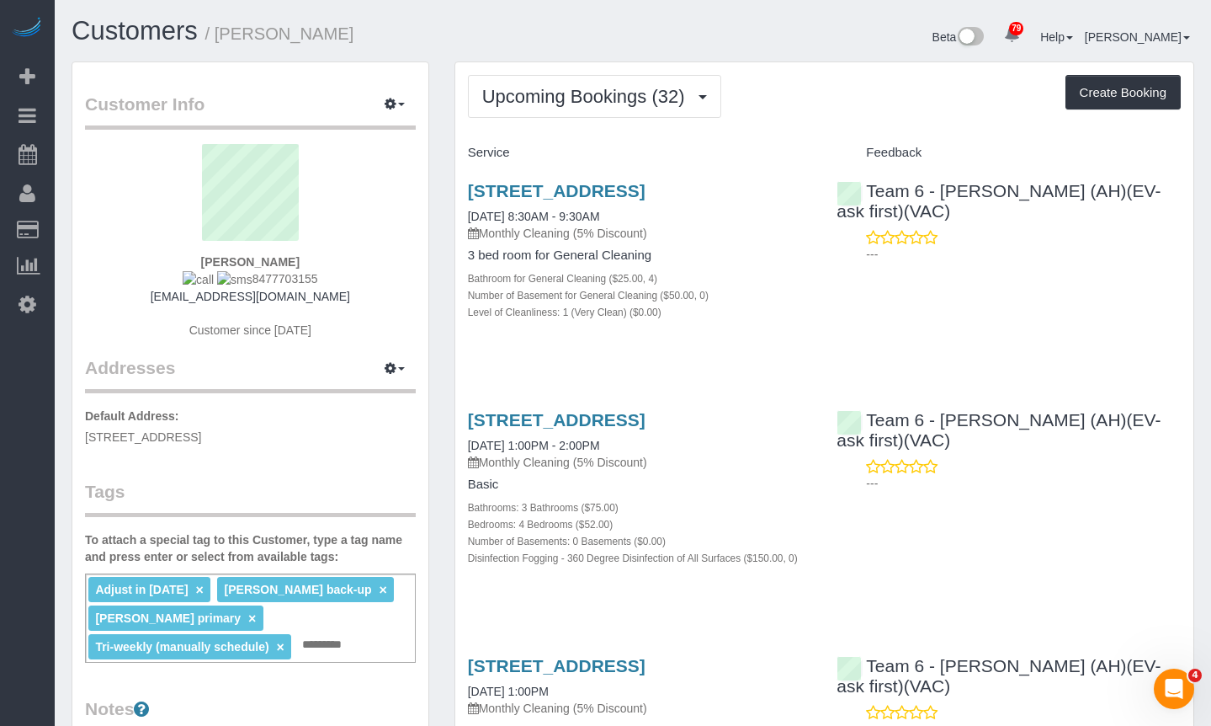
drag, startPoint x: 272, startPoint y: 279, endPoint x: 237, endPoint y: 278, distance: 35.4
click at [237, 278] on div "Cathy Henders 8477703155 henderscathy@gmail.com Customer since 2021" at bounding box center [250, 249] width 331 height 211
copy span "8477703155"
click at [582, 185] on link "637 South Kaspar Ave, Arlington Heights, IL 60005" at bounding box center [557, 190] width 178 height 19
click at [339, 235] on sui-profile-pic at bounding box center [251, 198] width 306 height 109
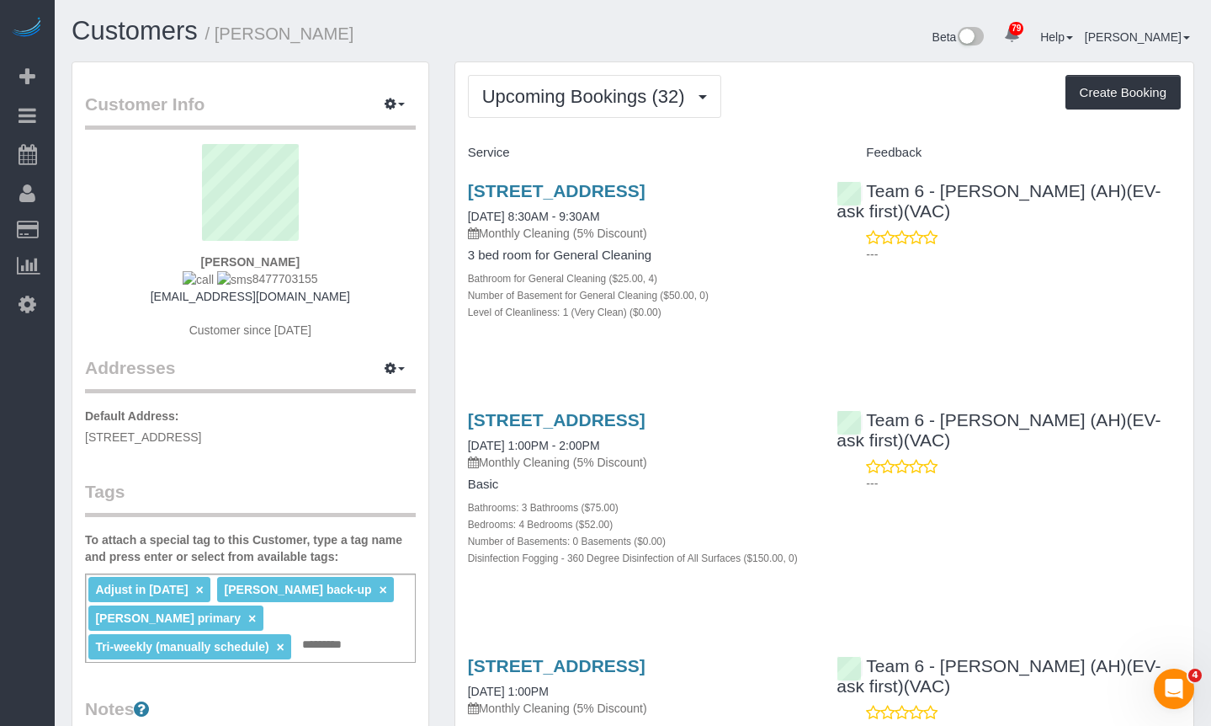
drag, startPoint x: 293, startPoint y: 263, endPoint x: 180, endPoint y: 263, distance: 112.8
click at [180, 263] on div "Cathy Henders 8477703155 henderscathy@gmail.com Customer since 2021" at bounding box center [250, 249] width 331 height 211
click at [403, 279] on div "Cathy Henders 8477703155 henderscathy@gmail.com Customer since 2021" at bounding box center [250, 249] width 331 height 211
drag, startPoint x: 345, startPoint y: 280, endPoint x: 237, endPoint y: 283, distance: 108.6
click at [237, 283] on div "Cathy Henders 8477703155 henderscathy@gmail.com Customer since 2021" at bounding box center [250, 249] width 331 height 211
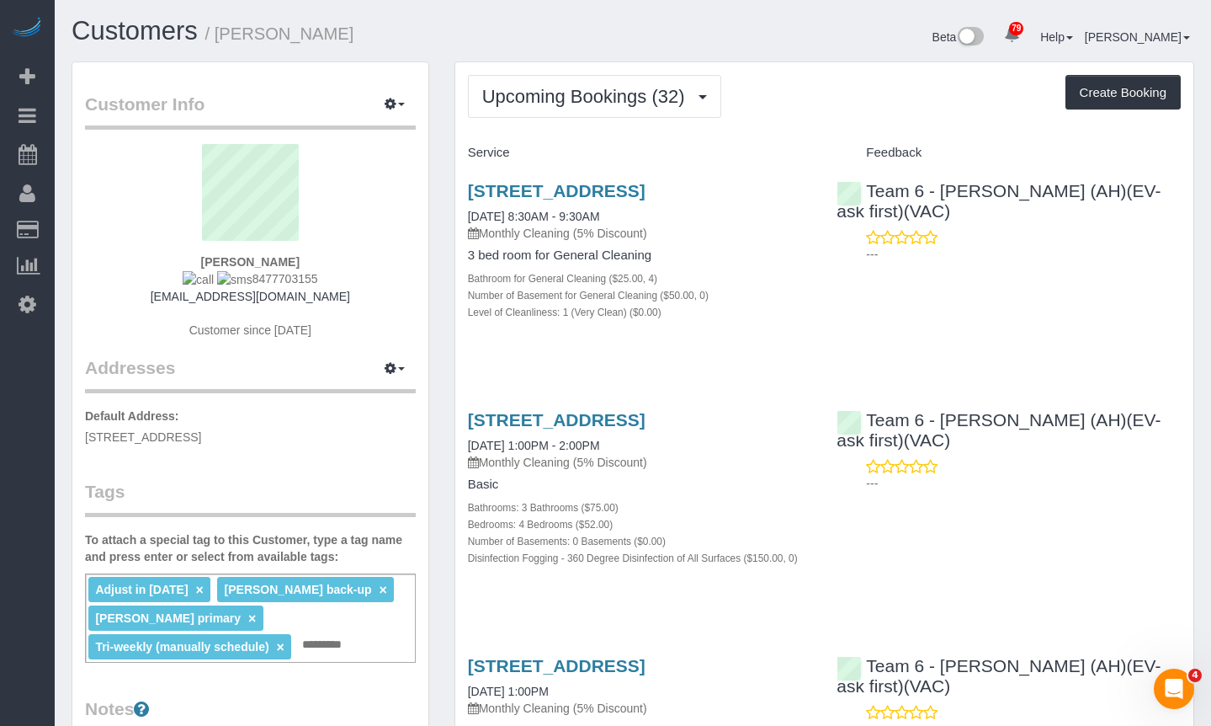
click at [407, 302] on div "Cathy Henders 8477703155 henderscathy@gmail.com Customer since 2021" at bounding box center [250, 249] width 331 height 211
drag, startPoint x: 373, startPoint y: 301, endPoint x: 159, endPoint y: 301, distance: 213.8
click at [159, 301] on div "Cathy Henders 8477703155 henderscathy@gmail.com Customer since 2021" at bounding box center [250, 249] width 331 height 211
copy link "henderscathy@gmail.com"
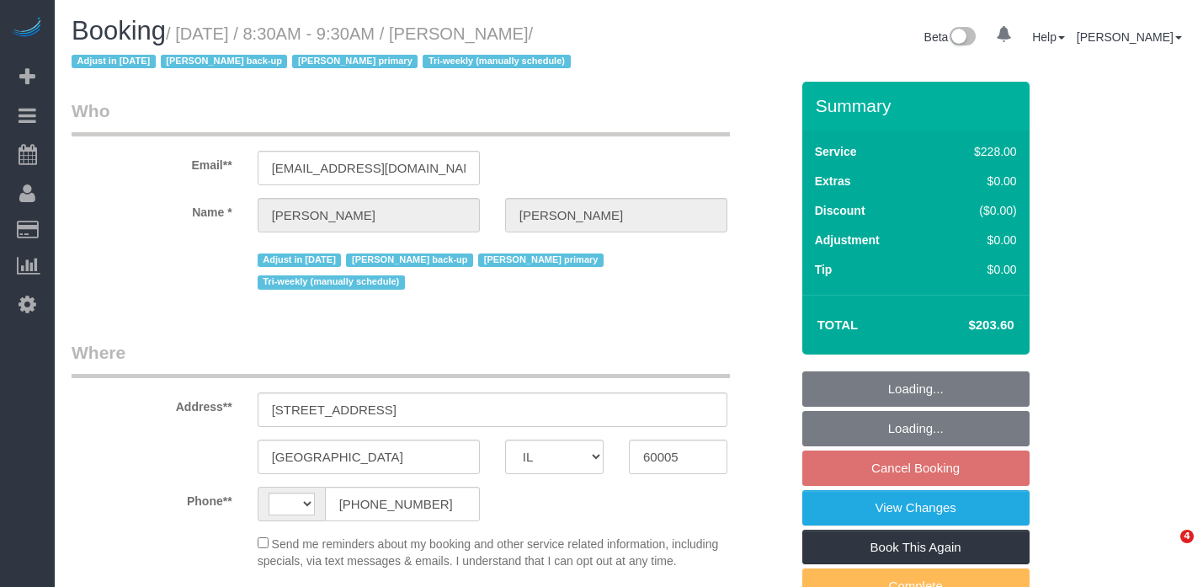
select select "IL"
select select "string:[GEOGRAPHIC_DATA]"
select select "string:fspay-d40a18c4-e190-4050-8661-cf087454829e"
select select "object:823"
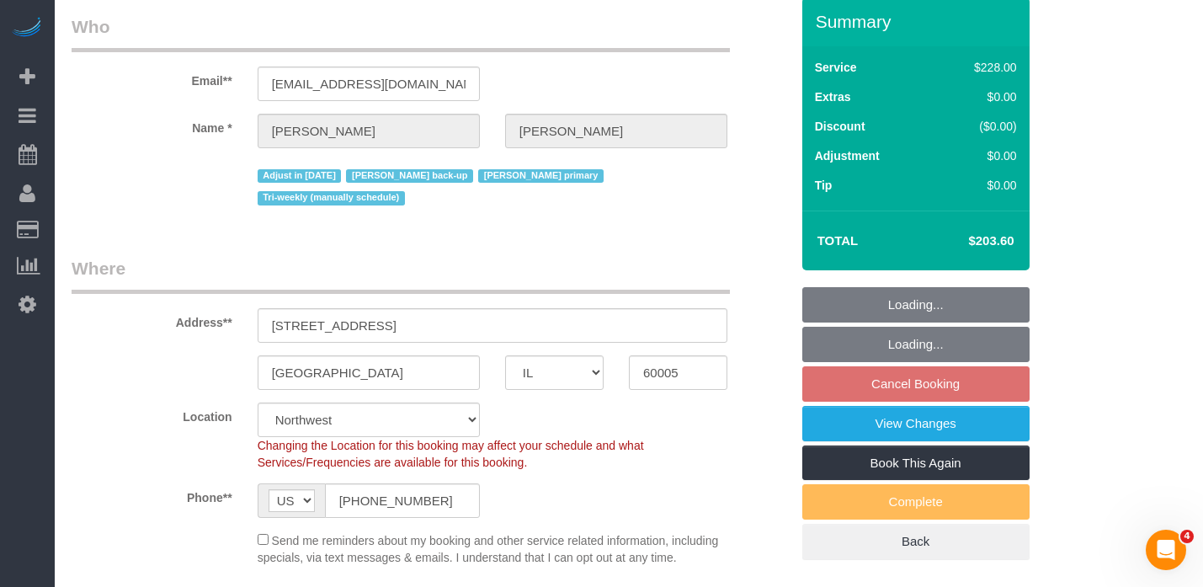
select select "512"
select select "4"
select select "number:1"
select select "number:65"
select select "number:139"
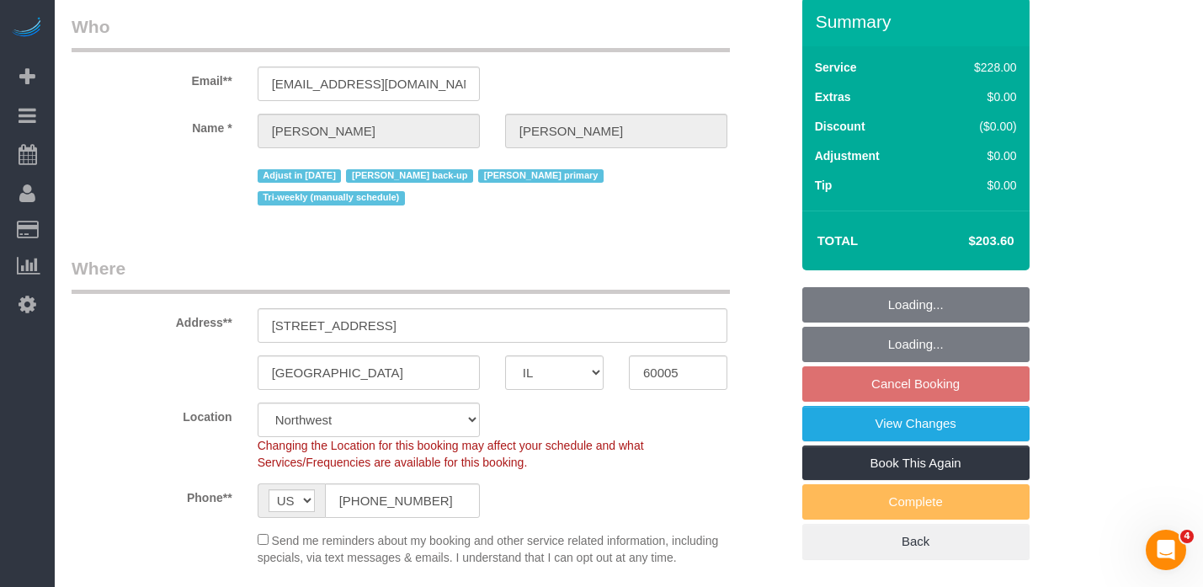
select select "number:105"
select select "object:1268"
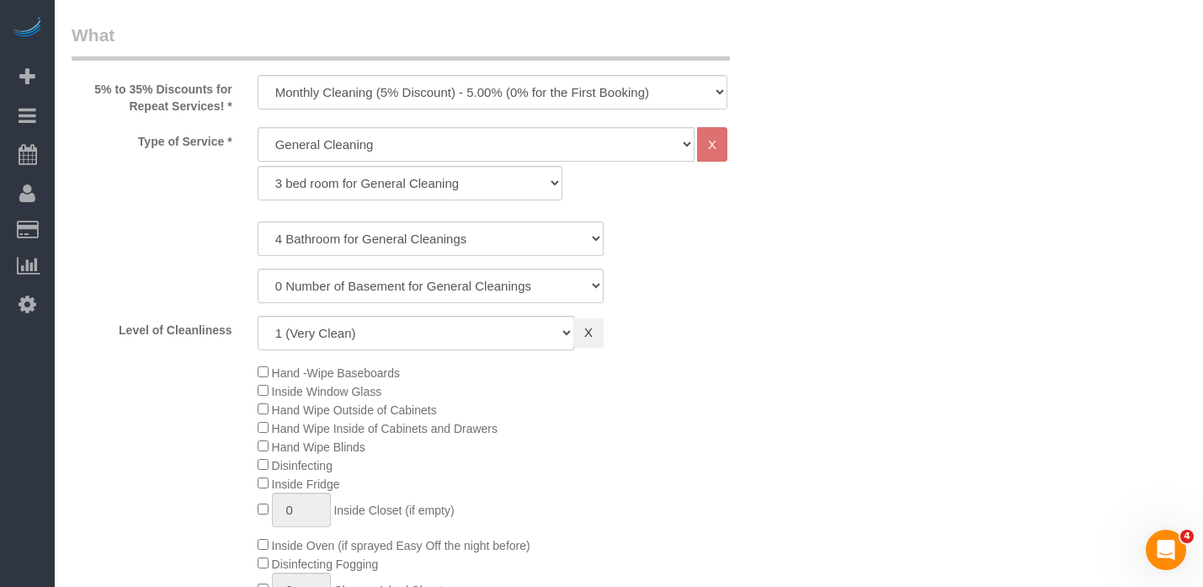
select select "spot1"
select select "4"
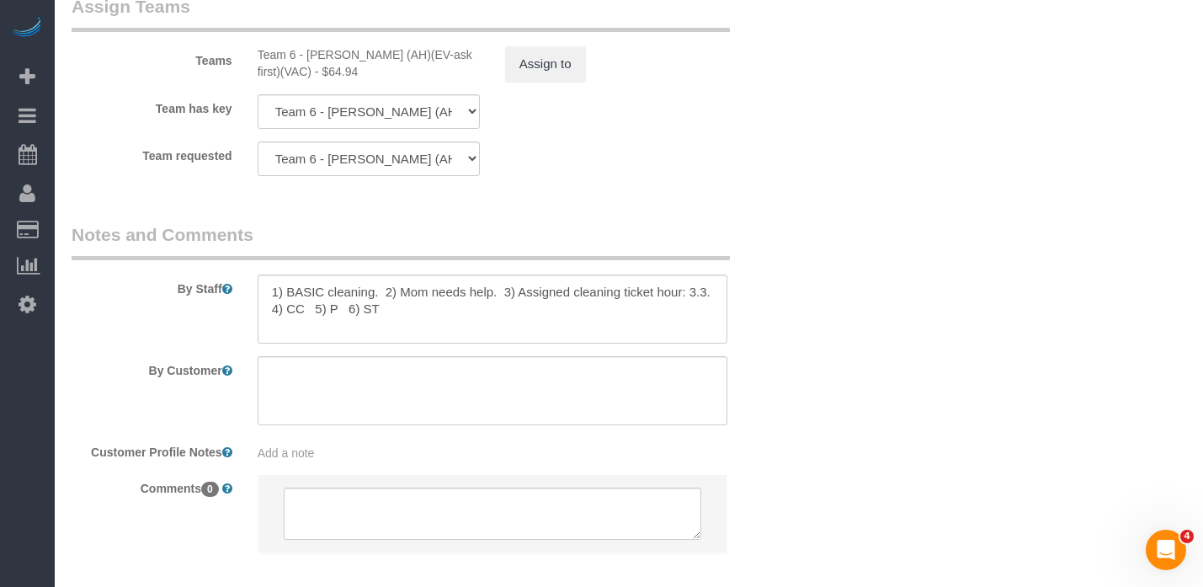
scroll to position [2999, 0]
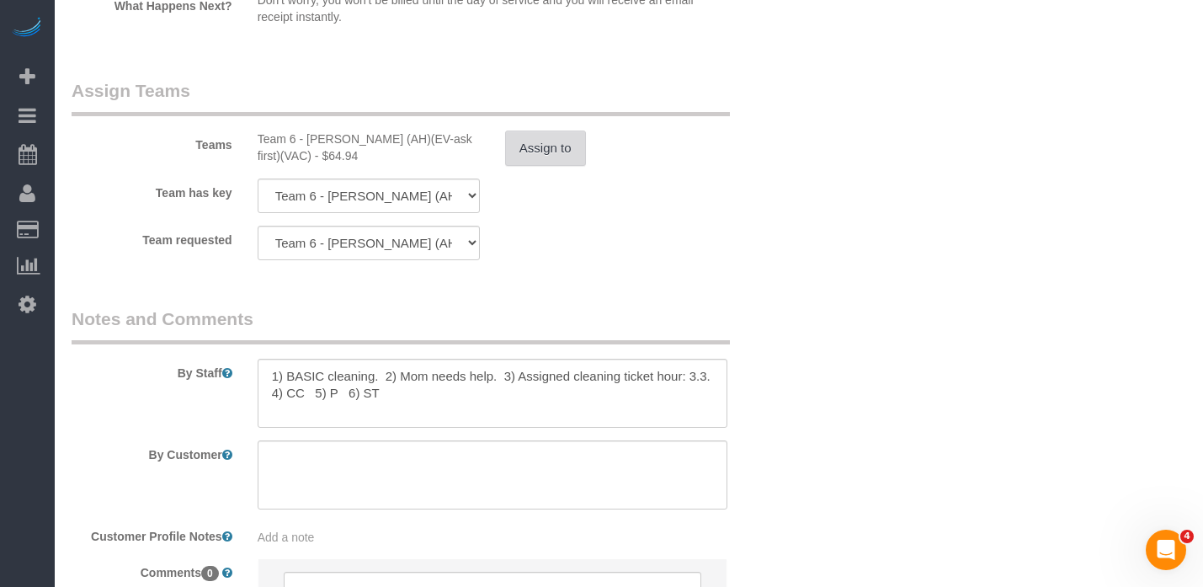
click at [526, 157] on button "Assign to" at bounding box center [545, 147] width 81 height 35
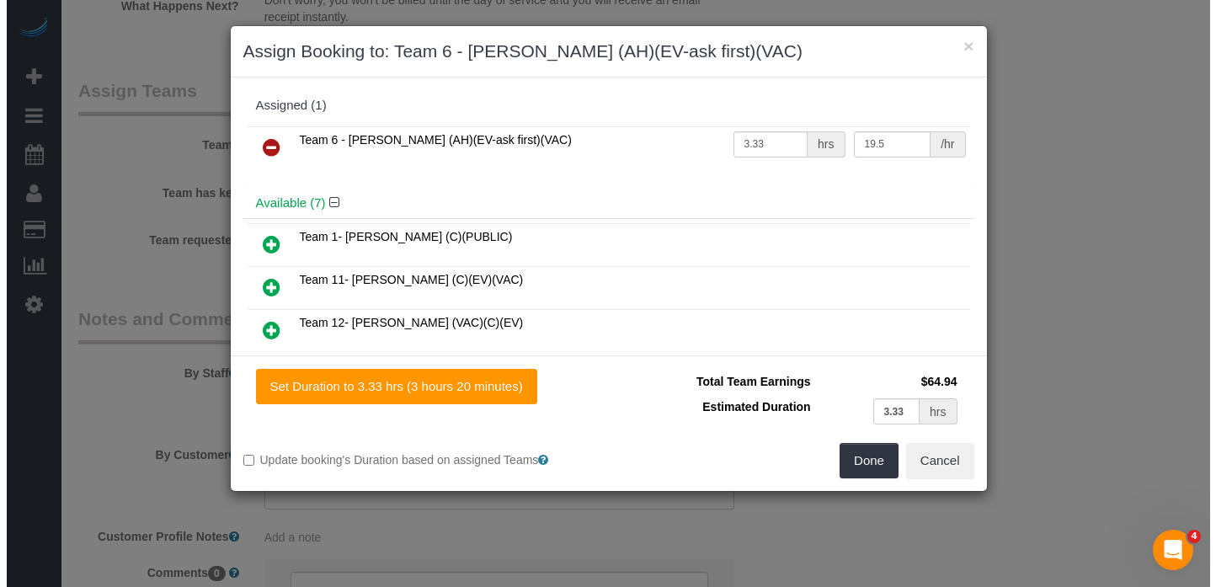
scroll to position [2965, 0]
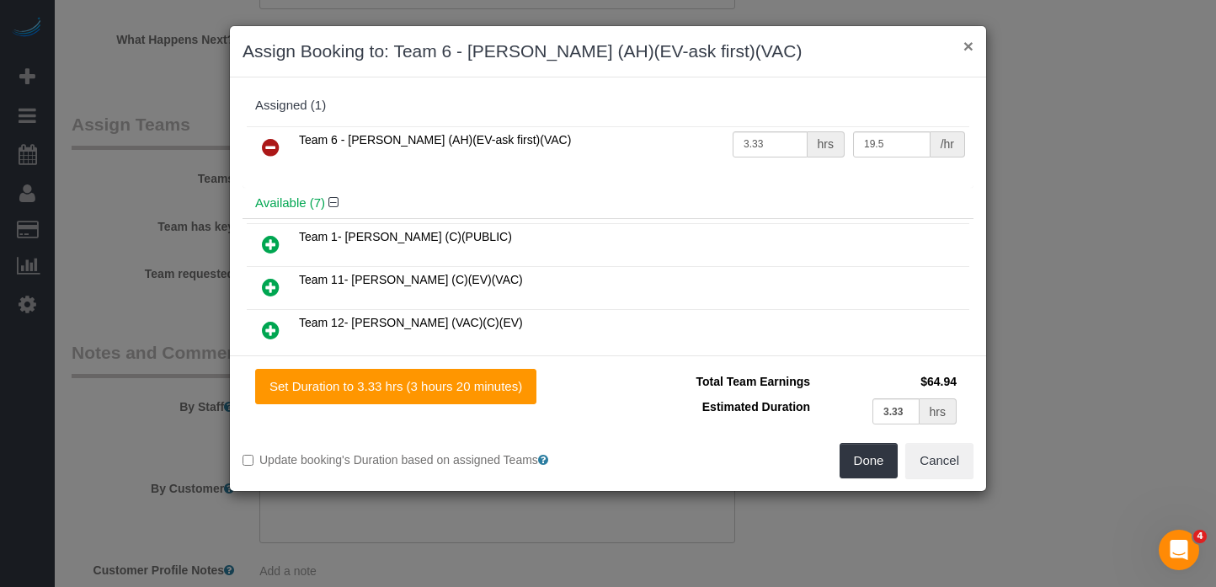
click at [971, 45] on button "×" at bounding box center [968, 46] width 10 height 18
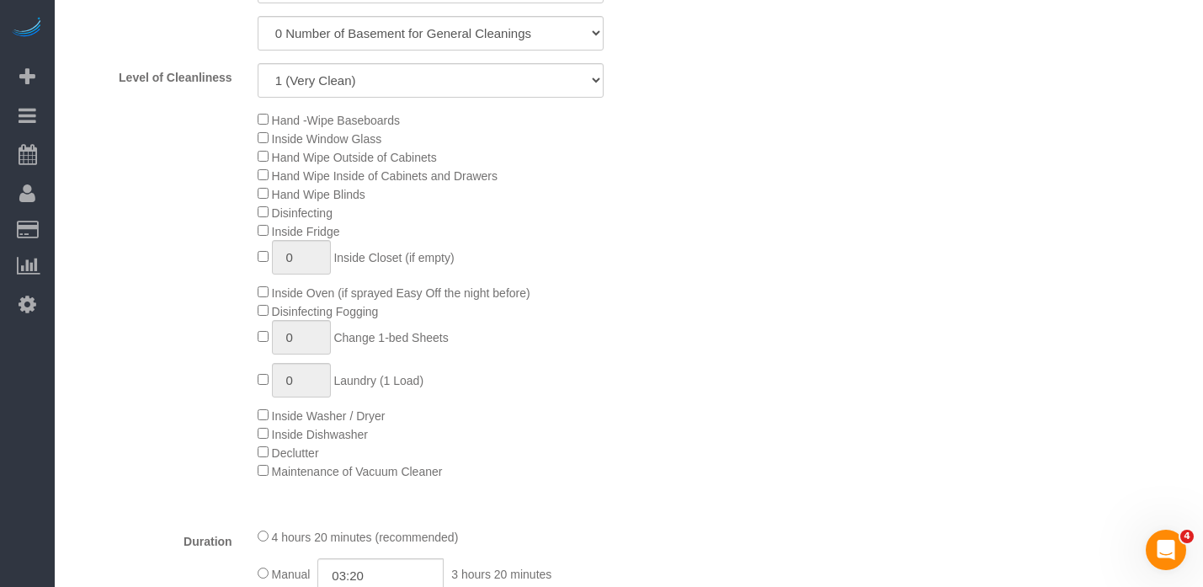
scroll to position [1347, 0]
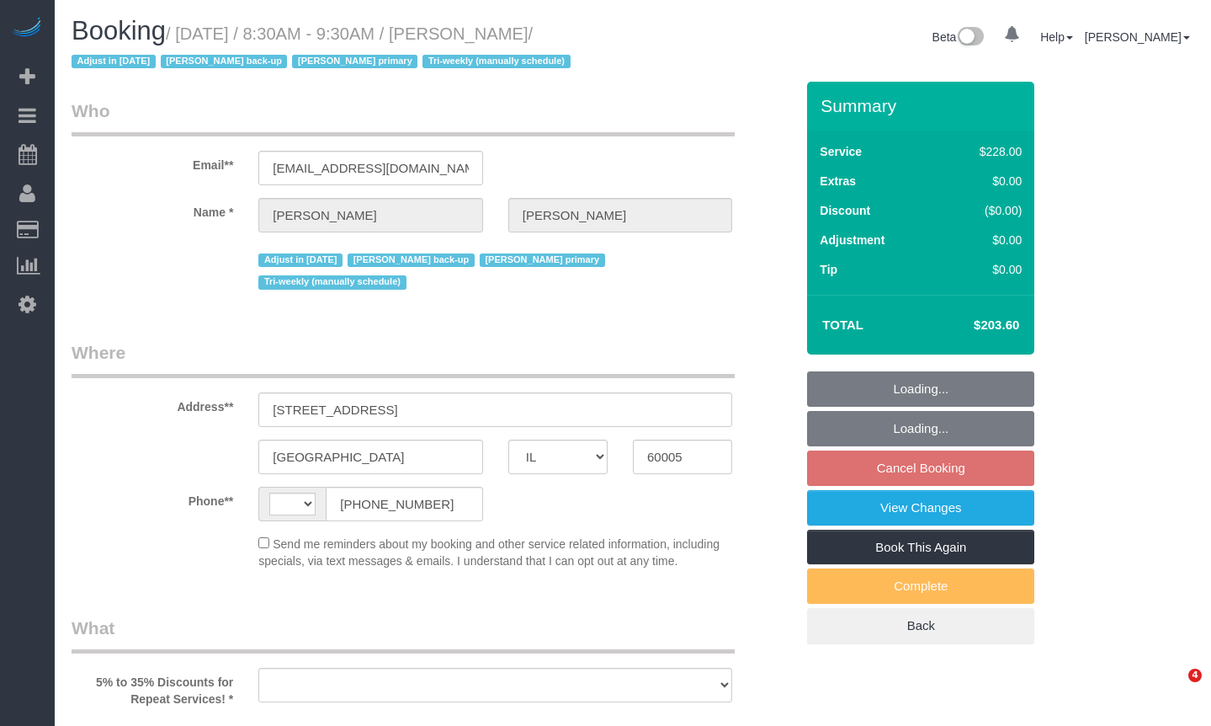
select select "IL"
select select "object:576"
select select "string:fspay-d40a18c4-e190-4050-8661-cf087454829e"
select select "string:[GEOGRAPHIC_DATA]"
select select "number:1"
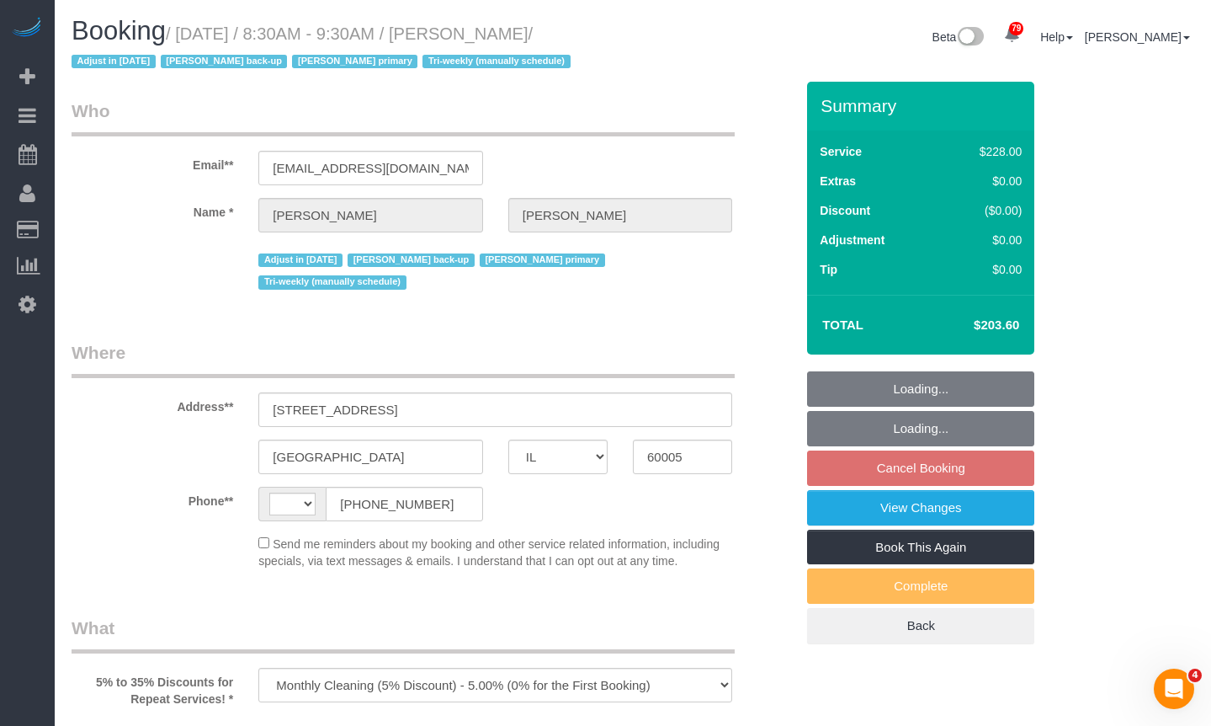
select select "number:65"
select select "number:139"
select select "number:105"
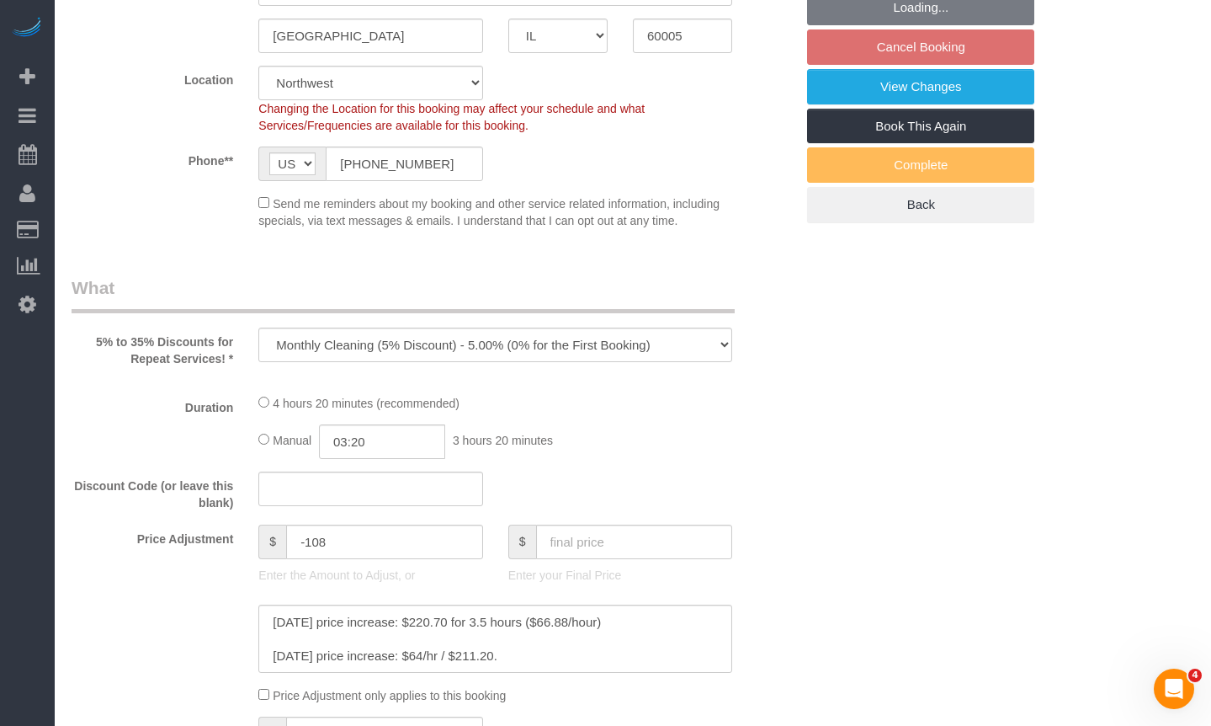
select select "object:1205"
select select "512"
select select "4"
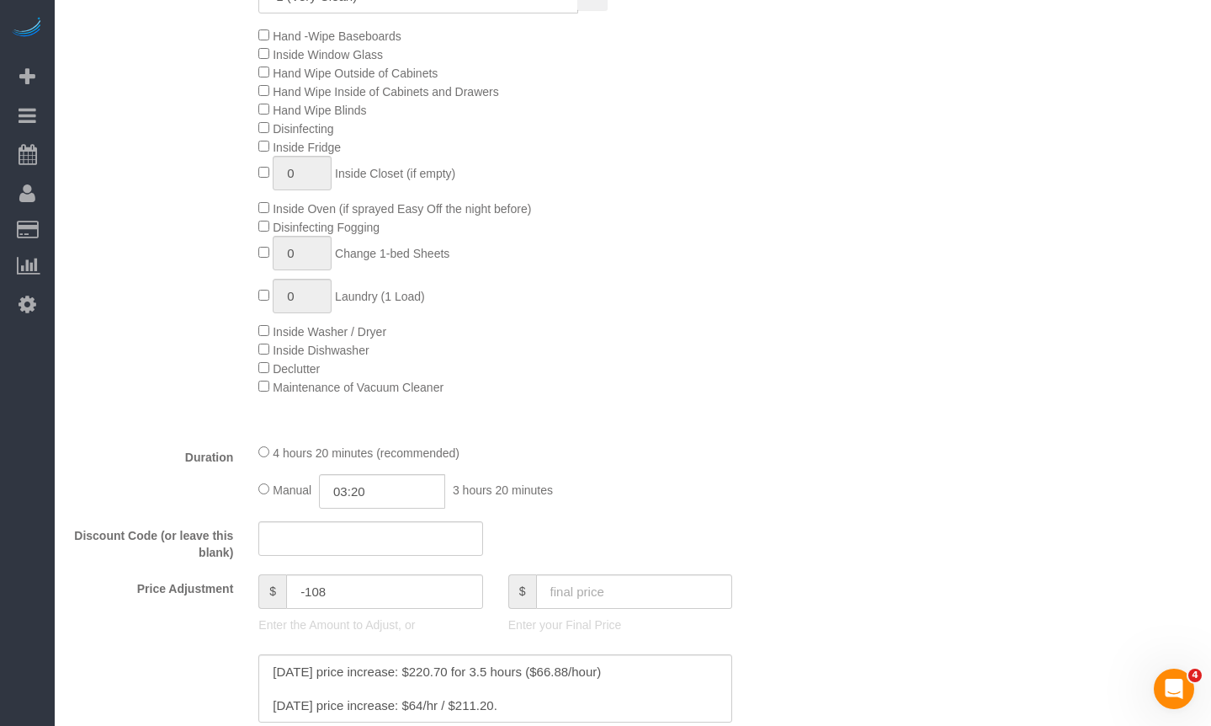
select select "4"
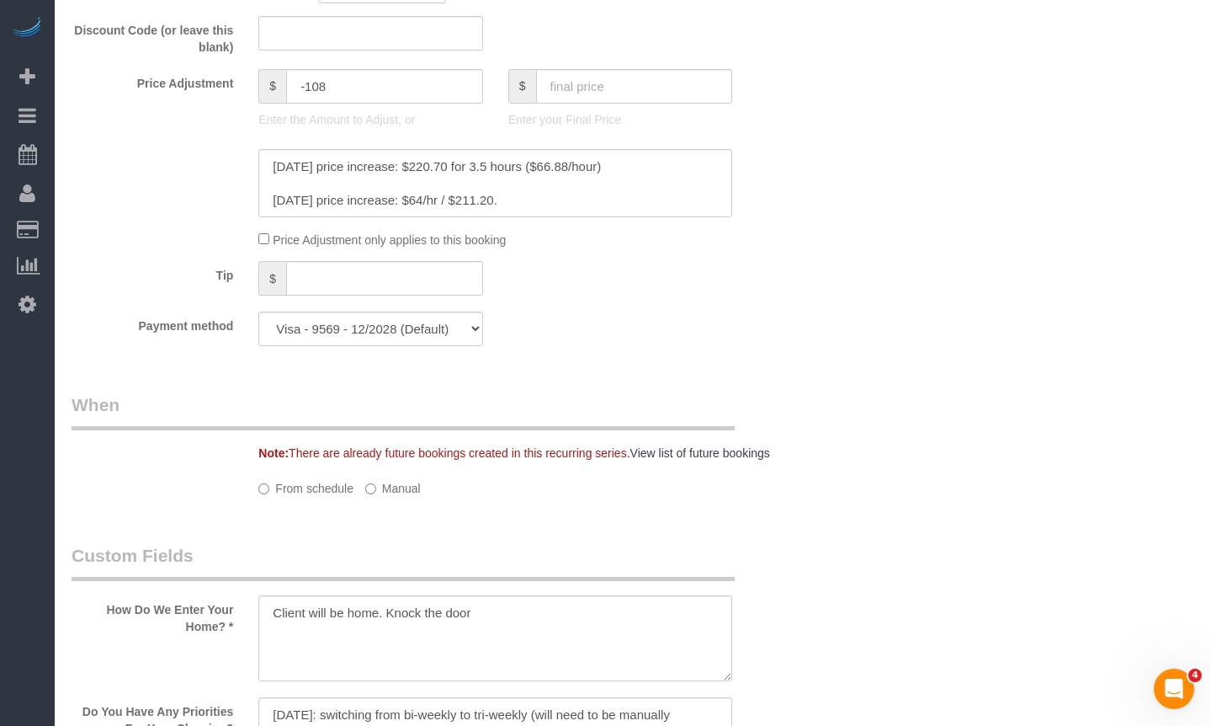
select select "spot1"
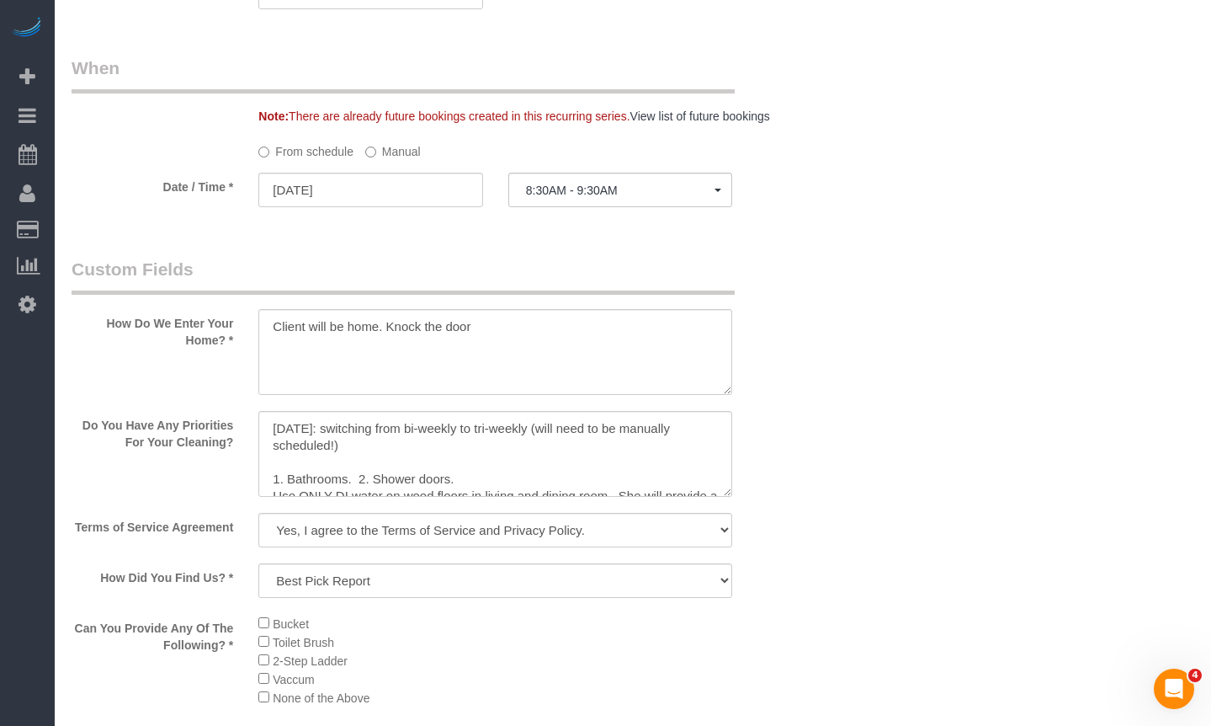
scroll to position [1684, 0]
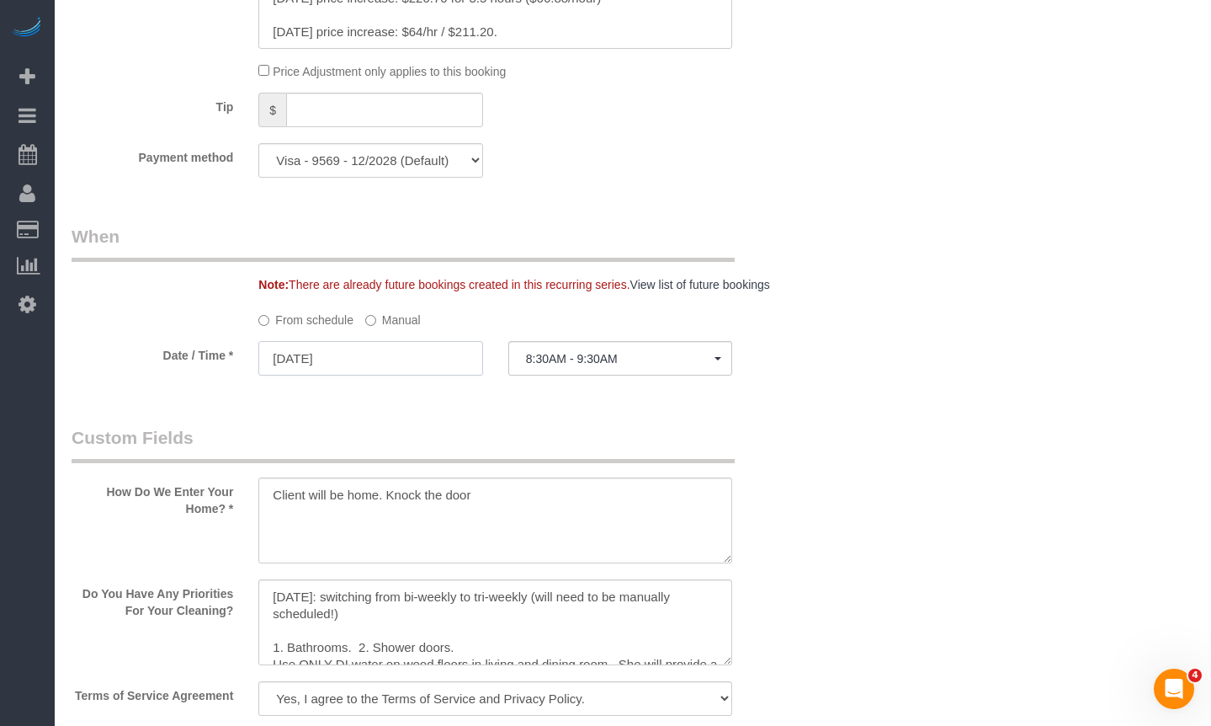
click at [381, 341] on input "[DATE]" at bounding box center [370, 358] width 224 height 35
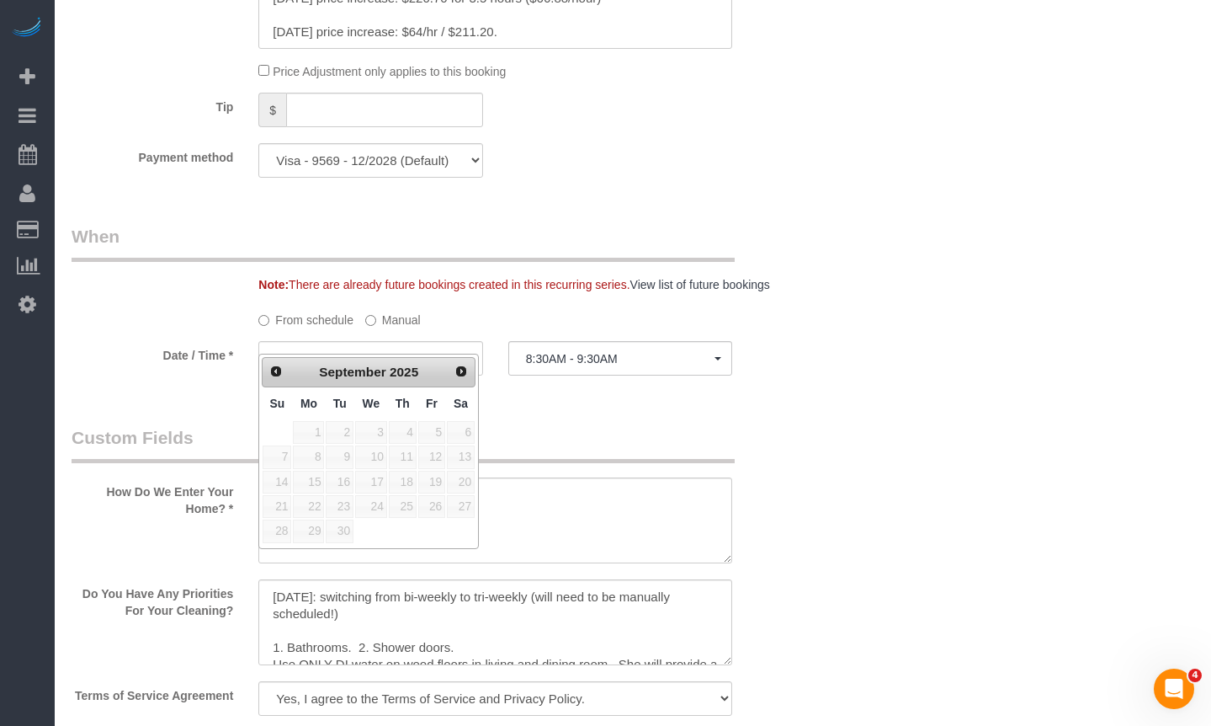
click at [504, 306] on div "From schedule Manual" at bounding box center [495, 317] width 499 height 23
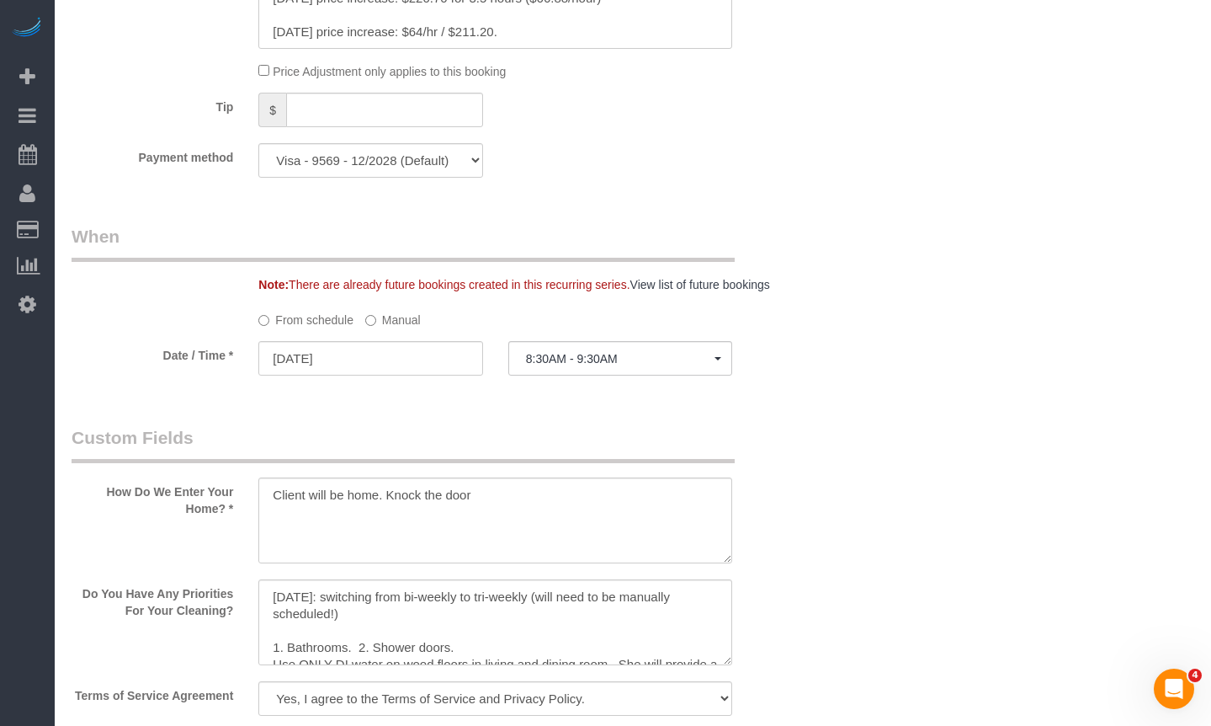
click at [405, 306] on label "Manual" at bounding box center [393, 317] width 56 height 23
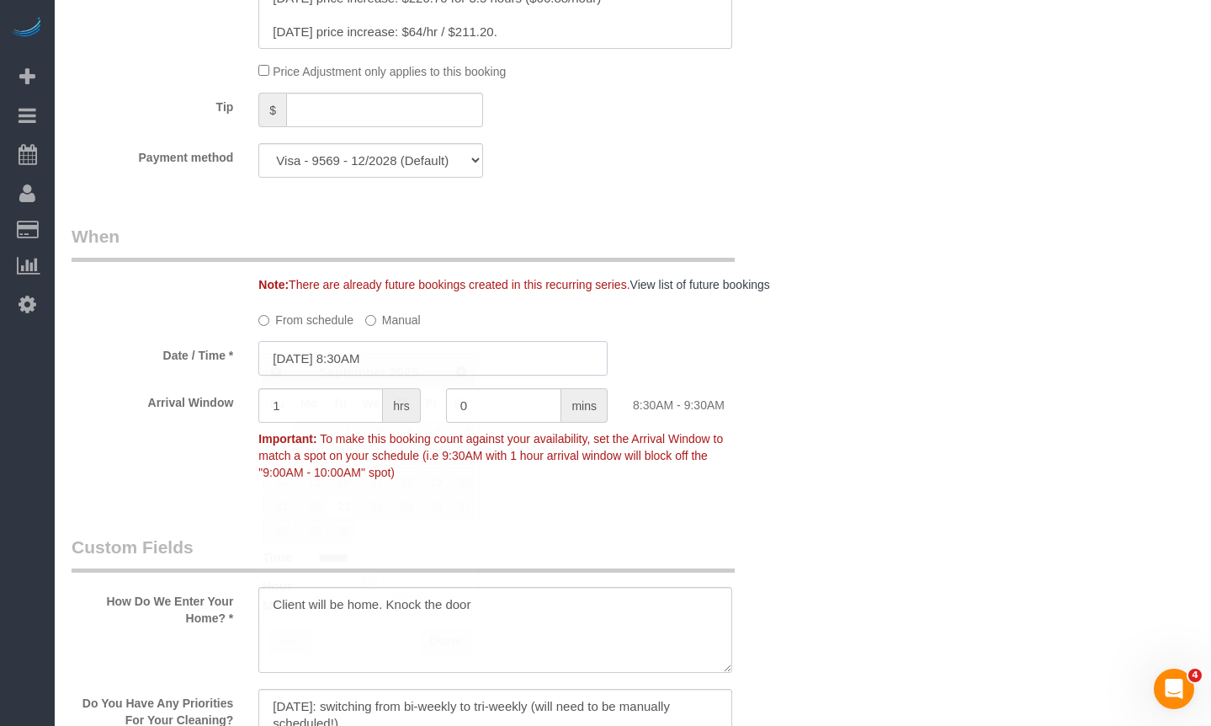
click at [370, 342] on input "09/23/2025 8:30AM" at bounding box center [432, 358] width 349 height 35
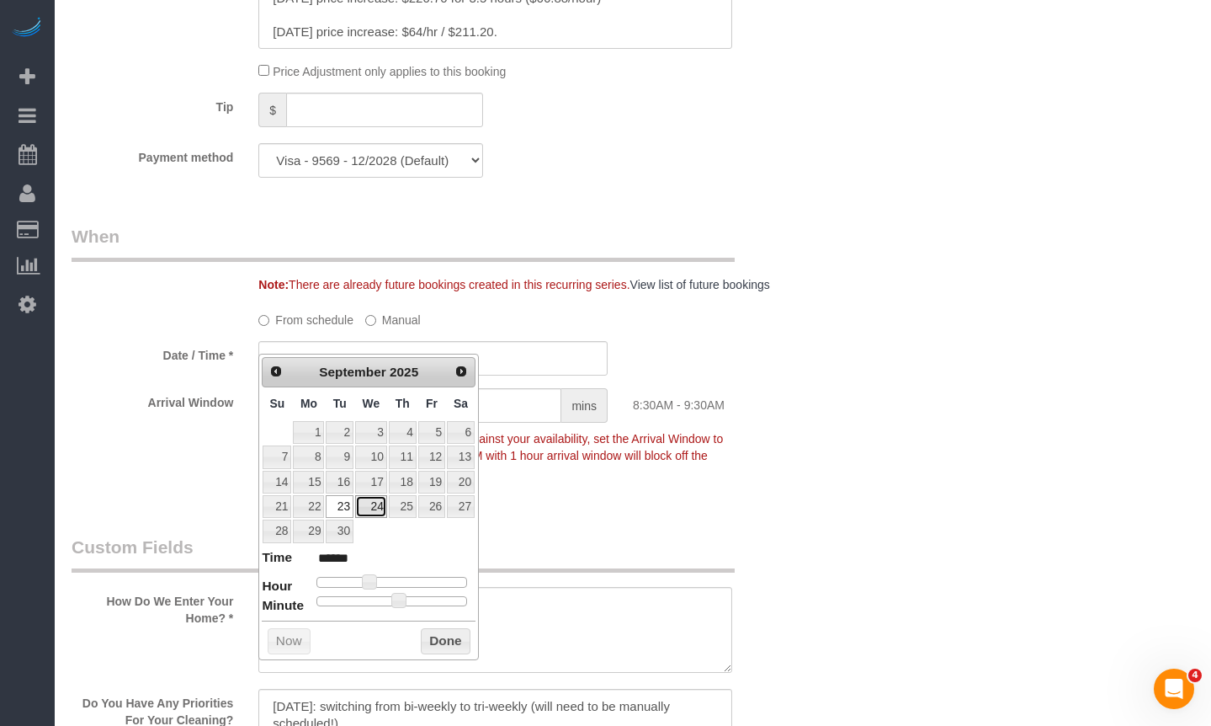
click at [376, 508] on link "24" at bounding box center [371, 506] width 32 height 23
type input "09/24/2025 8:30AM"
click at [943, 477] on div "Who Email** henderscathy@gmail.com Name * Cathy Henders Adjust in January 2026 …" at bounding box center [633, 261] width 1123 height 3727
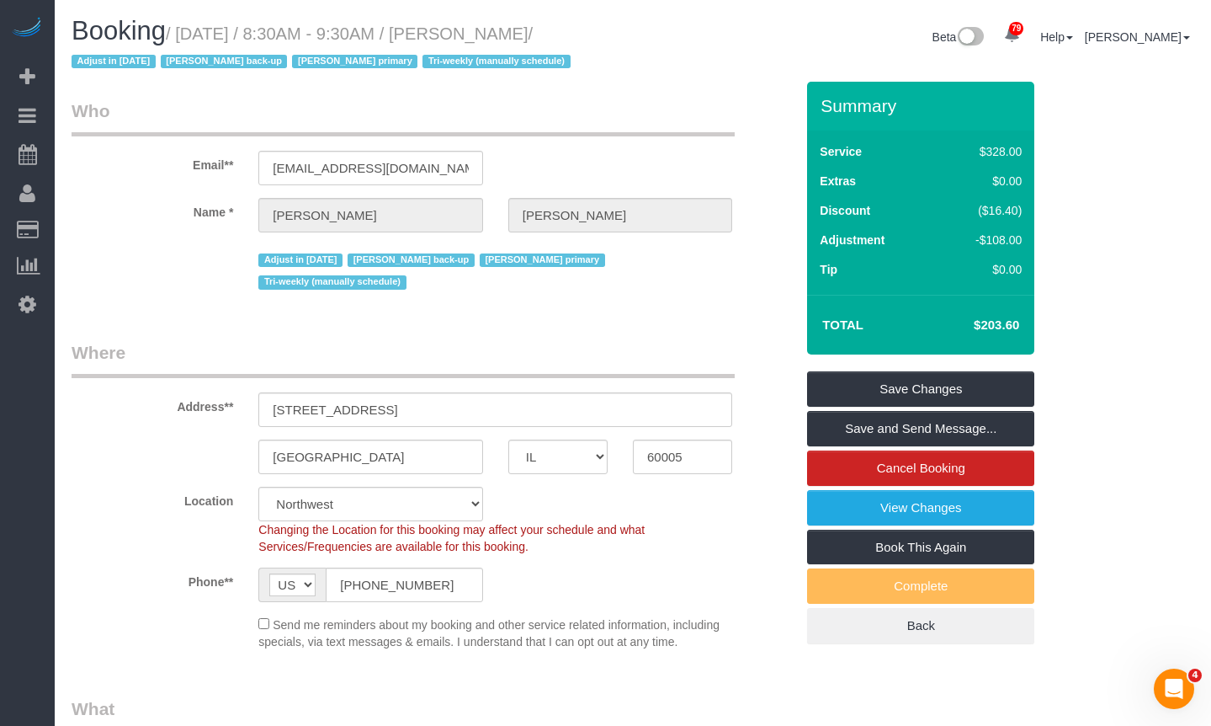
scroll to position [84, 0]
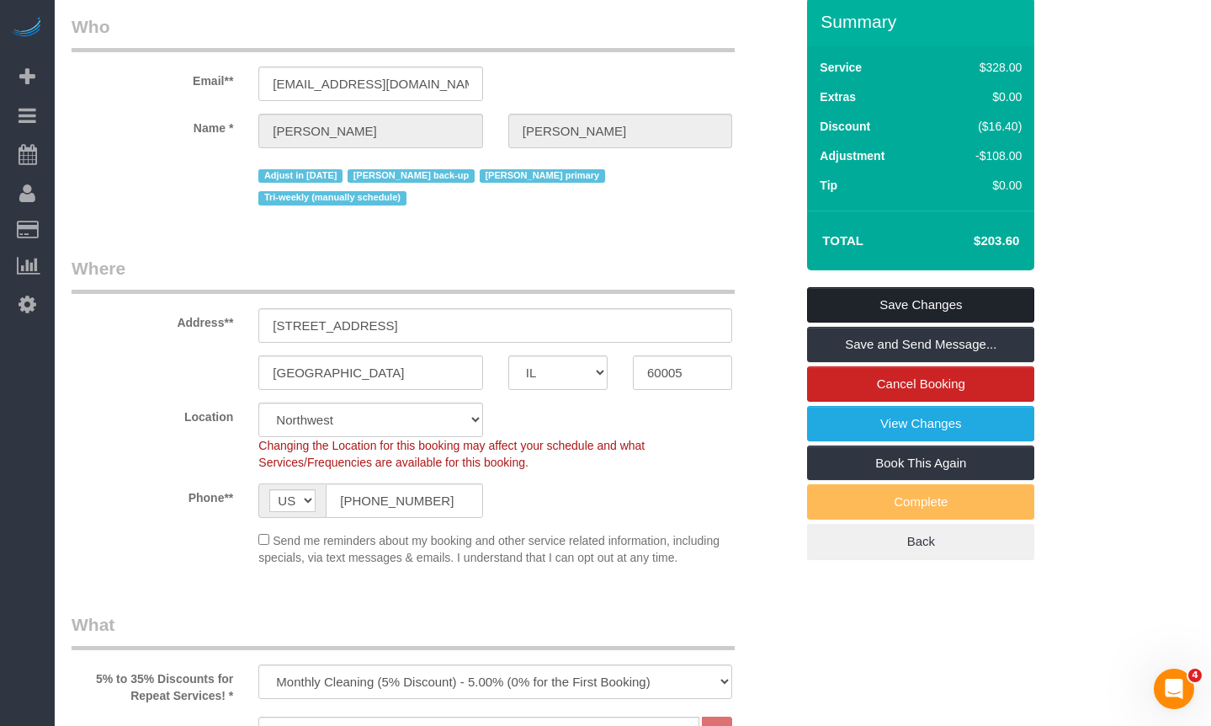
click at [900, 318] on link "Save Changes" at bounding box center [920, 304] width 227 height 35
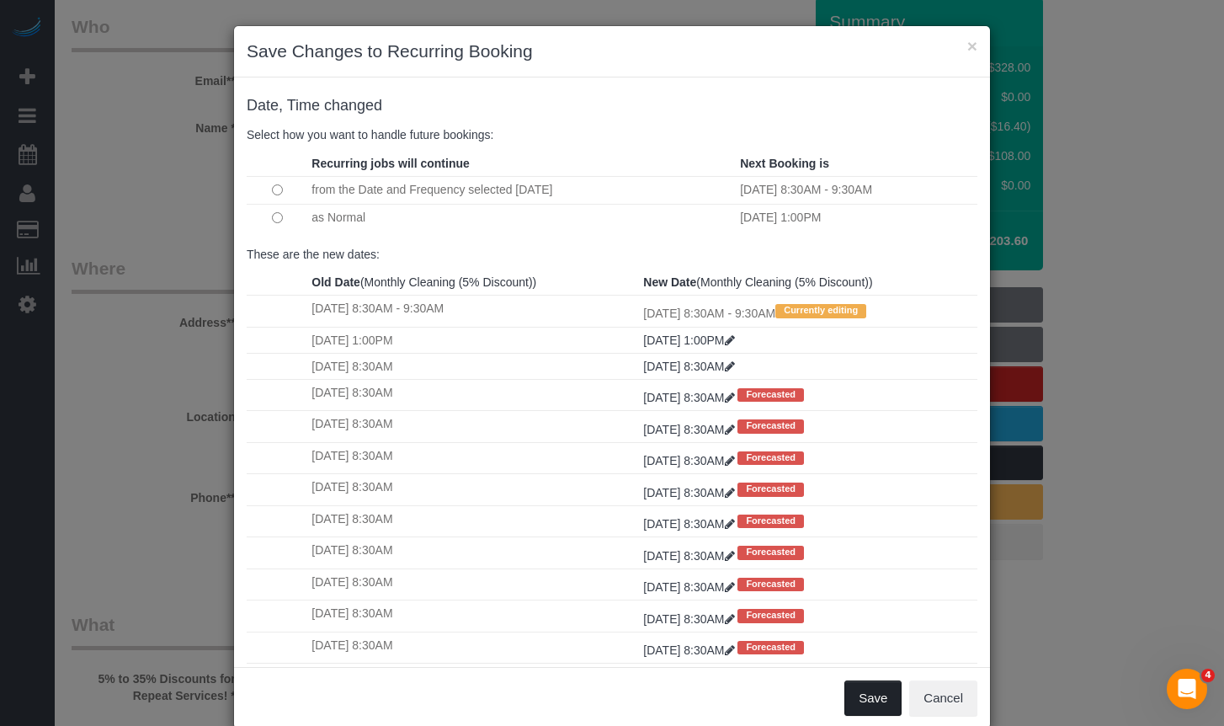
click at [865, 697] on button "Save" at bounding box center [872, 697] width 57 height 35
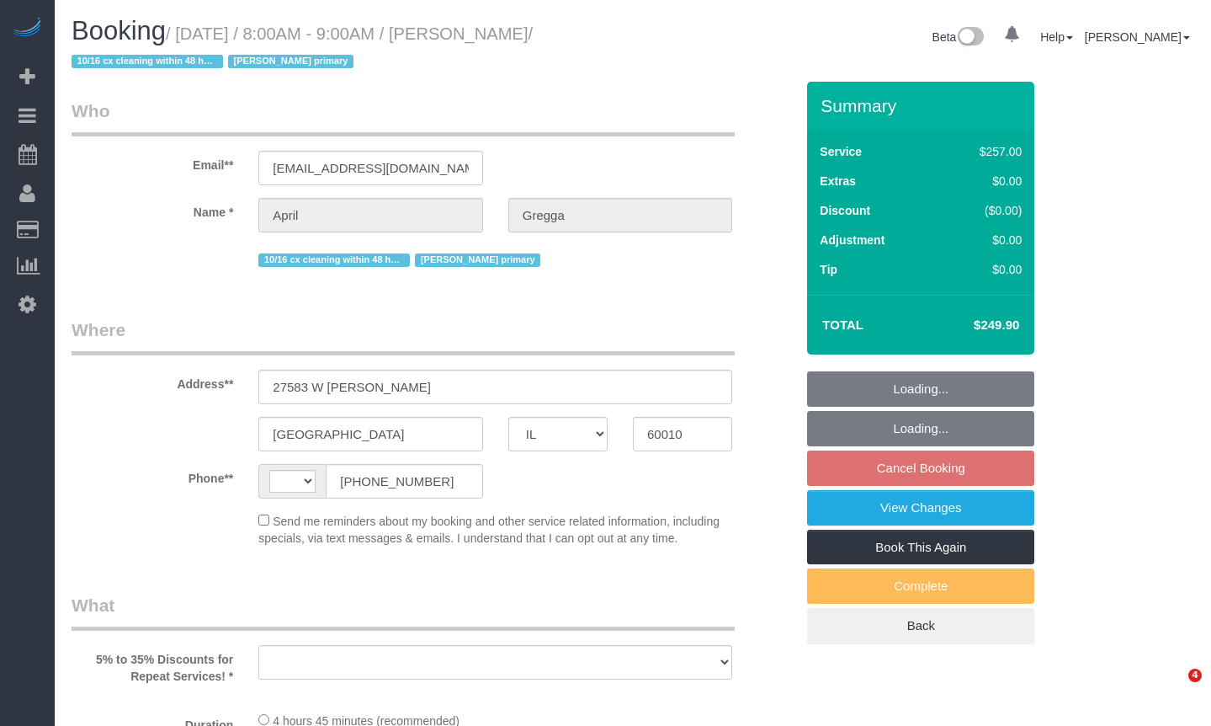
select select "IL"
select select "string:fspay-347e8ab6-25b8-45d0-8caa-fe4b32ce13e5"
select select "string:[GEOGRAPHIC_DATA]"
select select "object:1041"
select select "number:1"
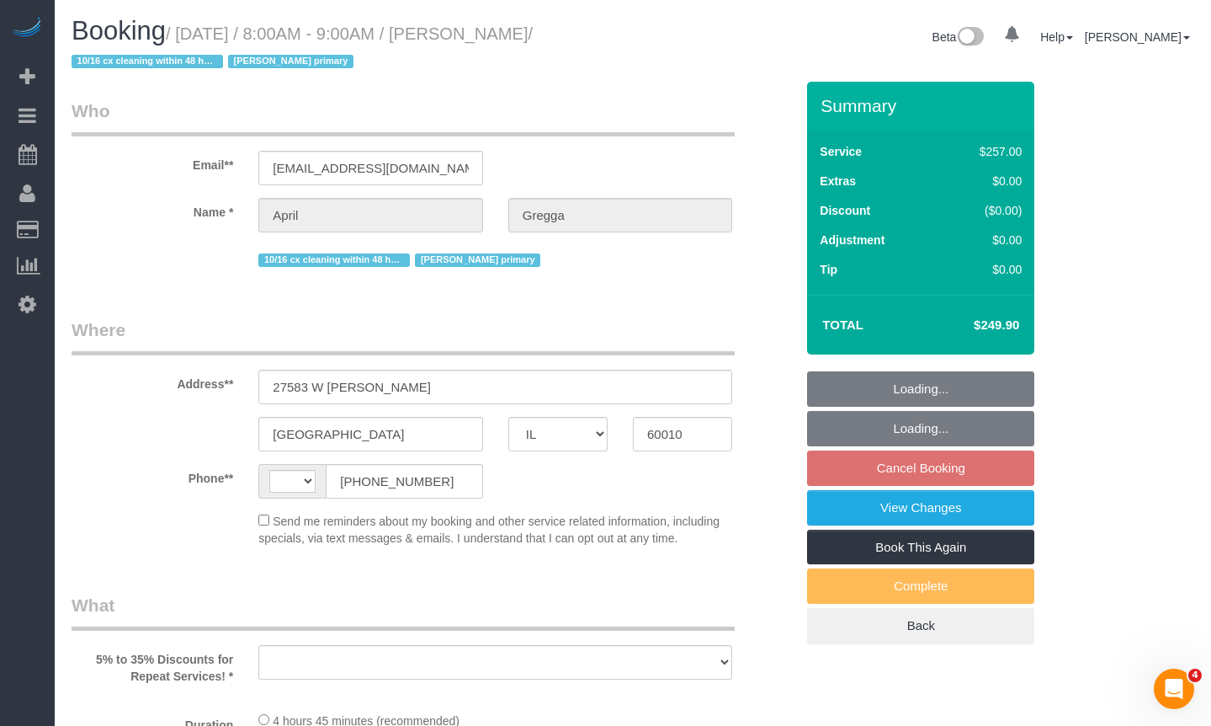
select select "number:65"
select select "number:139"
select select "number:104"
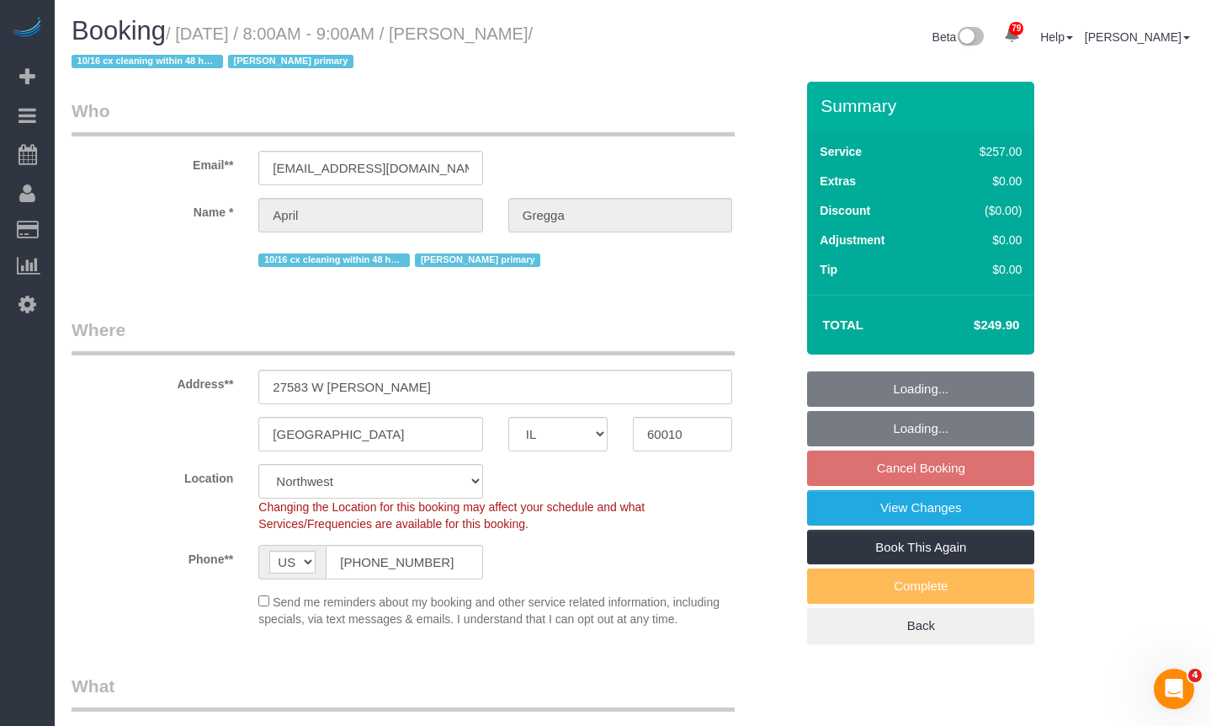
select select "512"
select select "4"
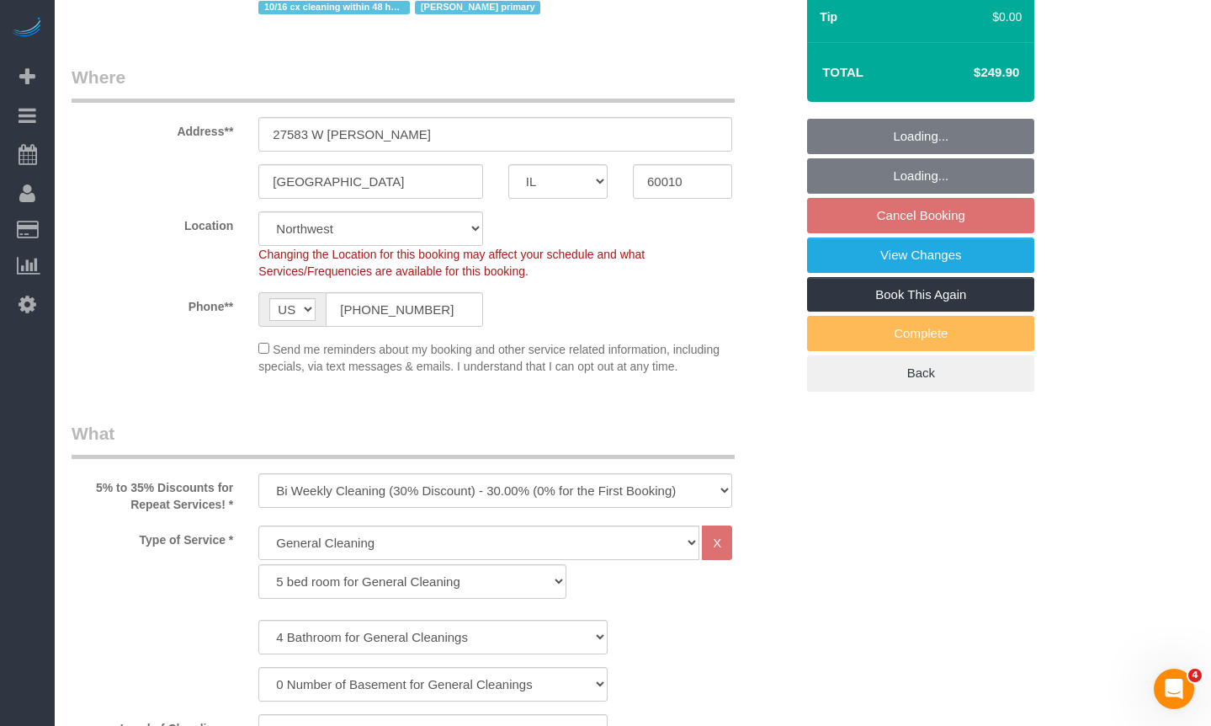
select select "object:1344"
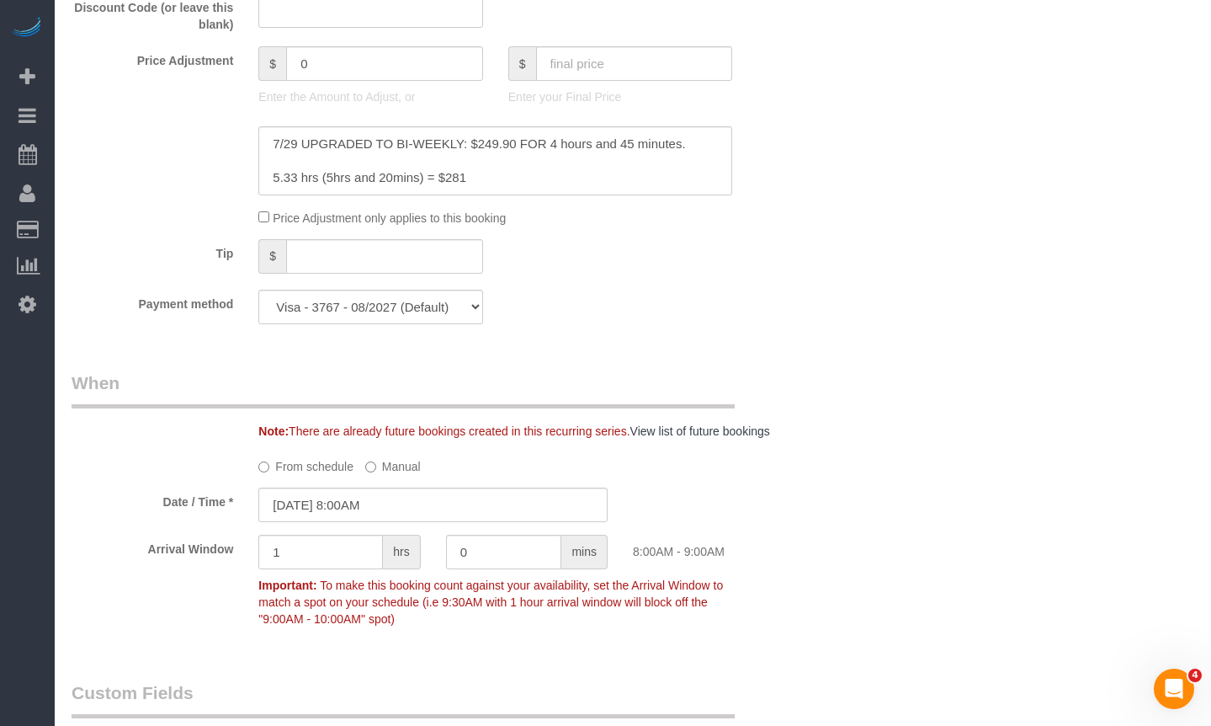
scroll to position [1684, 0]
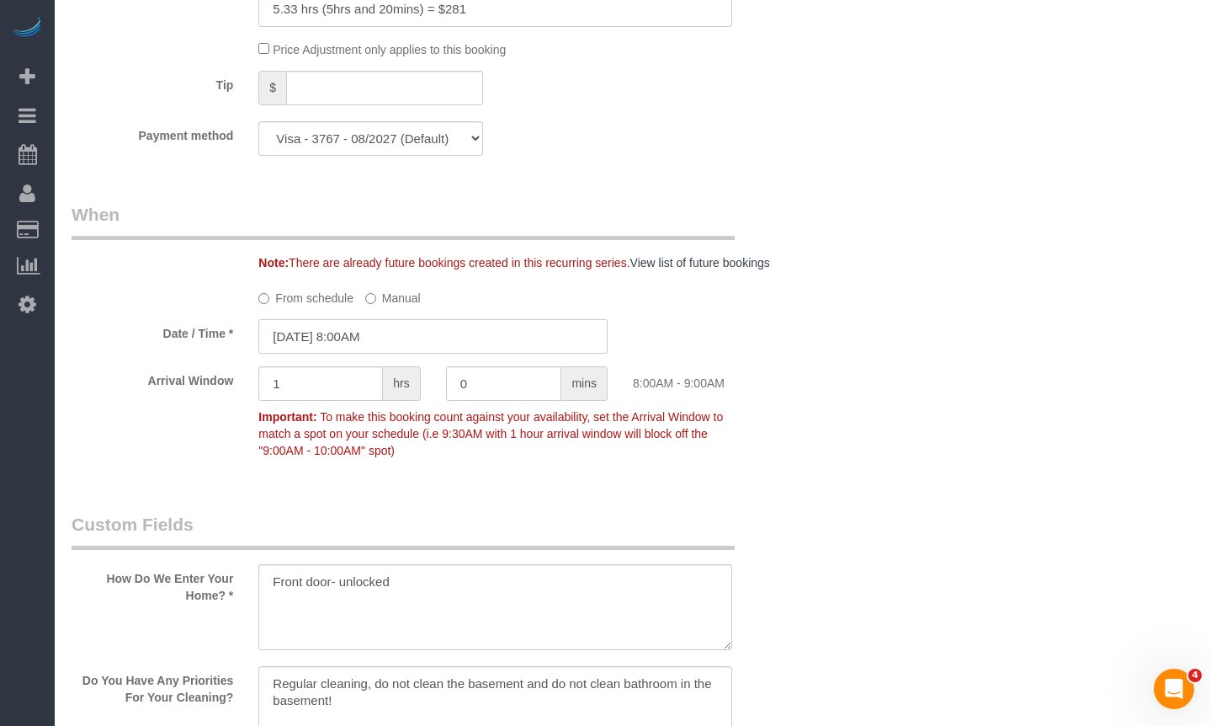
click at [355, 332] on input "[DATE] 8:00AM" at bounding box center [432, 336] width 349 height 35
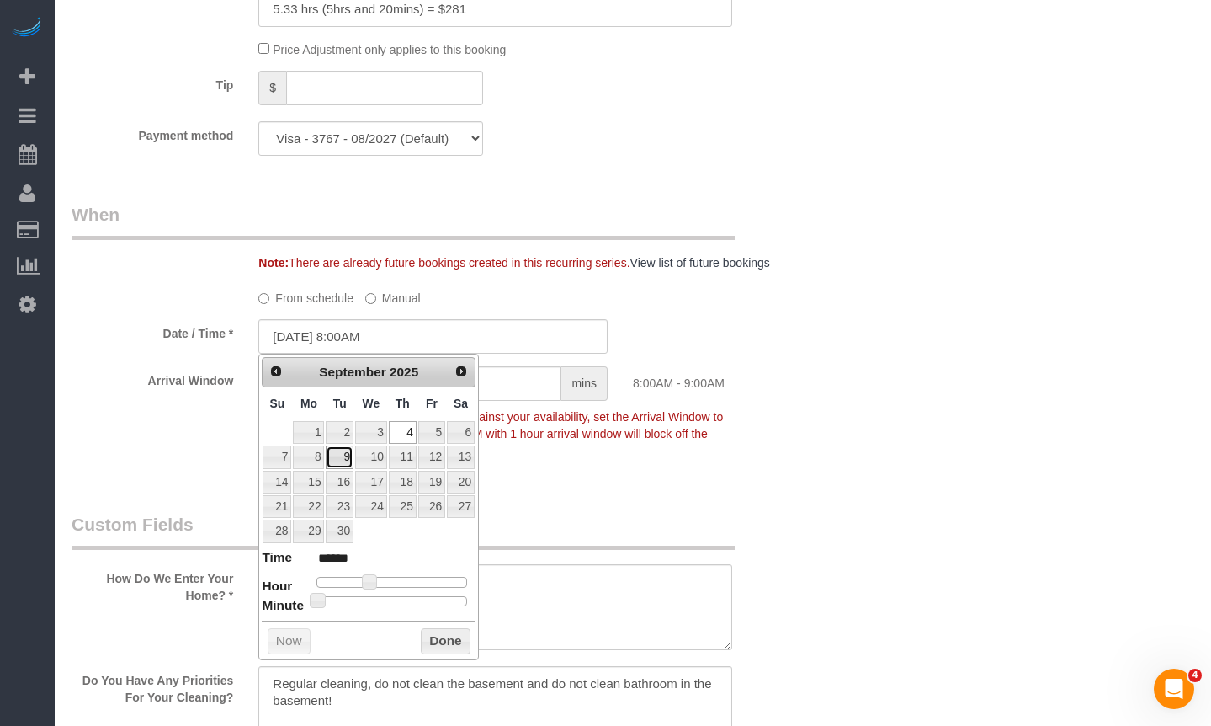
click at [337, 457] on link "9" at bounding box center [339, 456] width 27 height 23
type input "[DATE] 8:00AM"
click at [454, 638] on button "Done" at bounding box center [446, 641] width 50 height 27
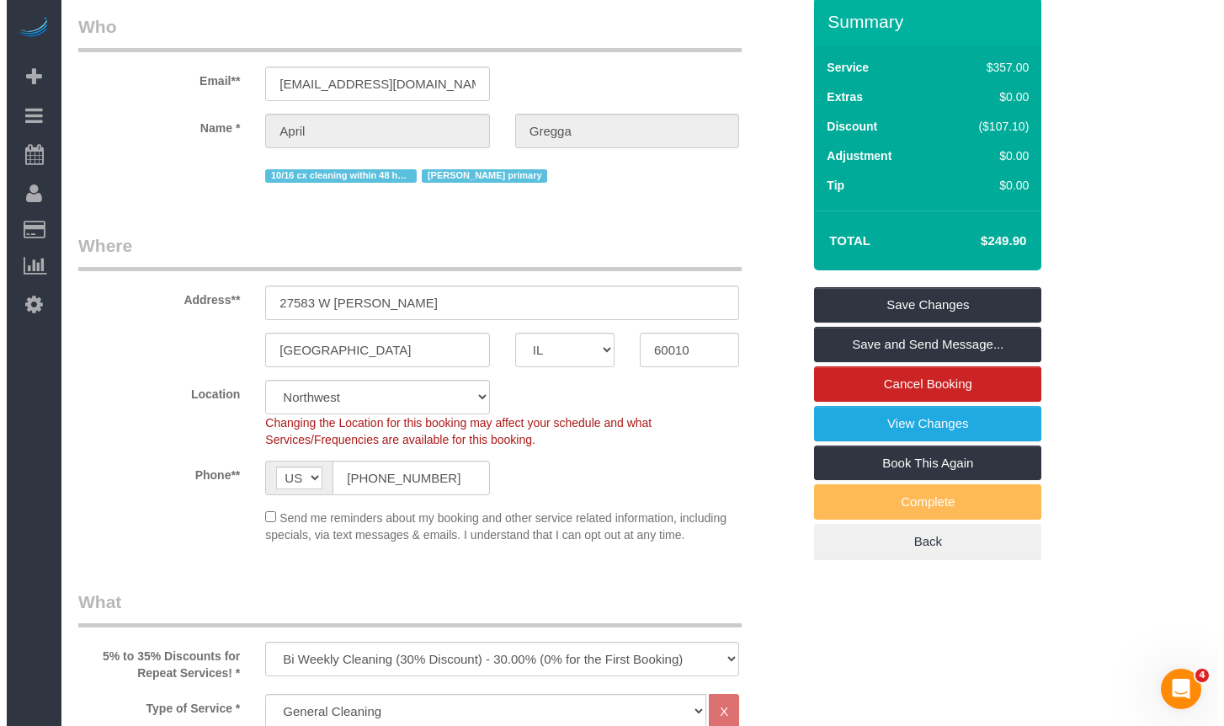
scroll to position [0, 0]
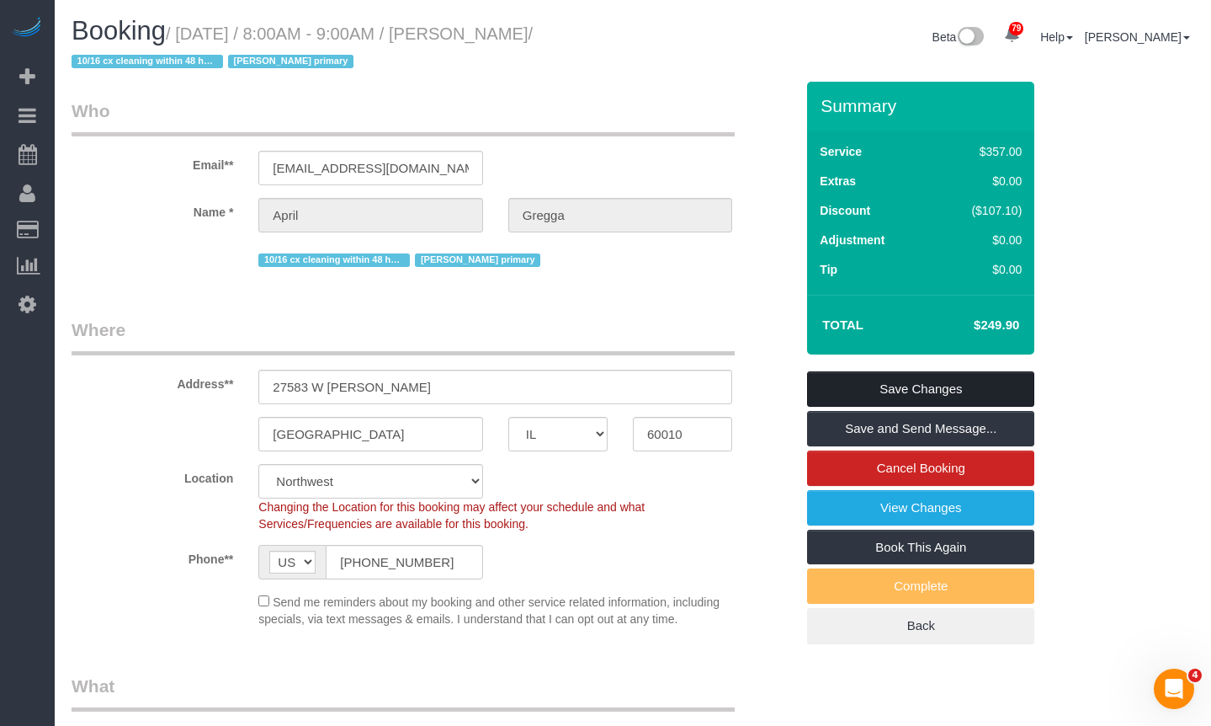
click at [865, 395] on link "Save Changes" at bounding box center [920, 388] width 227 height 35
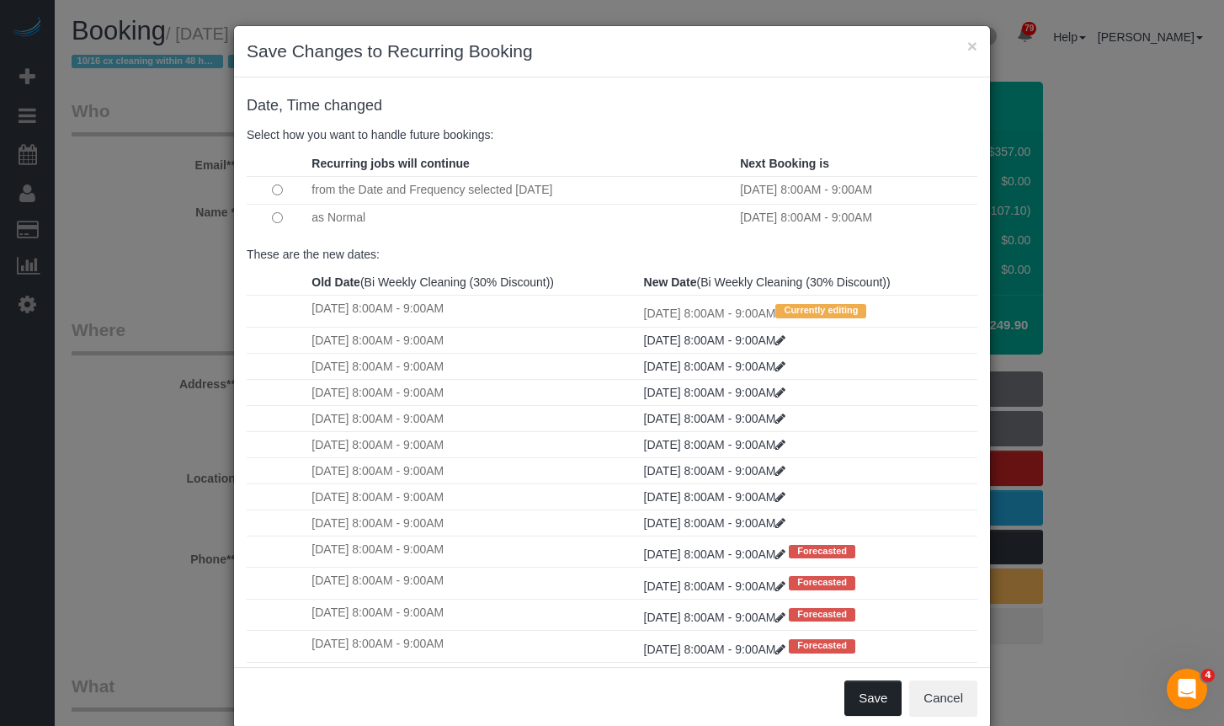
click at [858, 700] on button "Save" at bounding box center [872, 697] width 57 height 35
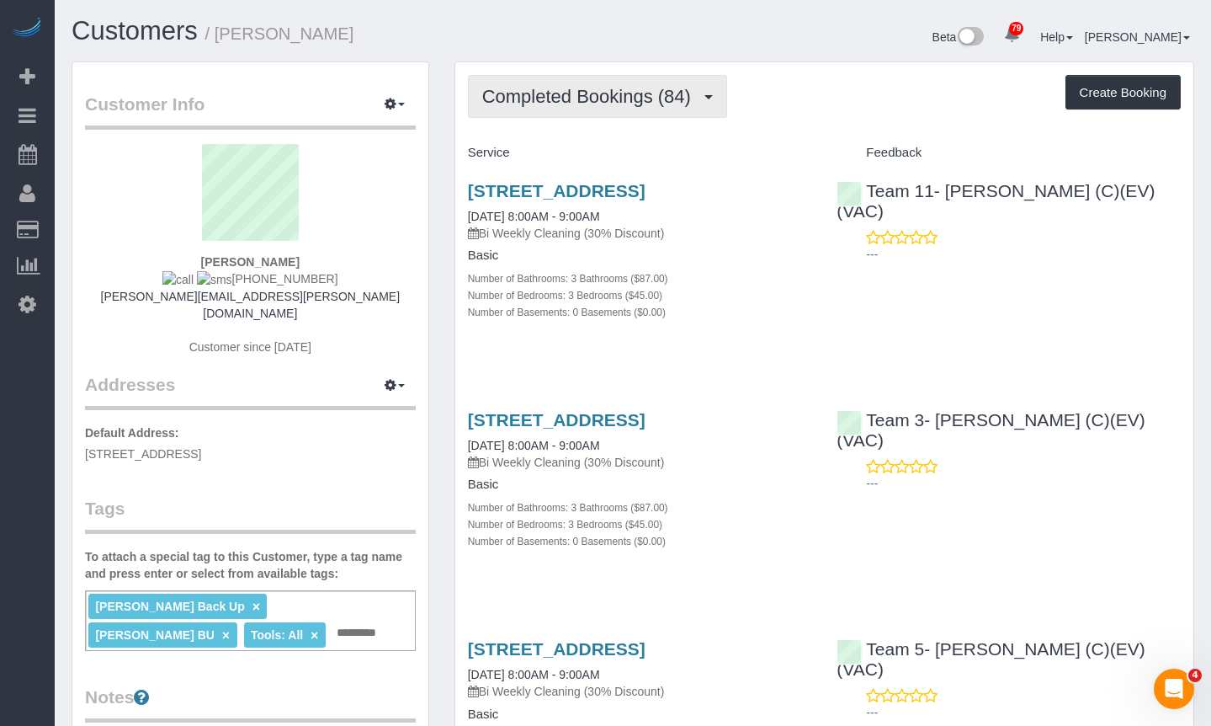
click at [615, 95] on span "Completed Bookings (84)" at bounding box center [590, 96] width 217 height 21
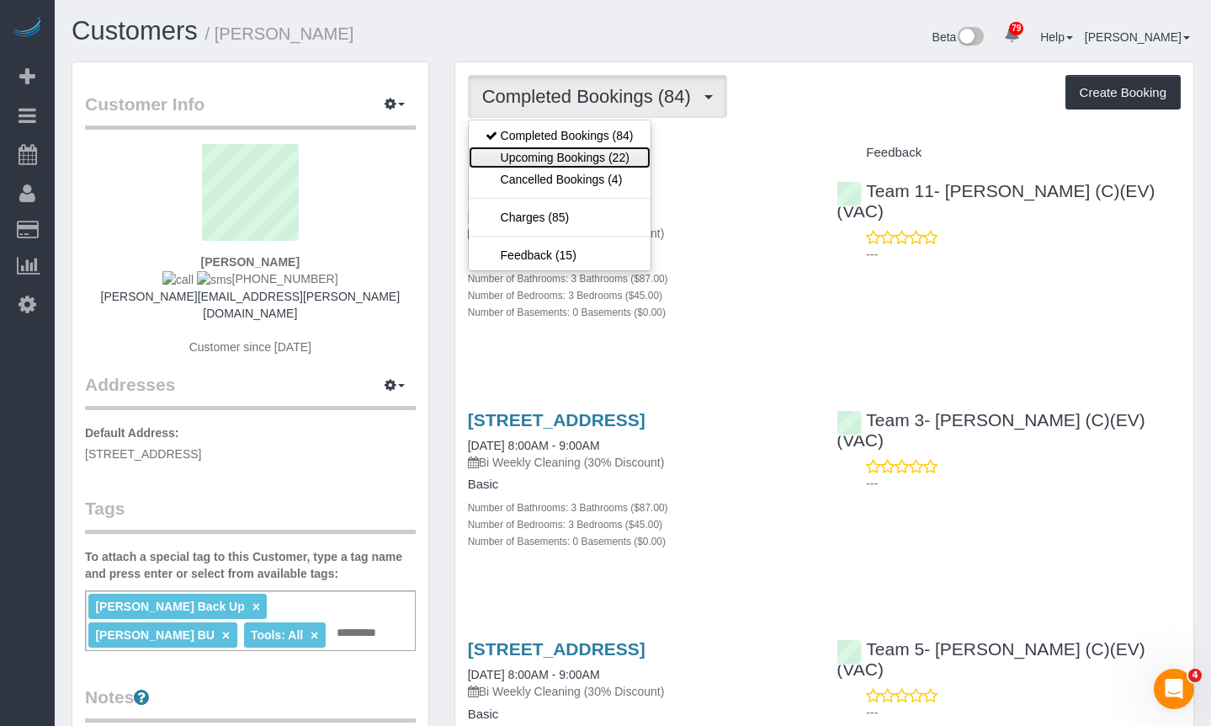
click at [601, 146] on link "Upcoming Bookings (22)" at bounding box center [560, 157] width 182 height 22
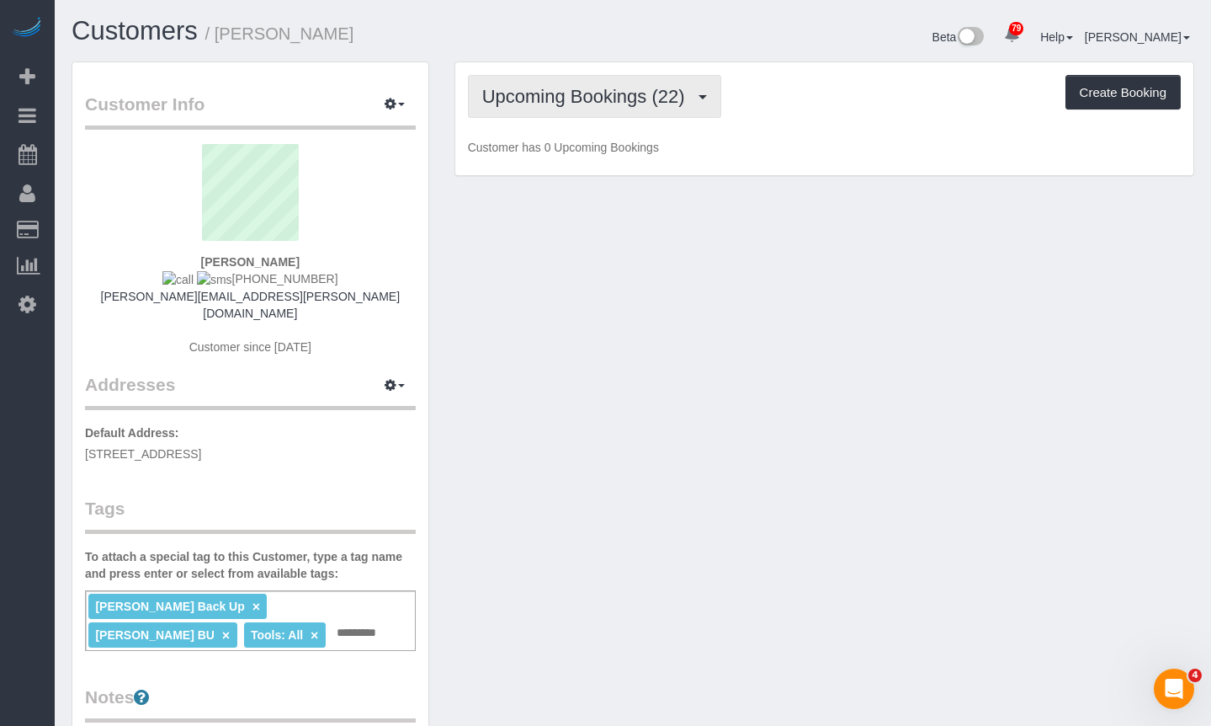
click at [595, 103] on span "Upcoming Bookings (22)" at bounding box center [587, 96] width 211 height 21
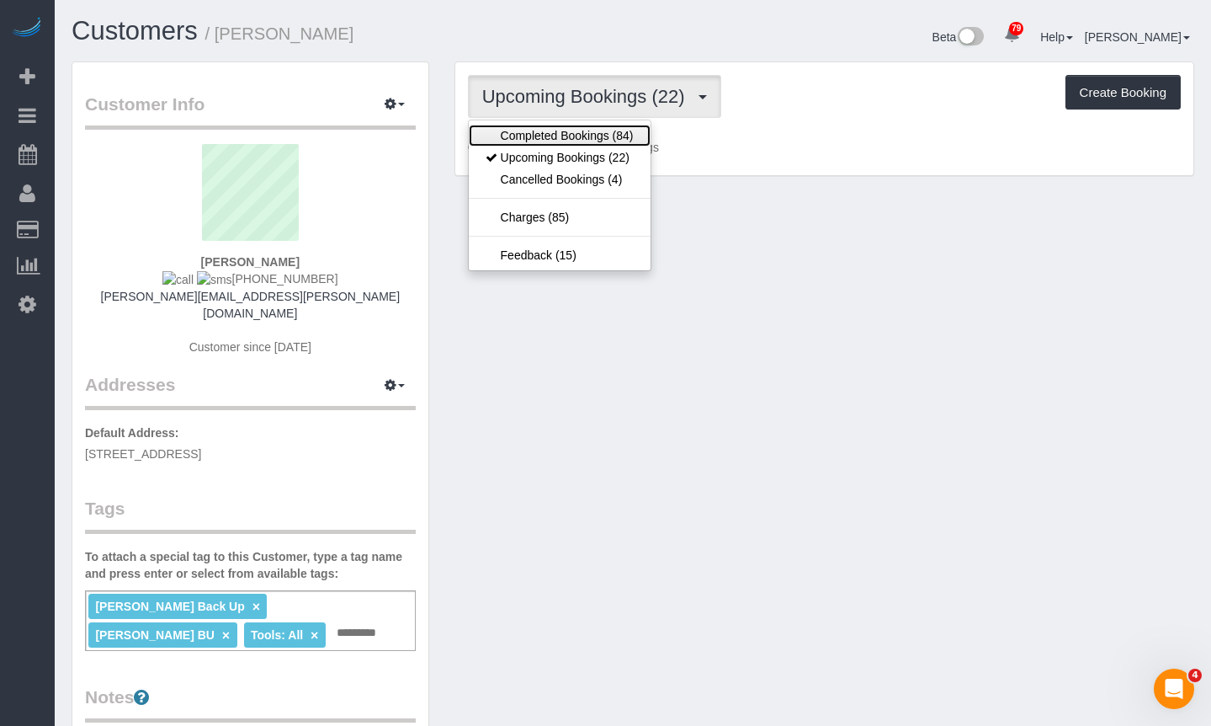
click at [585, 136] on link "Completed Bookings (84)" at bounding box center [560, 136] width 182 height 22
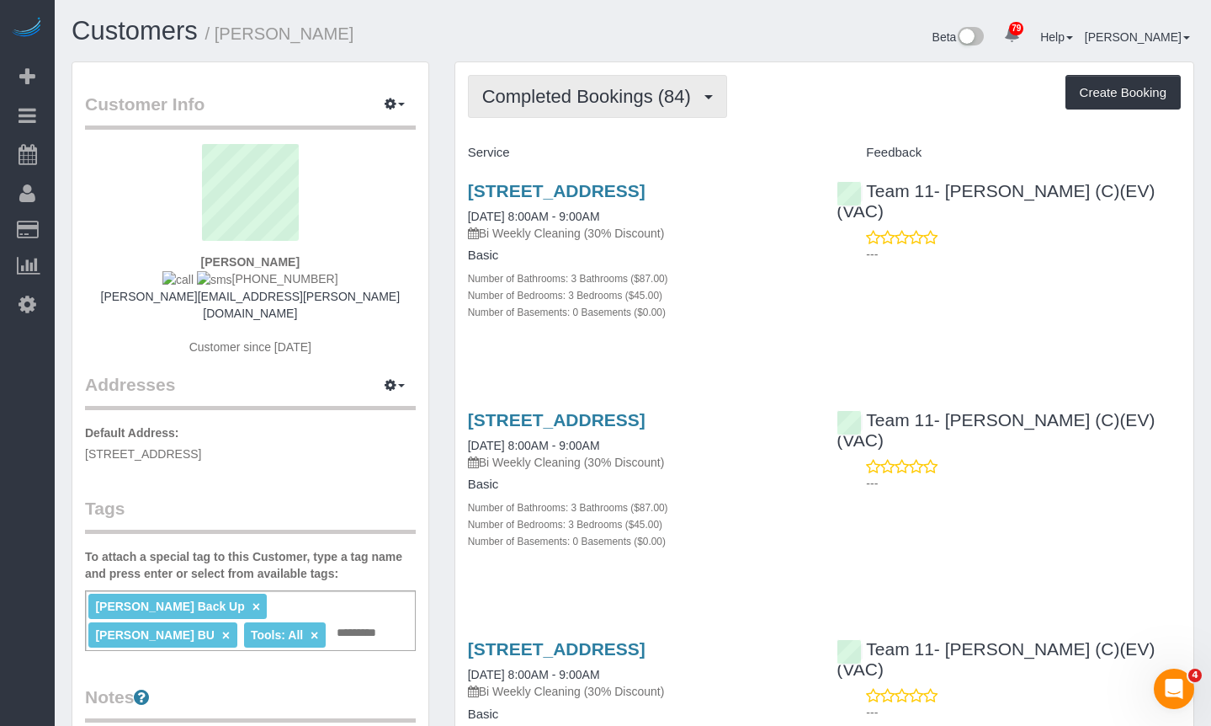
click at [613, 105] on span "Completed Bookings (84)" at bounding box center [590, 96] width 217 height 21
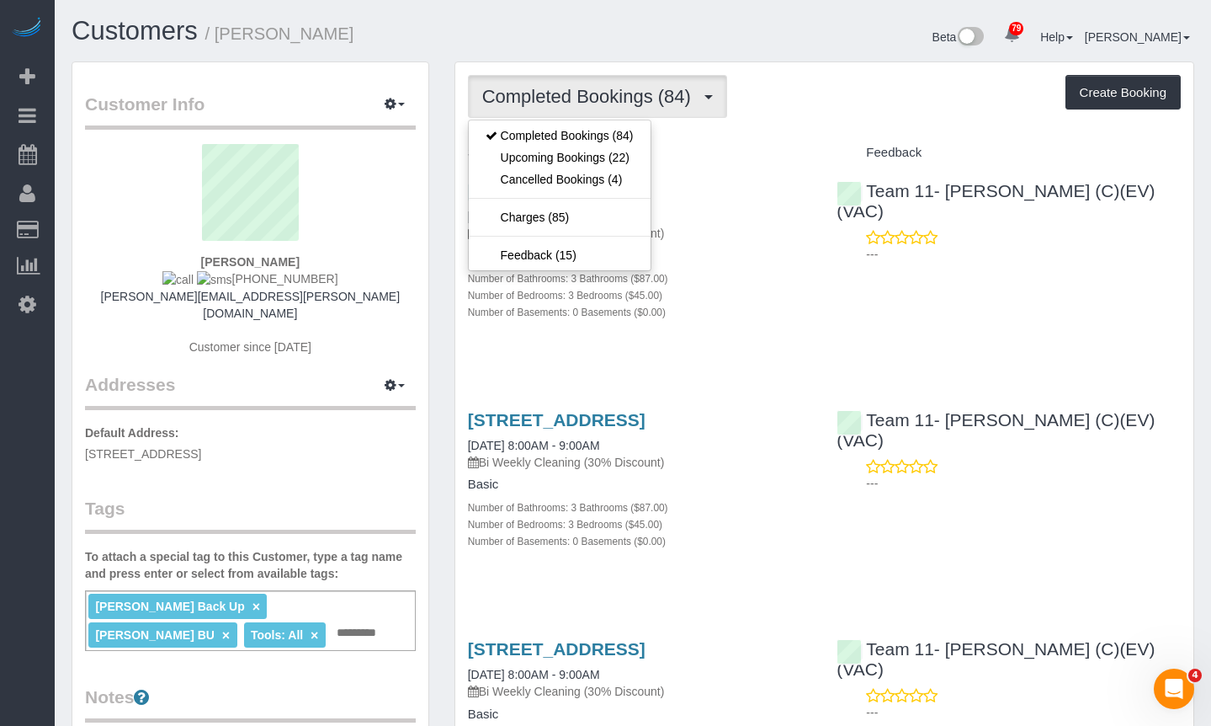
click at [756, 54] on div "Beta 79 Your Notifications You have 0 alerts × You have 1 to charge for [DATE] …" at bounding box center [920, 39] width 574 height 45
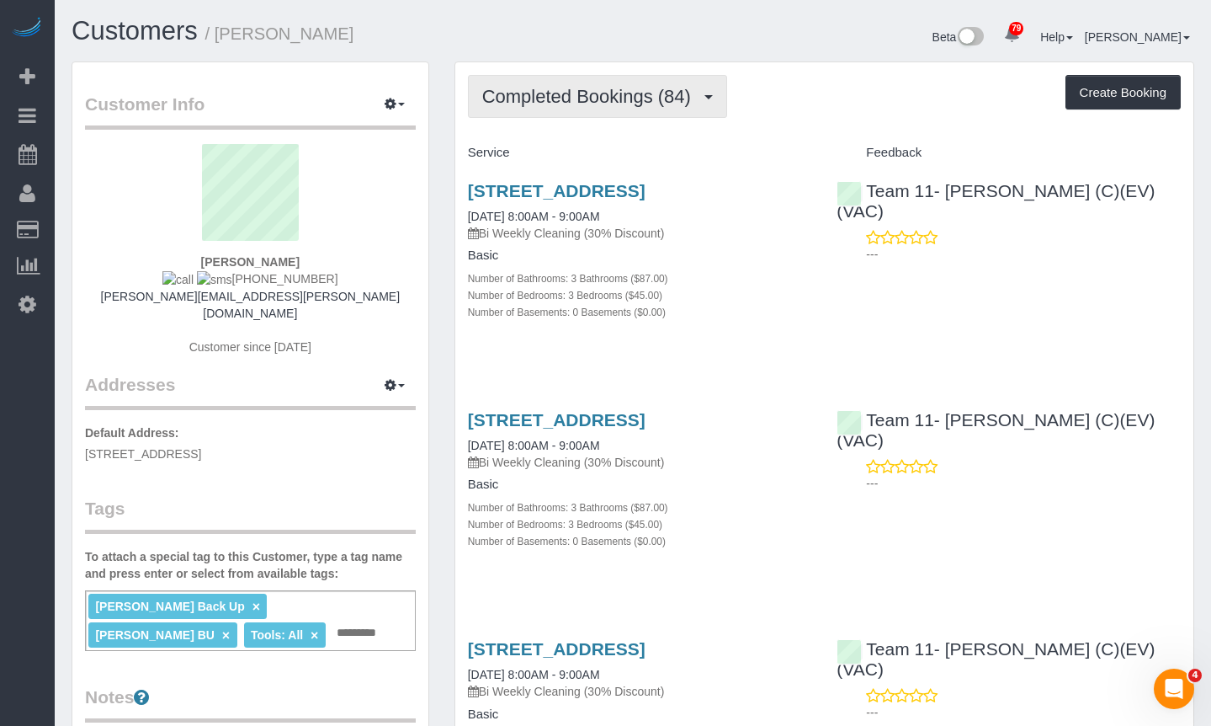
click at [674, 97] on span "Completed Bookings (84)" at bounding box center [590, 96] width 217 height 21
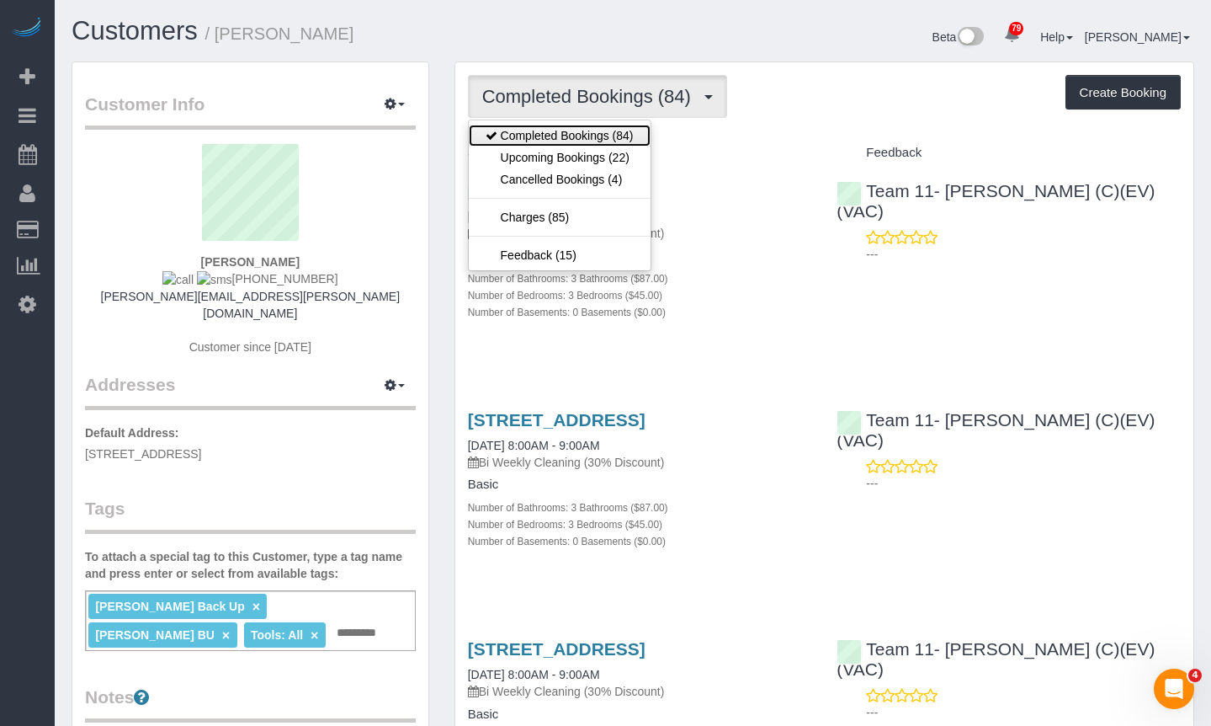
click at [610, 136] on link "Completed Bookings (84)" at bounding box center [560, 136] width 182 height 22
